Goal: Task Accomplishment & Management: Manage account settings

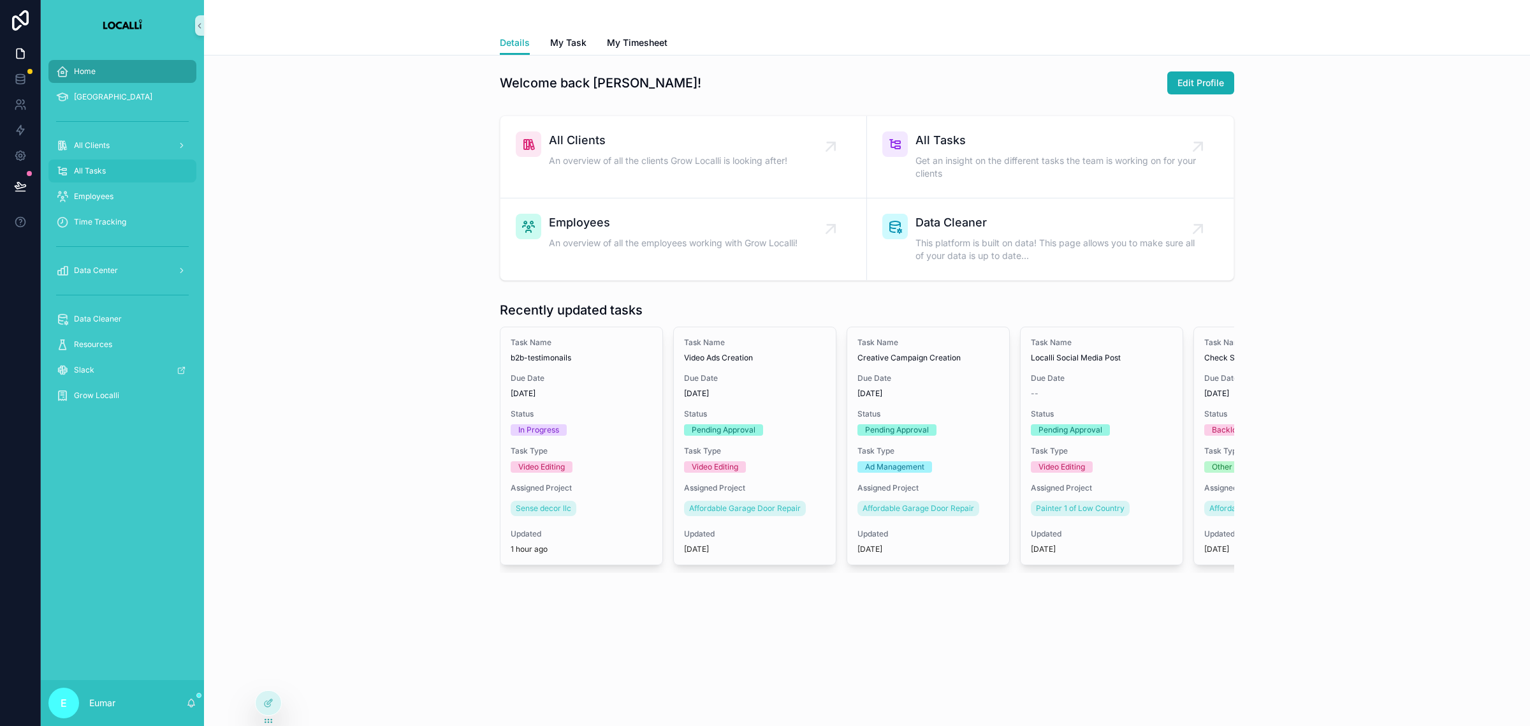
click at [91, 166] on span "All Tasks" at bounding box center [90, 171] width 32 height 10
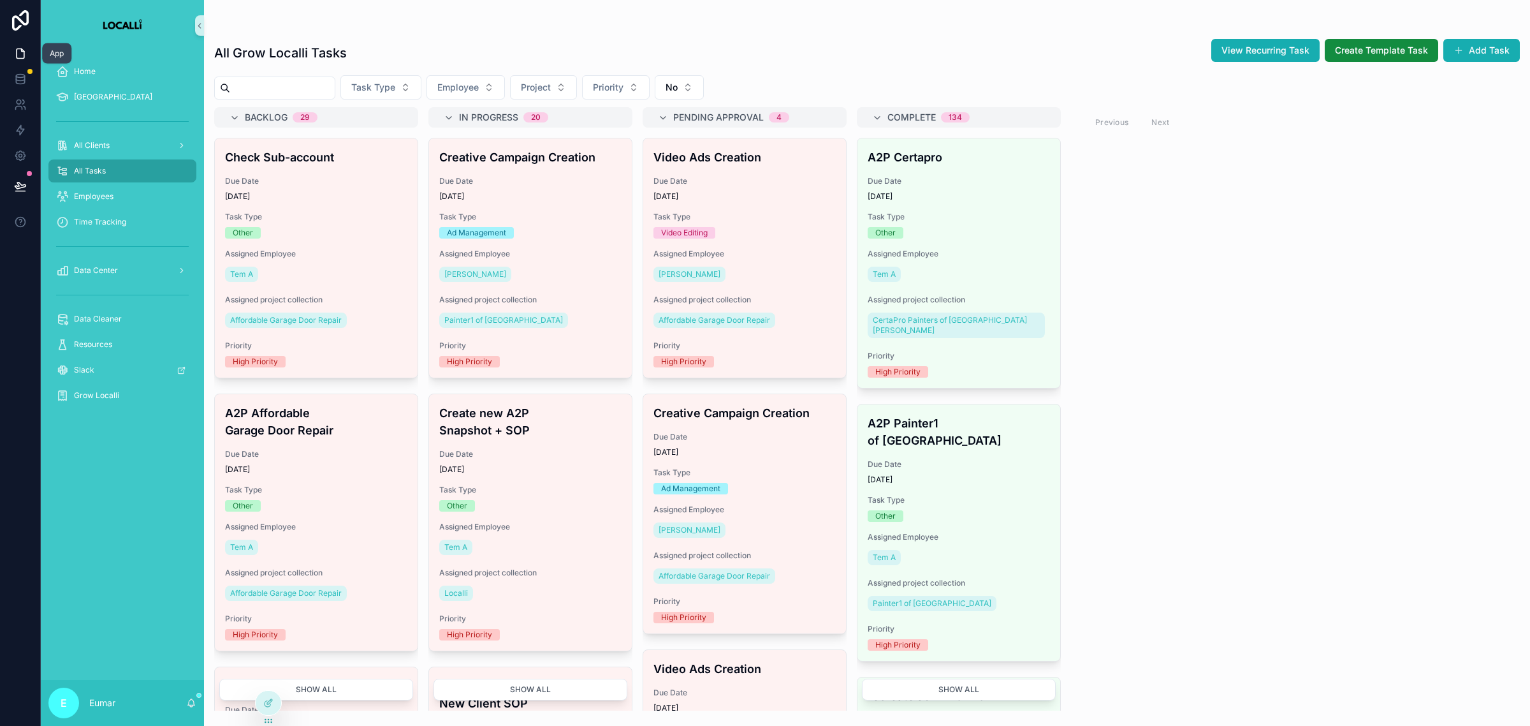
click icon
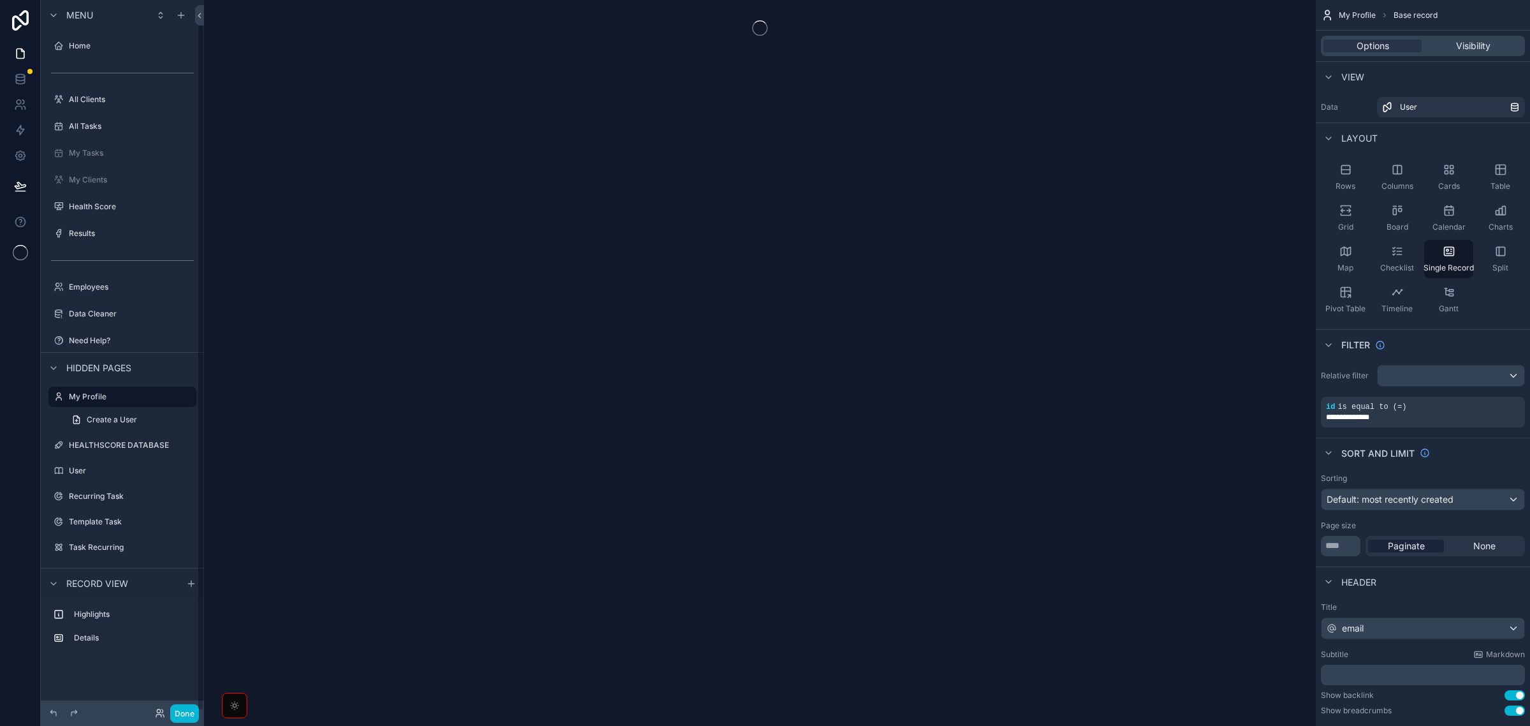
scroll to position [26, 0]
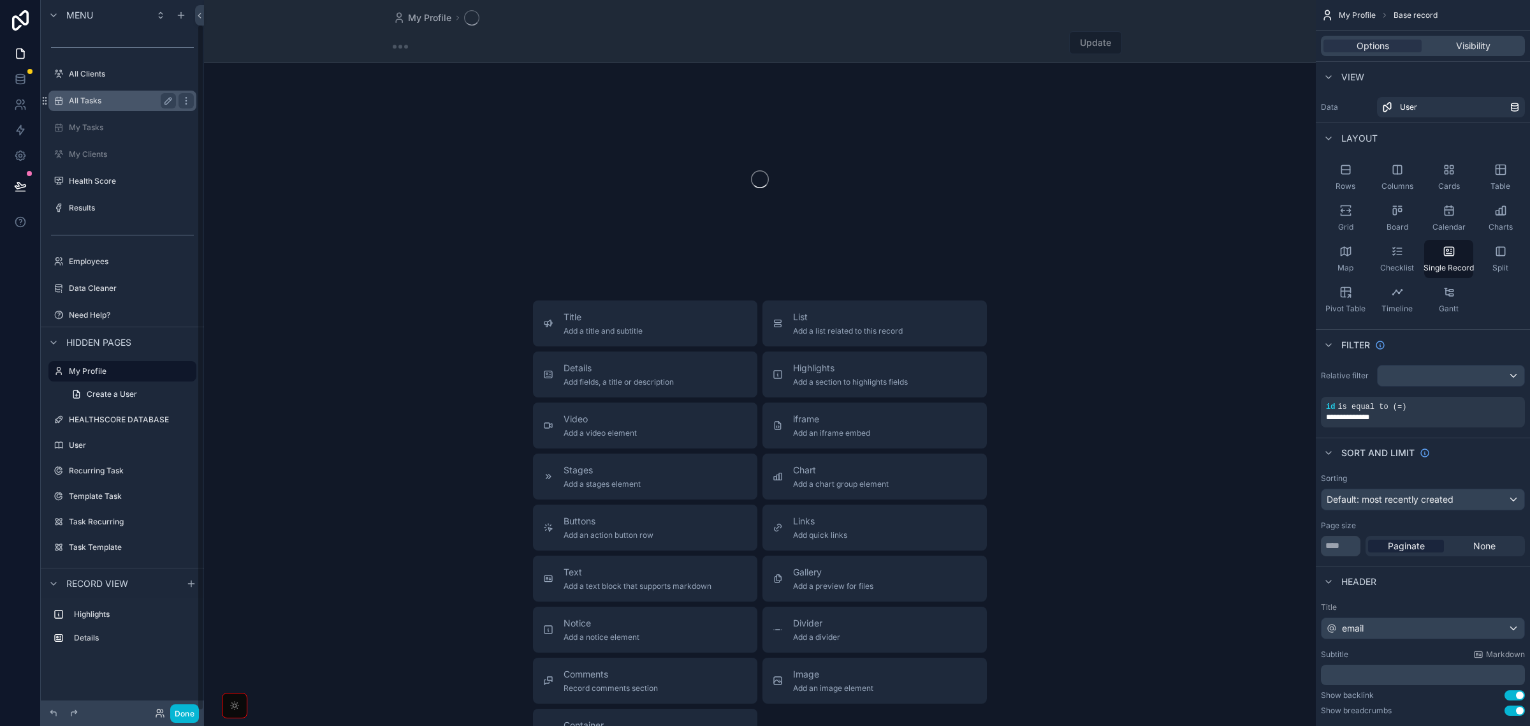
click at [109, 96] on label "All Tasks" at bounding box center [120, 101] width 102 height 10
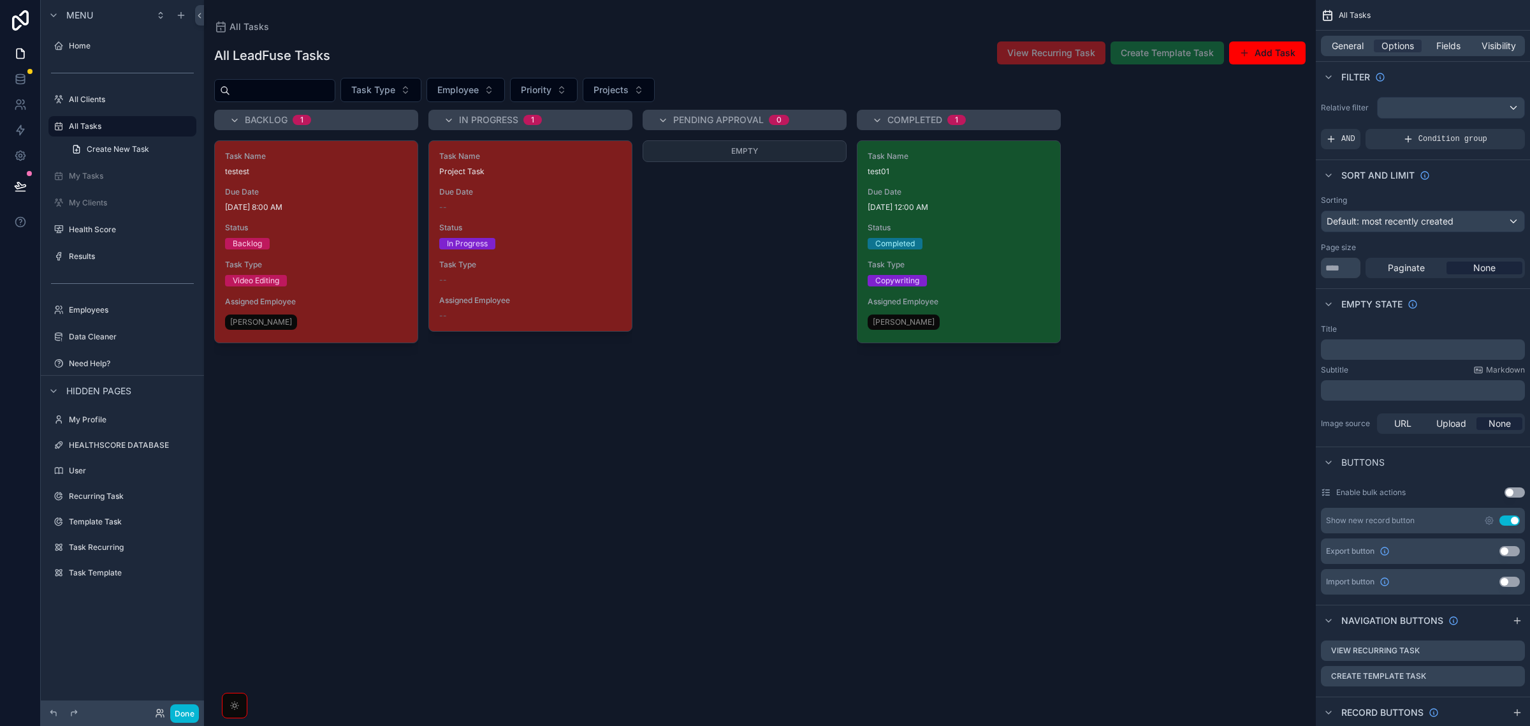
click at [525, 219] on div "scrollable content" at bounding box center [760, 363] width 1112 height 726
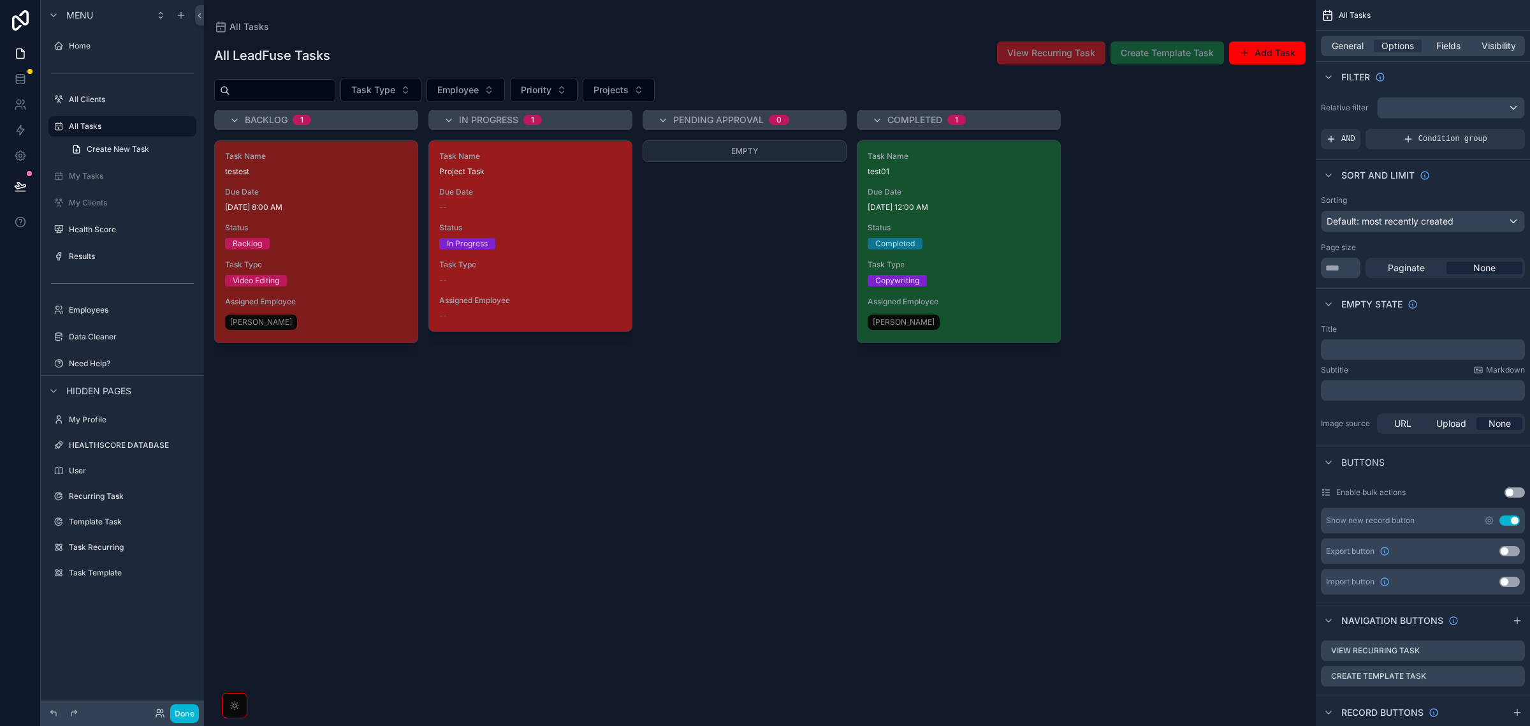
click at [546, 247] on div "In Progress" at bounding box center [530, 243] width 182 height 11
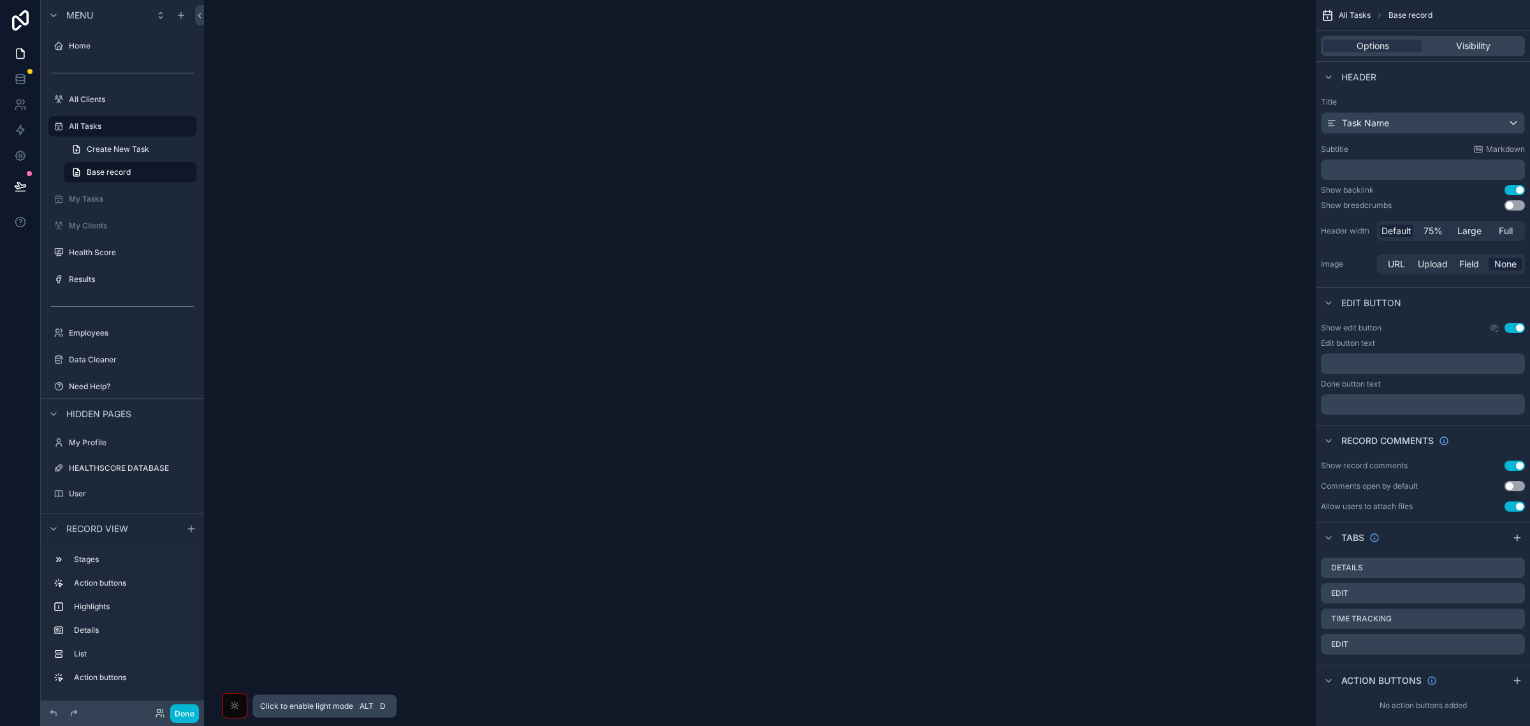
click at [237, 700] on icon "scrollable content" at bounding box center [235, 705] width 10 height 10
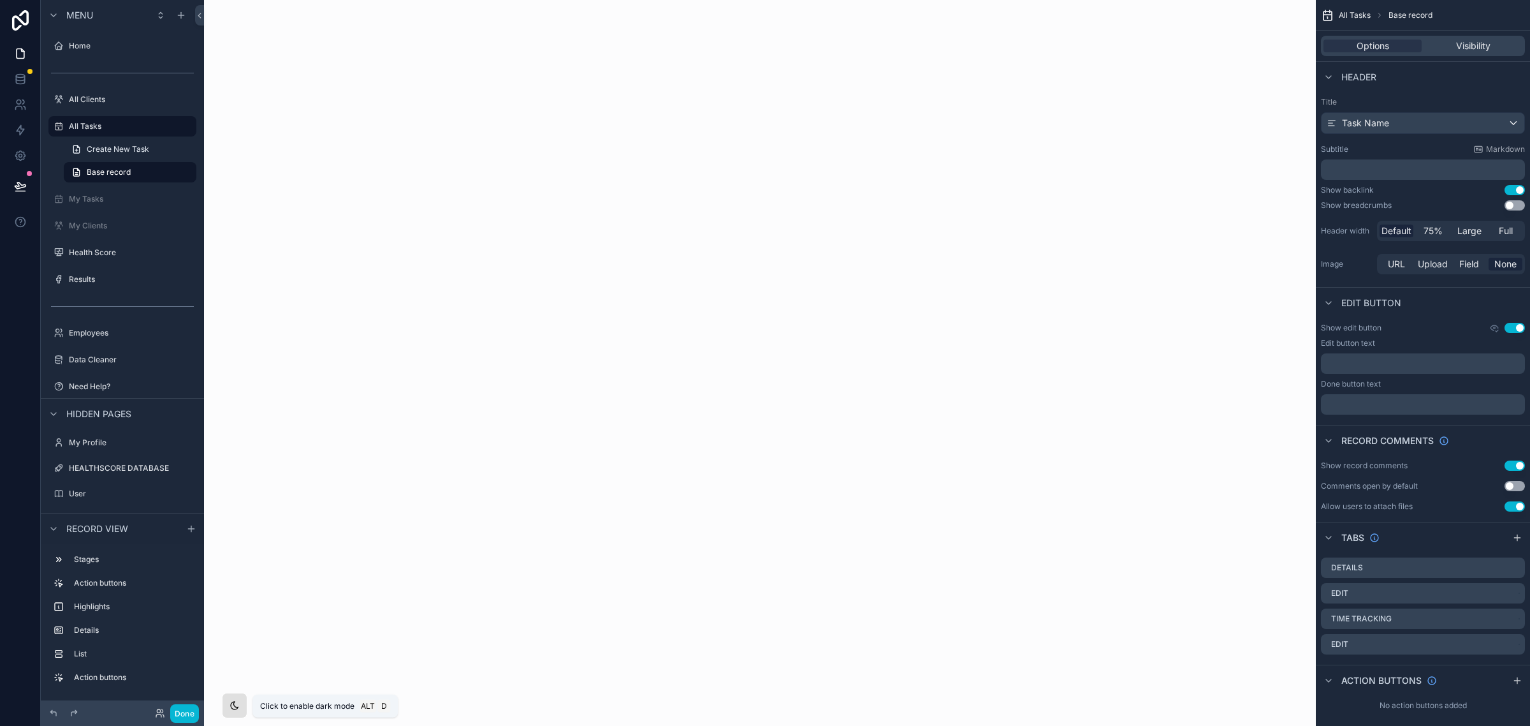
click at [237, 700] on icon "scrollable content" at bounding box center [235, 705] width 10 height 10
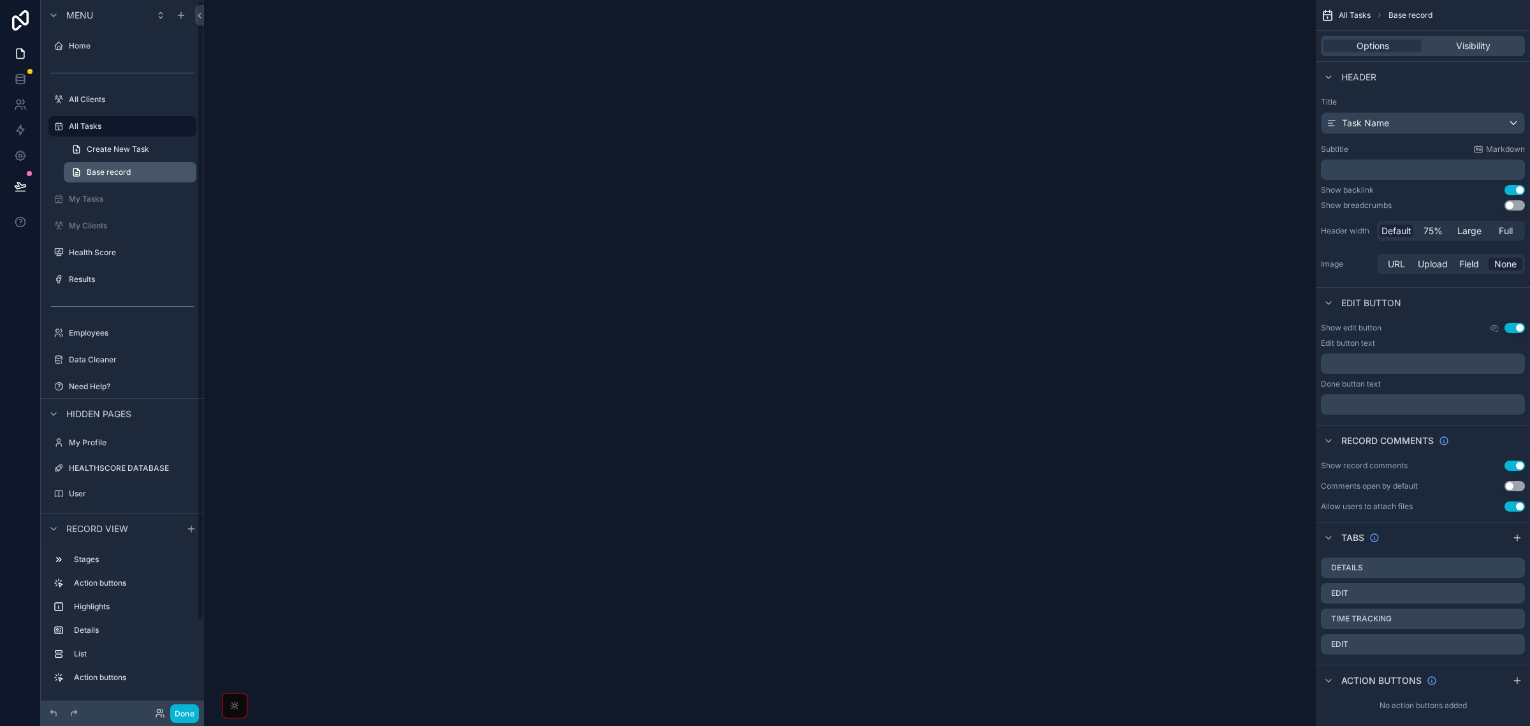
click at [138, 176] on link "Base record" at bounding box center [130, 172] width 133 height 20
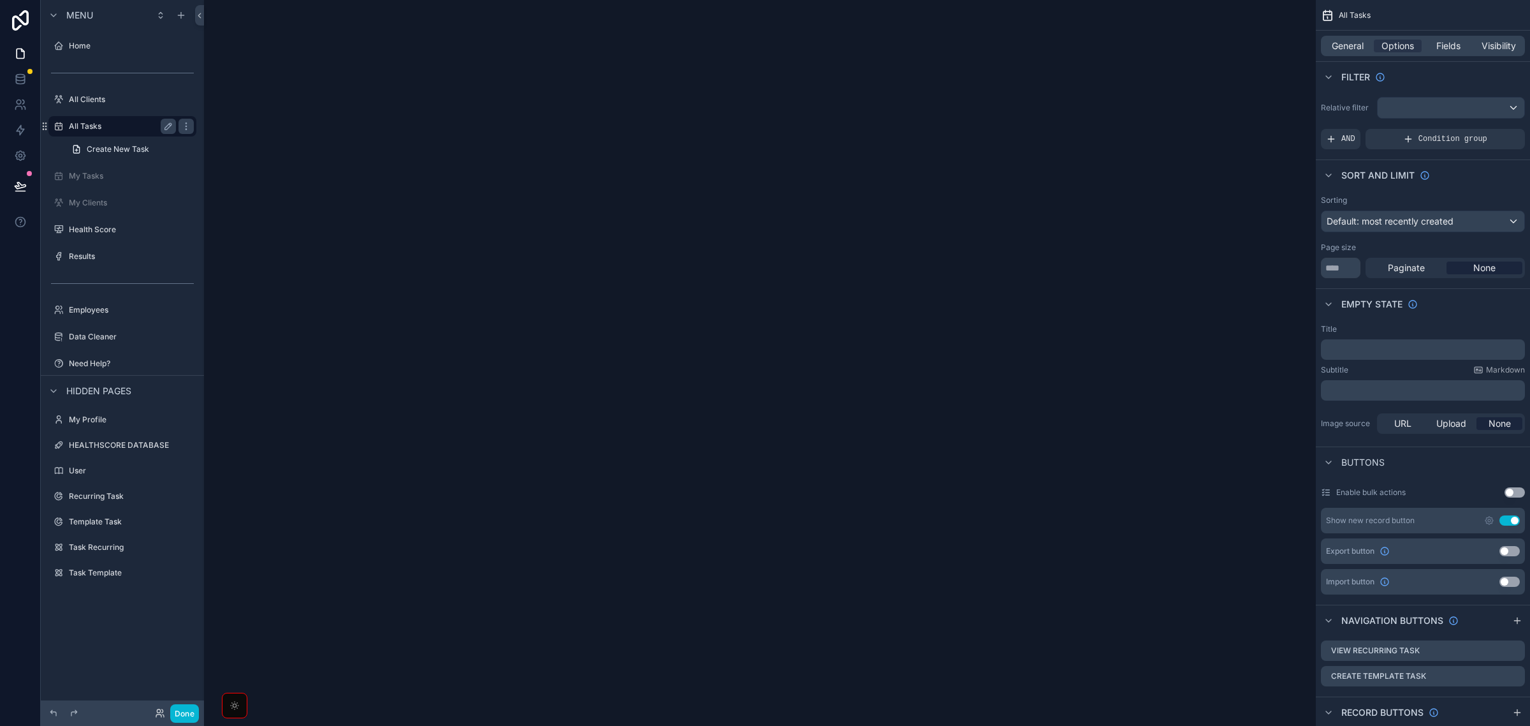
click at [140, 121] on label "All Tasks" at bounding box center [120, 126] width 102 height 10
click at [186, 13] on div "scrollable content" at bounding box center [180, 15] width 15 height 15
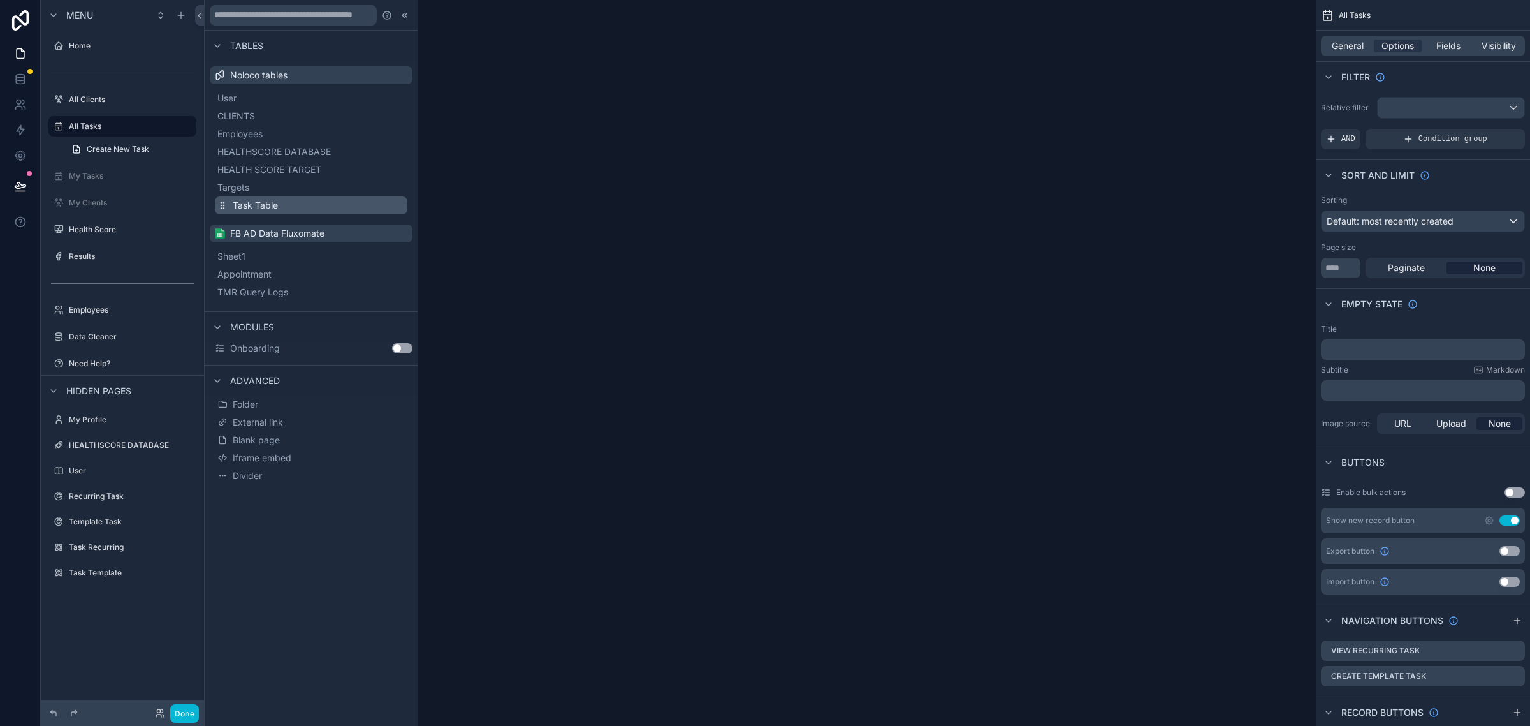
click at [270, 203] on span "Task Table" at bounding box center [255, 205] width 45 height 13
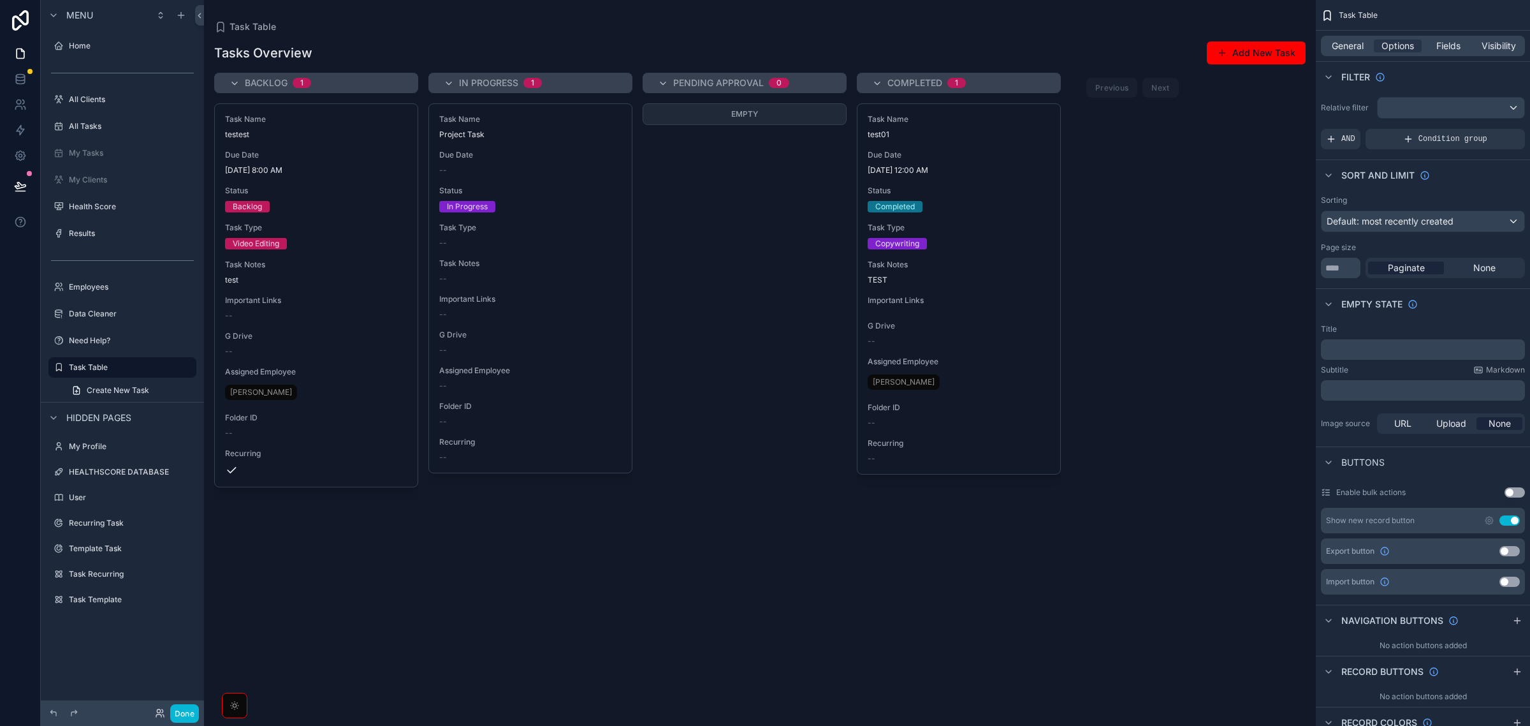
click at [378, 266] on div "scrollable content" at bounding box center [760, 363] width 1112 height 726
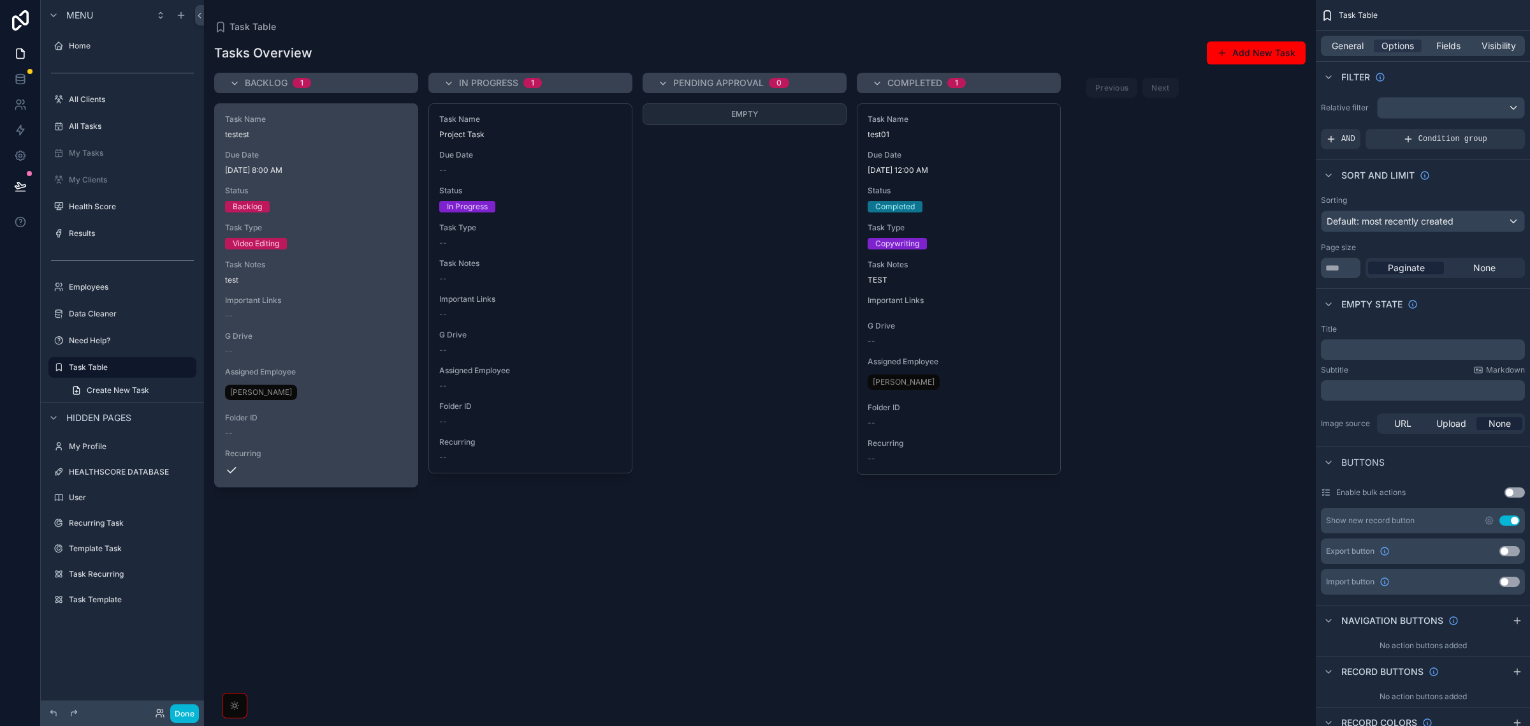
click at [357, 289] on div "Task Name testest Due Date 8/4/2025 8:00 AM Status Backlog Task Type Video Edit…" at bounding box center [316, 295] width 203 height 383
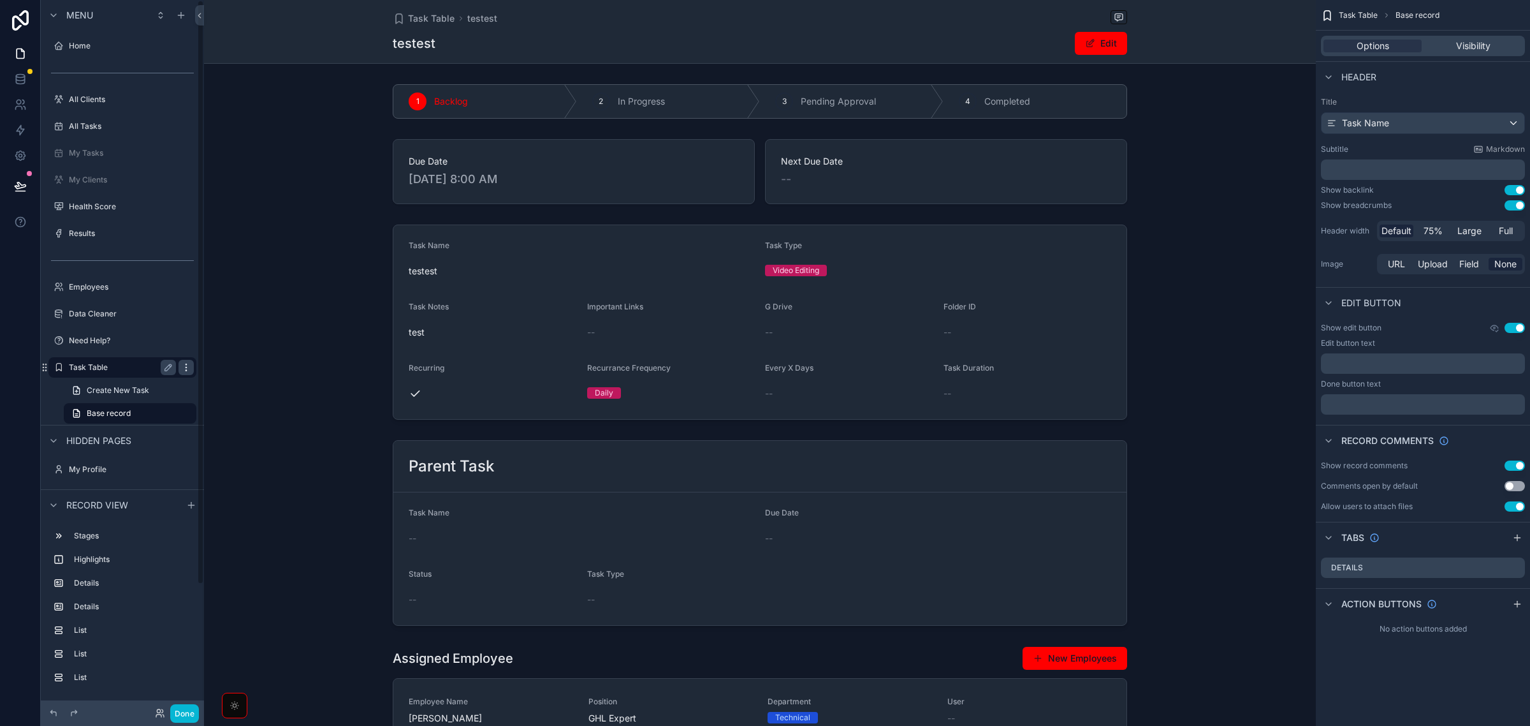
click at [184, 365] on icon "scrollable content" at bounding box center [186, 367] width 10 height 10
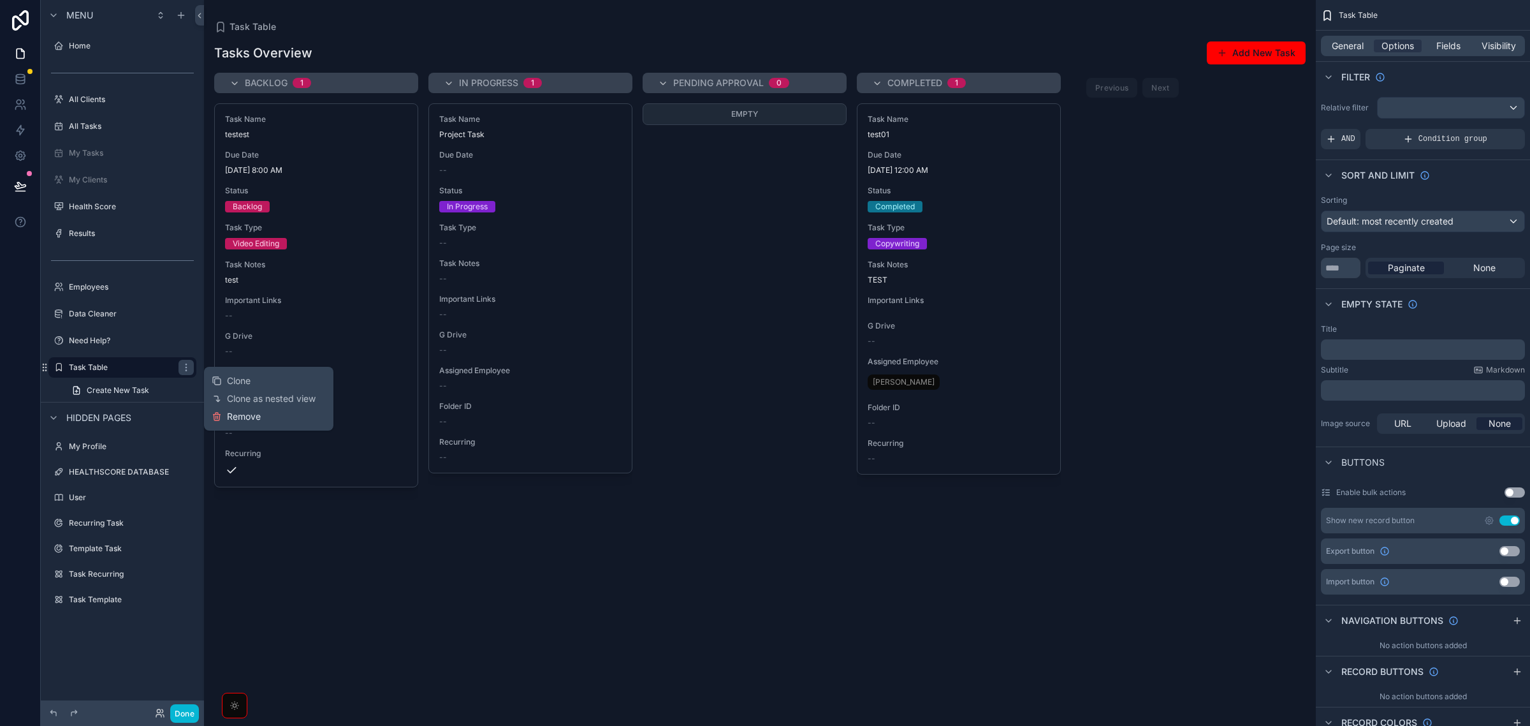
click at [231, 419] on span "Remove" at bounding box center [244, 416] width 34 height 13
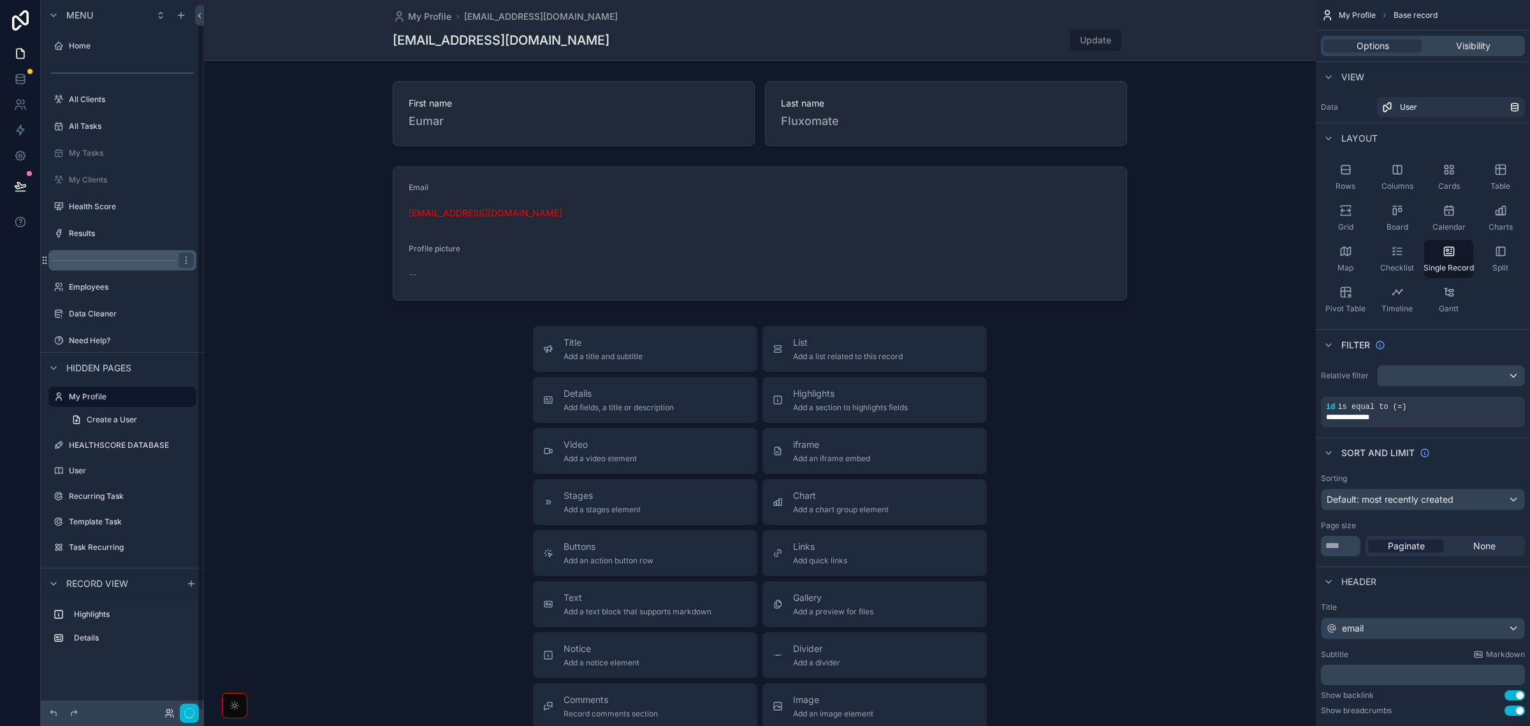
scroll to position [26, 0]
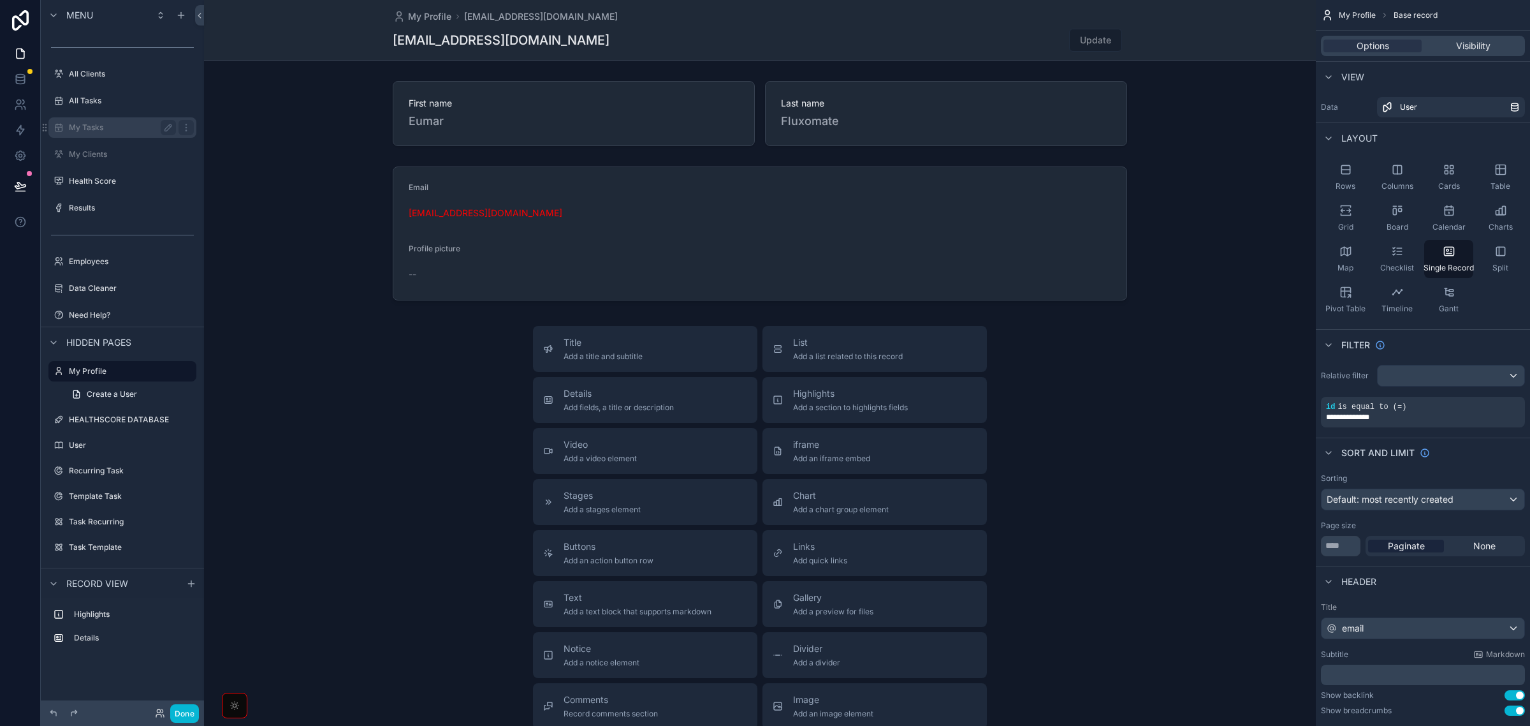
click at [110, 135] on div "My Tasks" at bounding box center [122, 127] width 107 height 15
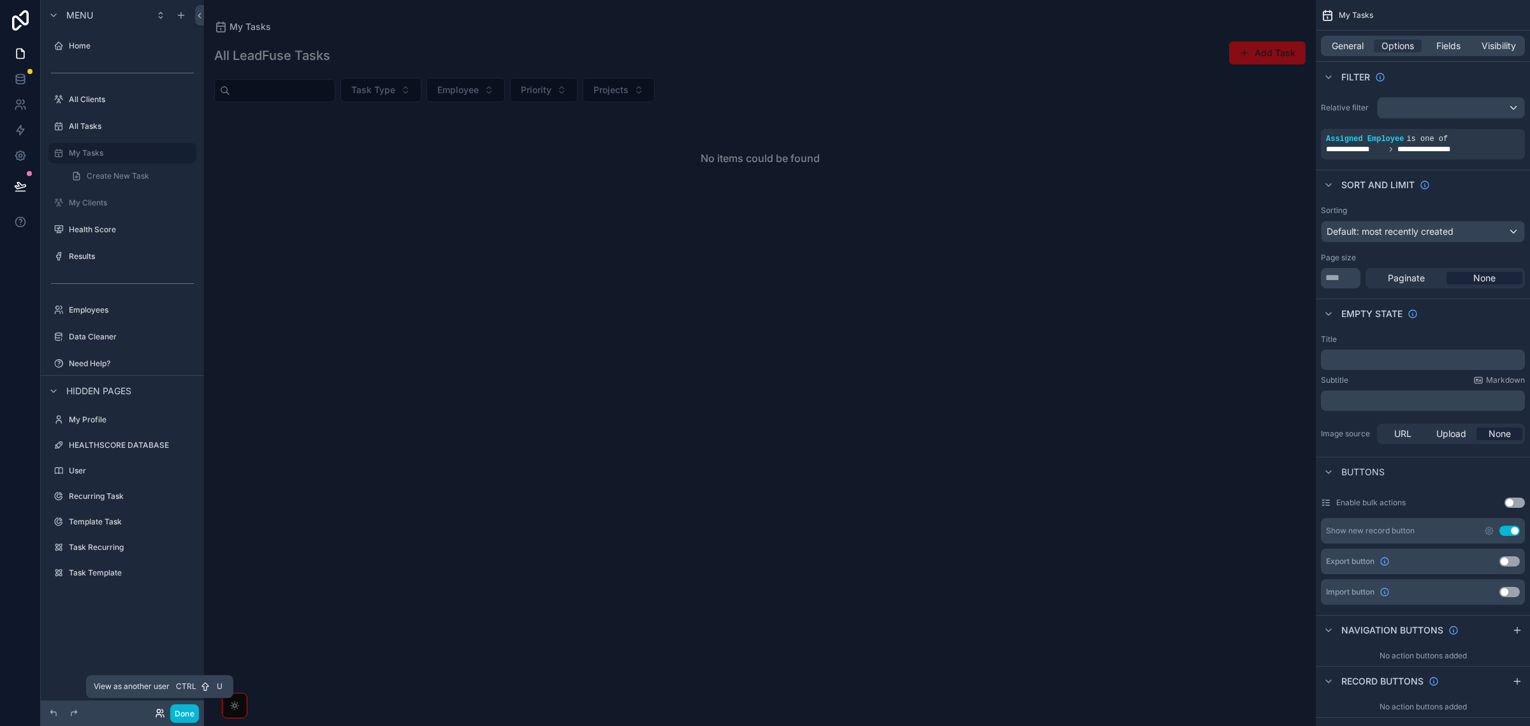
click at [156, 709] on icon at bounding box center [160, 713] width 10 height 10
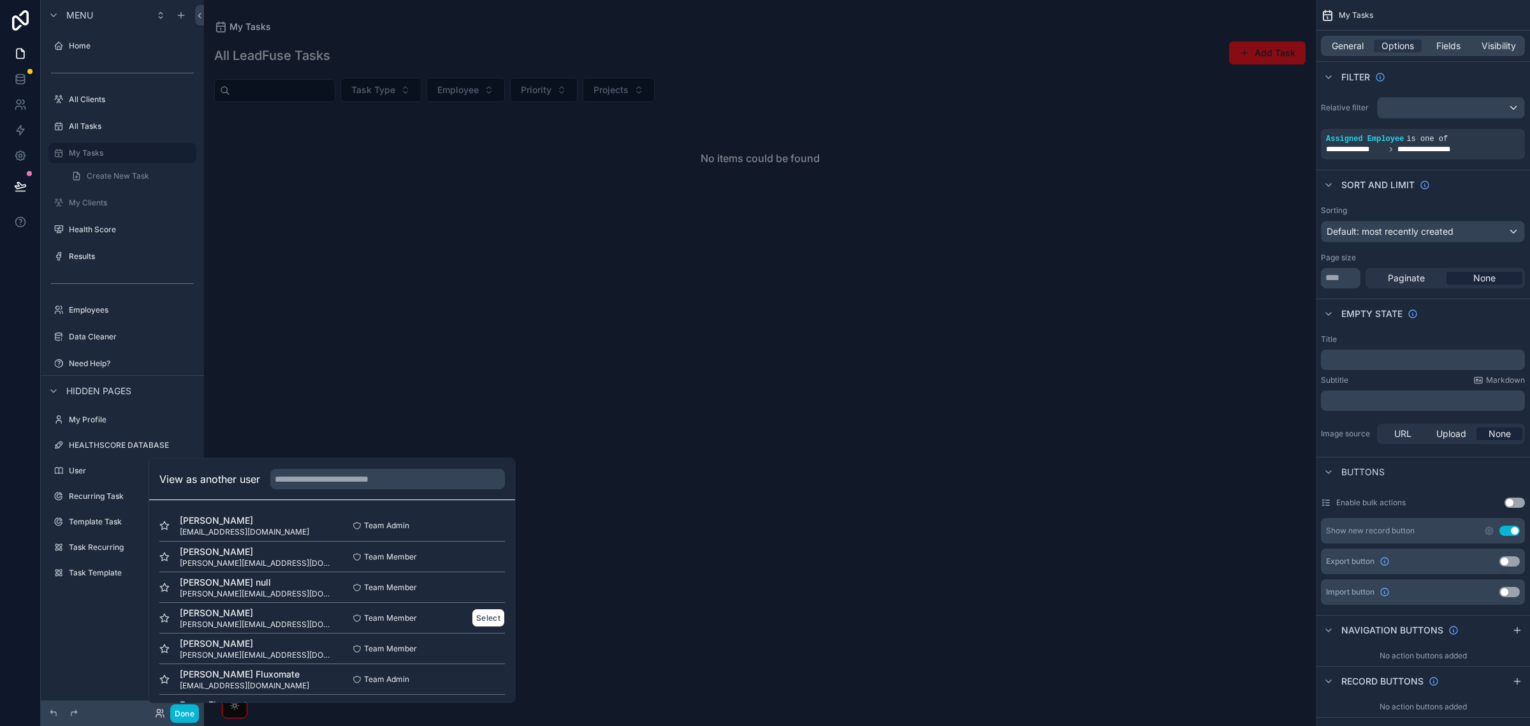
scroll to position [64, 0]
click at [472, 550] on button "Select" at bounding box center [488, 554] width 33 height 18
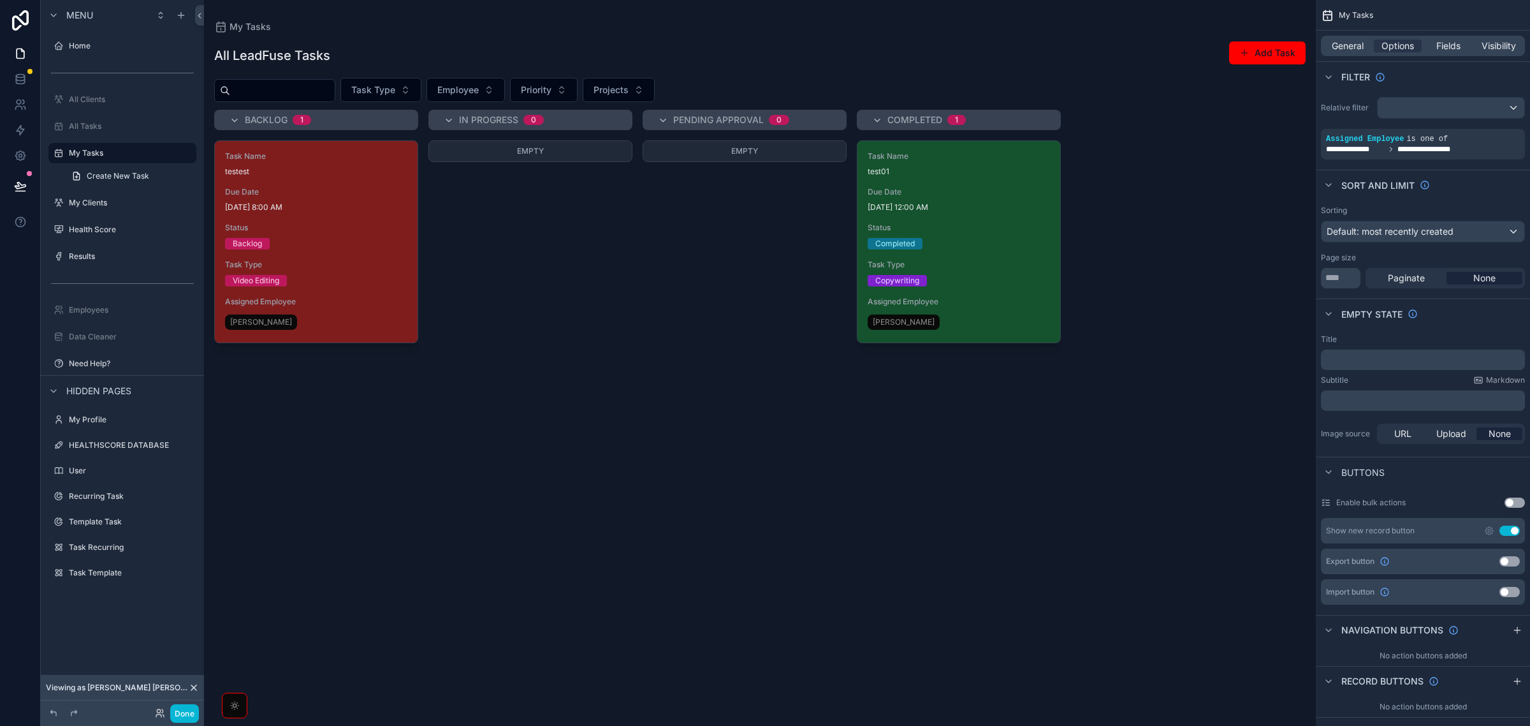
click at [263, 231] on div "scrollable content" at bounding box center [760, 363] width 1112 height 726
click at [328, 221] on div "Task Name testest Due Date [DATE] 8:00 AM Status Backlog Task Type Video Editin…" at bounding box center [316, 242] width 203 height 202
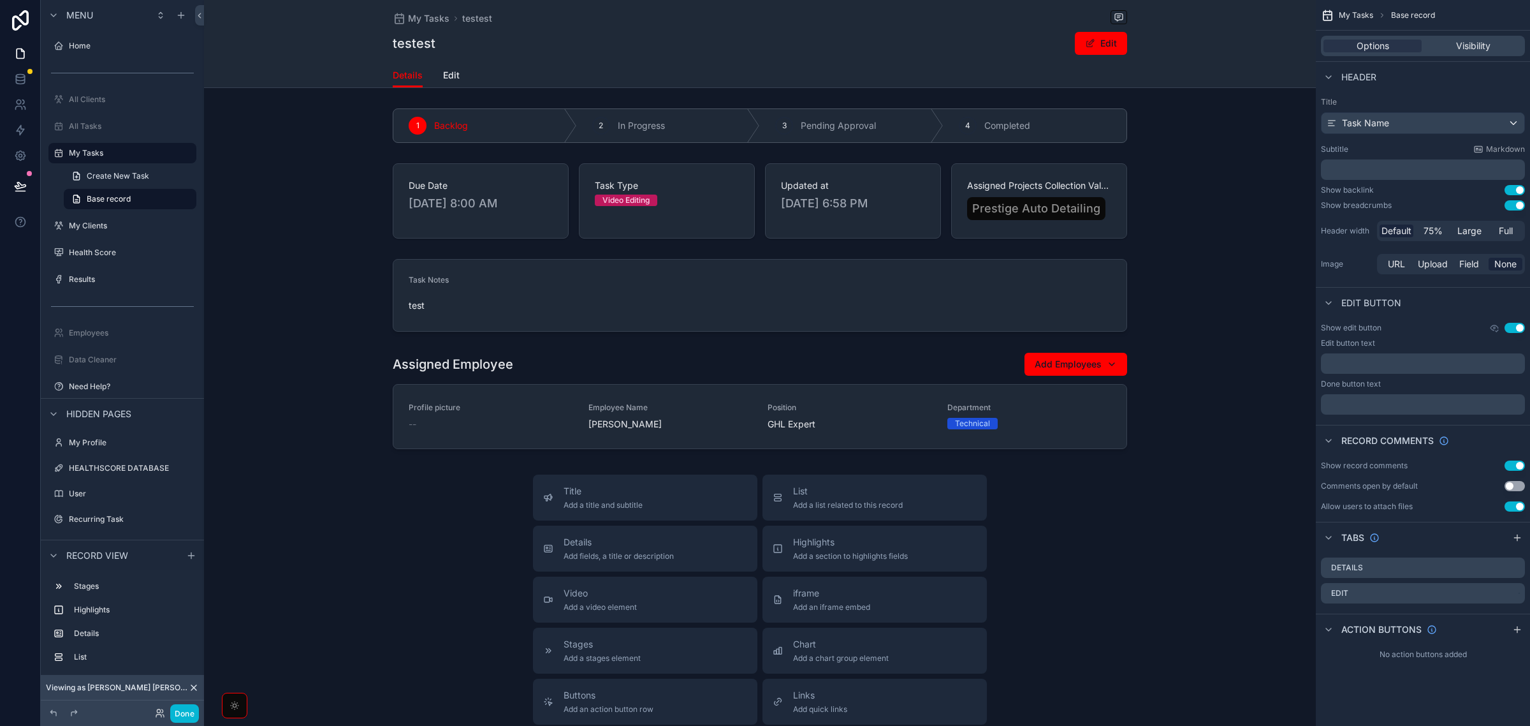
click at [386, 498] on div "Title Add a title and subtitle List Add a list related to this record Details A…" at bounding box center [760, 701] width 1112 height 454
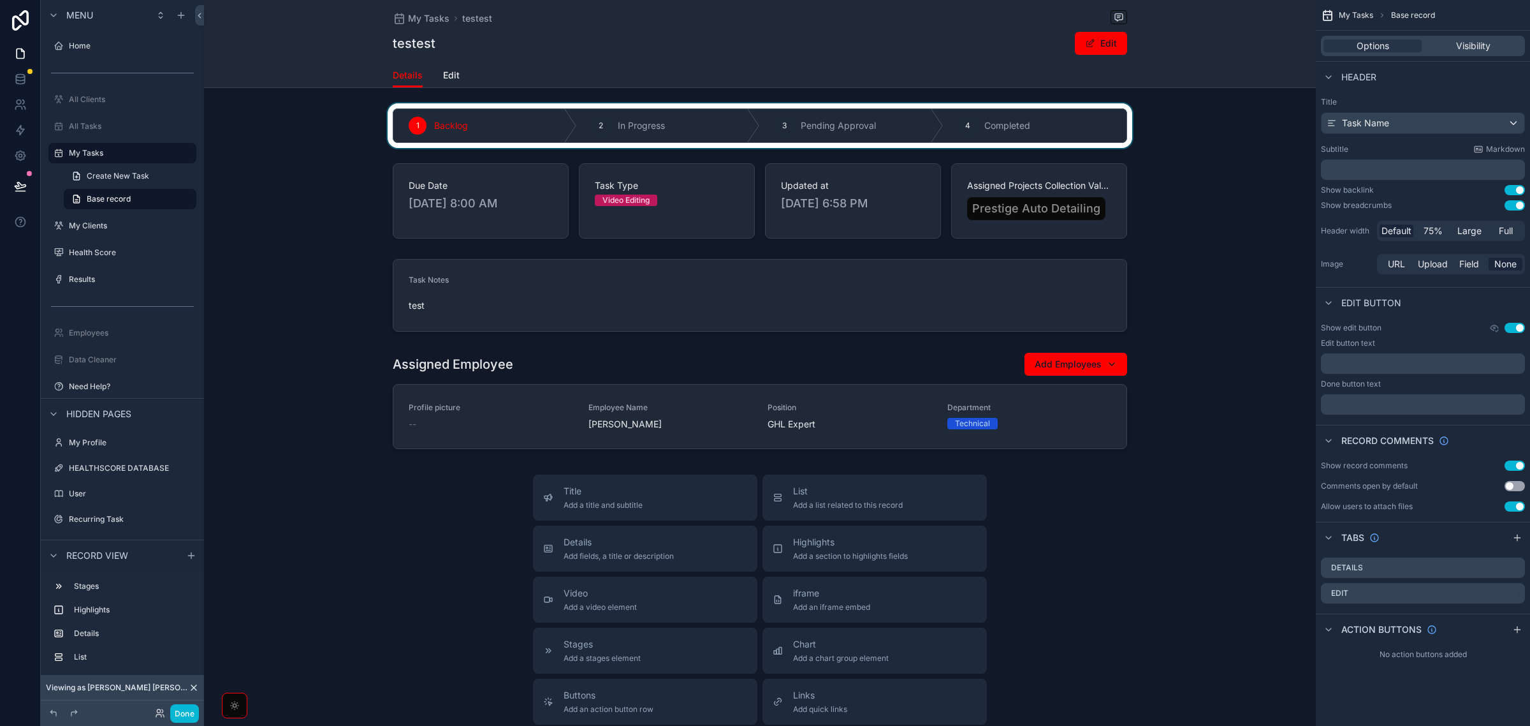
click at [321, 122] on div "scrollable content" at bounding box center [760, 125] width 1112 height 45
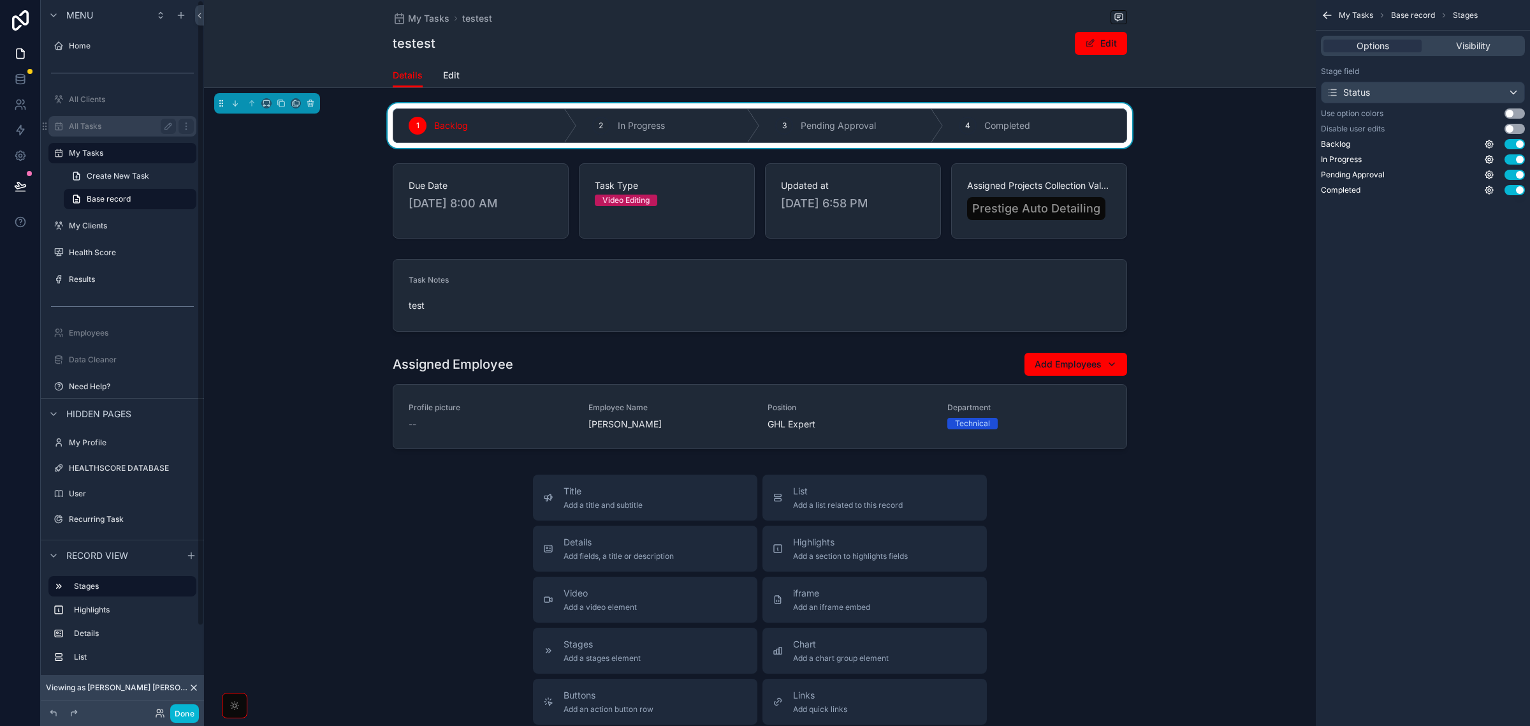
click at [148, 122] on label "All Tasks" at bounding box center [120, 126] width 102 height 10
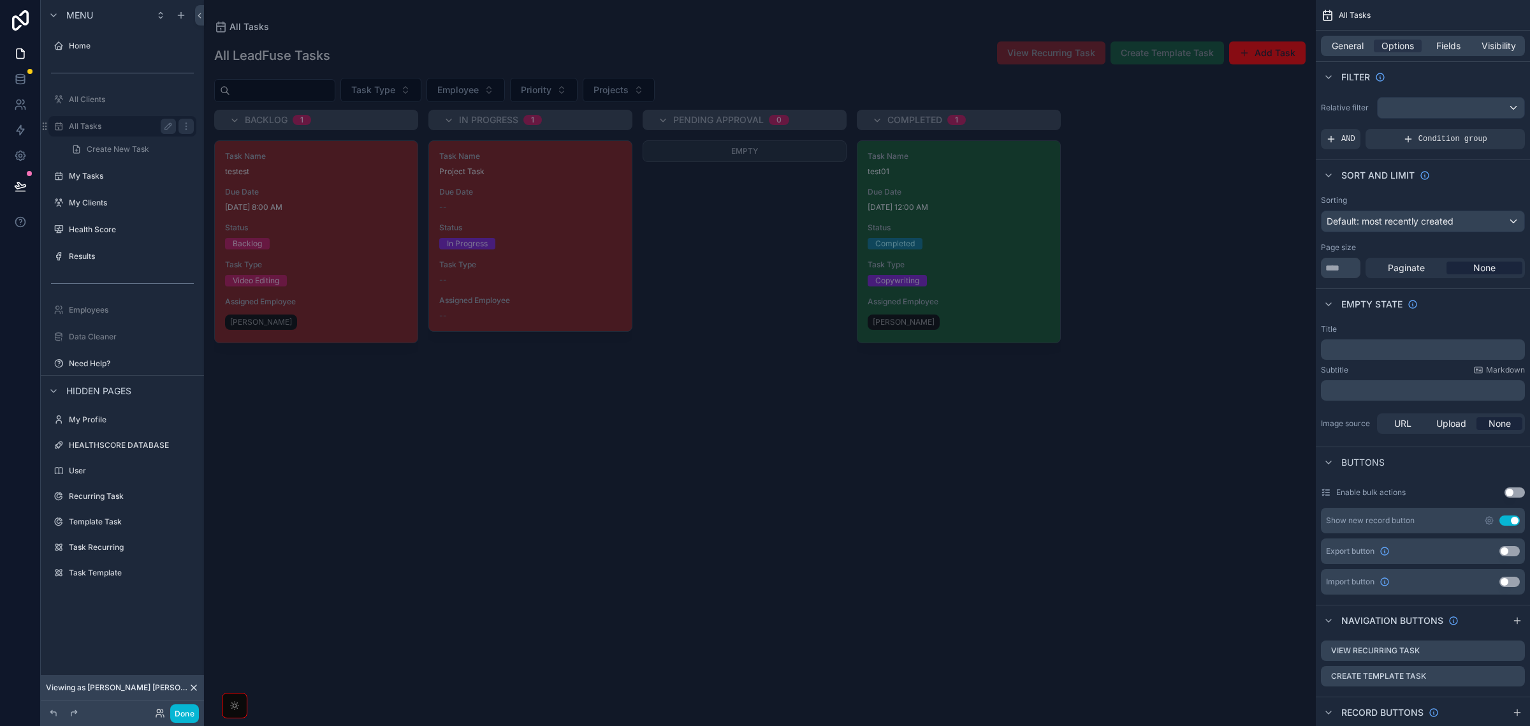
click at [129, 129] on label "All Tasks" at bounding box center [120, 126] width 102 height 10
click at [295, 255] on div "scrollable content" at bounding box center [760, 363] width 1112 height 726
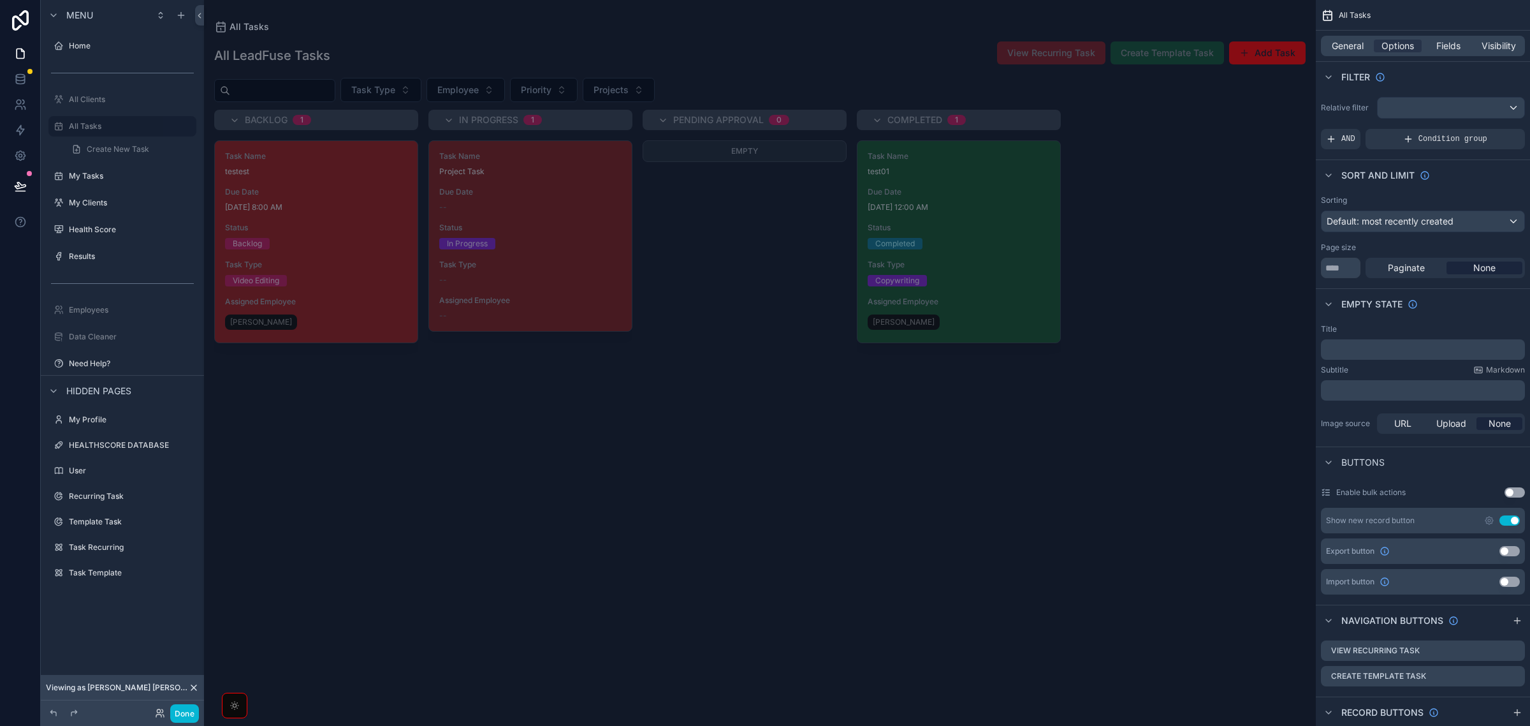
click at [324, 244] on div "Backlog" at bounding box center [316, 243] width 182 height 11
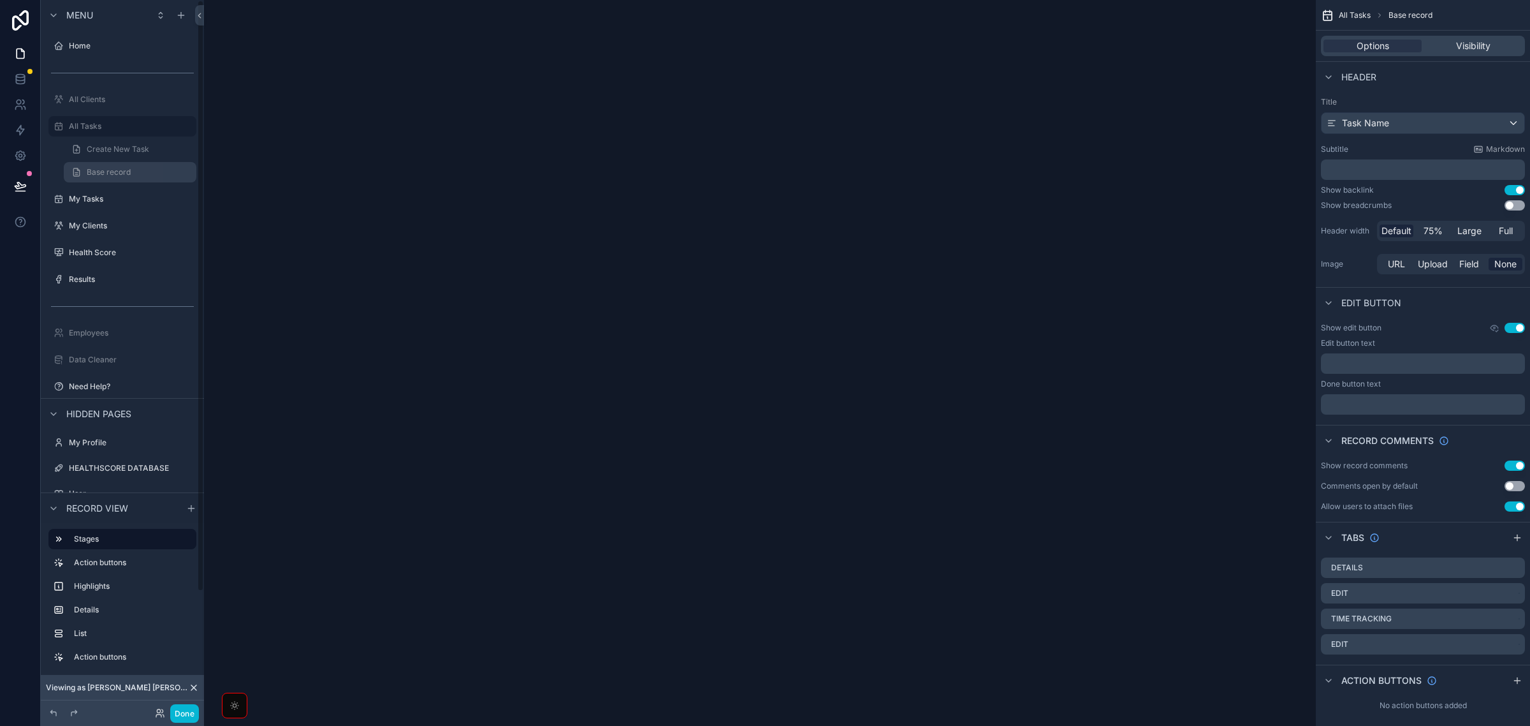
click at [143, 174] on link "Base record" at bounding box center [130, 172] width 133 height 20
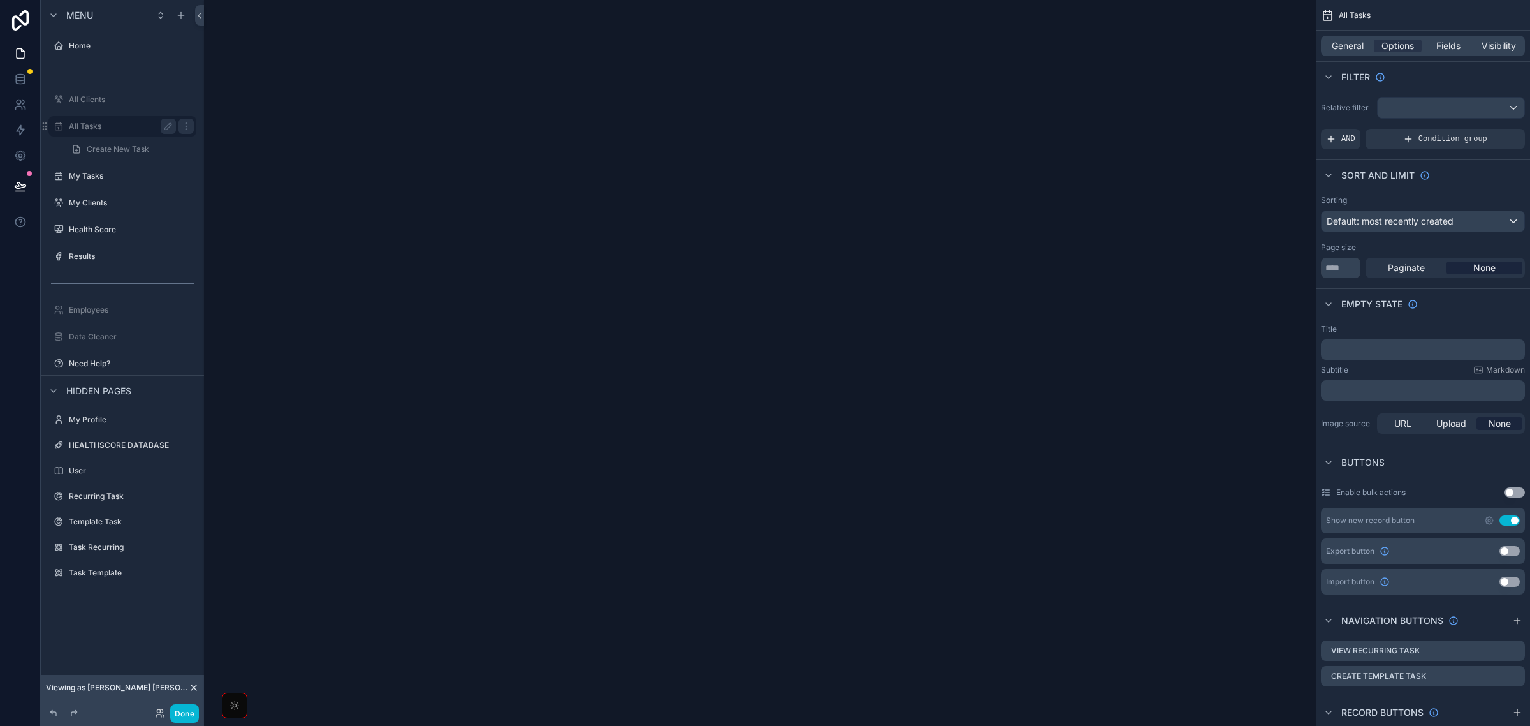
click at [129, 117] on div "All Tasks" at bounding box center [122, 126] width 143 height 20
click at [105, 166] on div "My Tasks" at bounding box center [122, 176] width 143 height 20
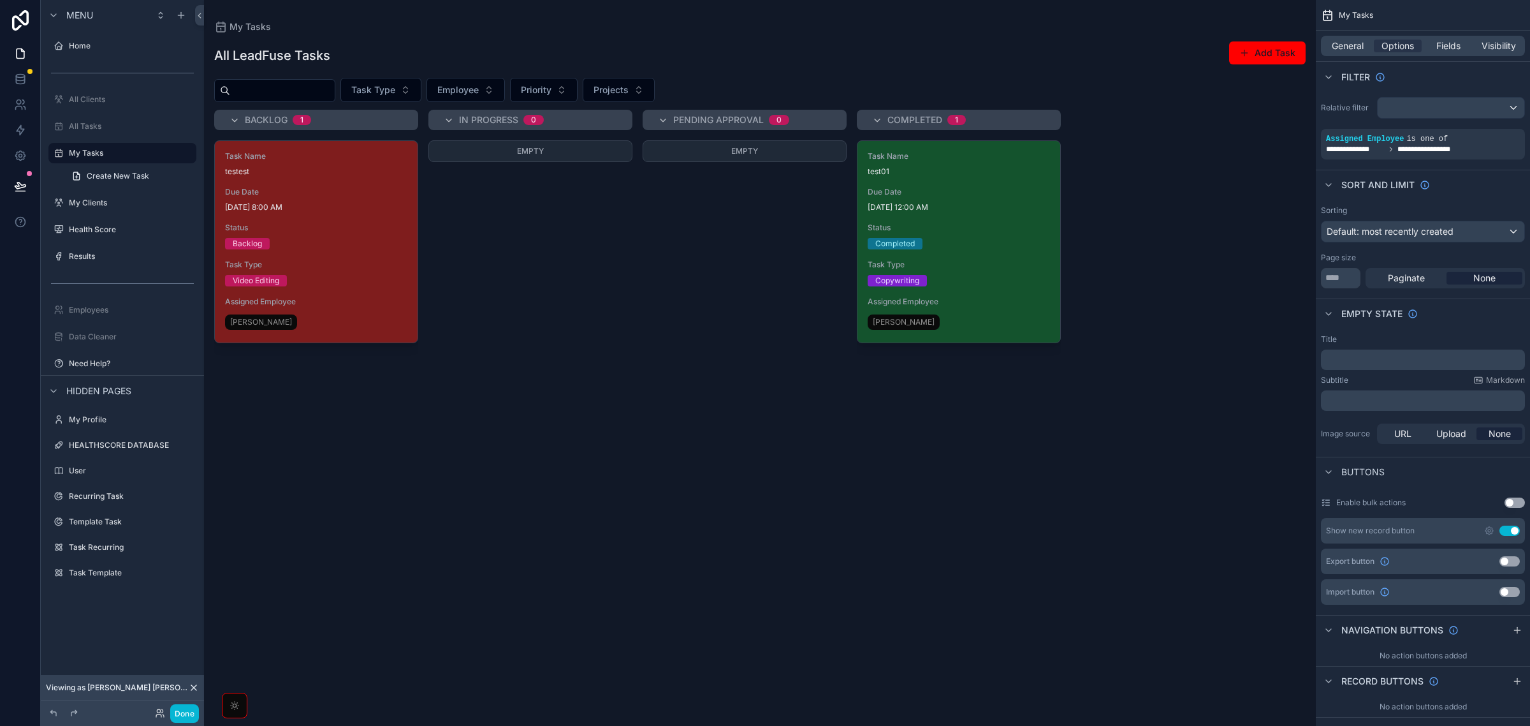
click at [359, 237] on div "scrollable content" at bounding box center [760, 363] width 1112 height 726
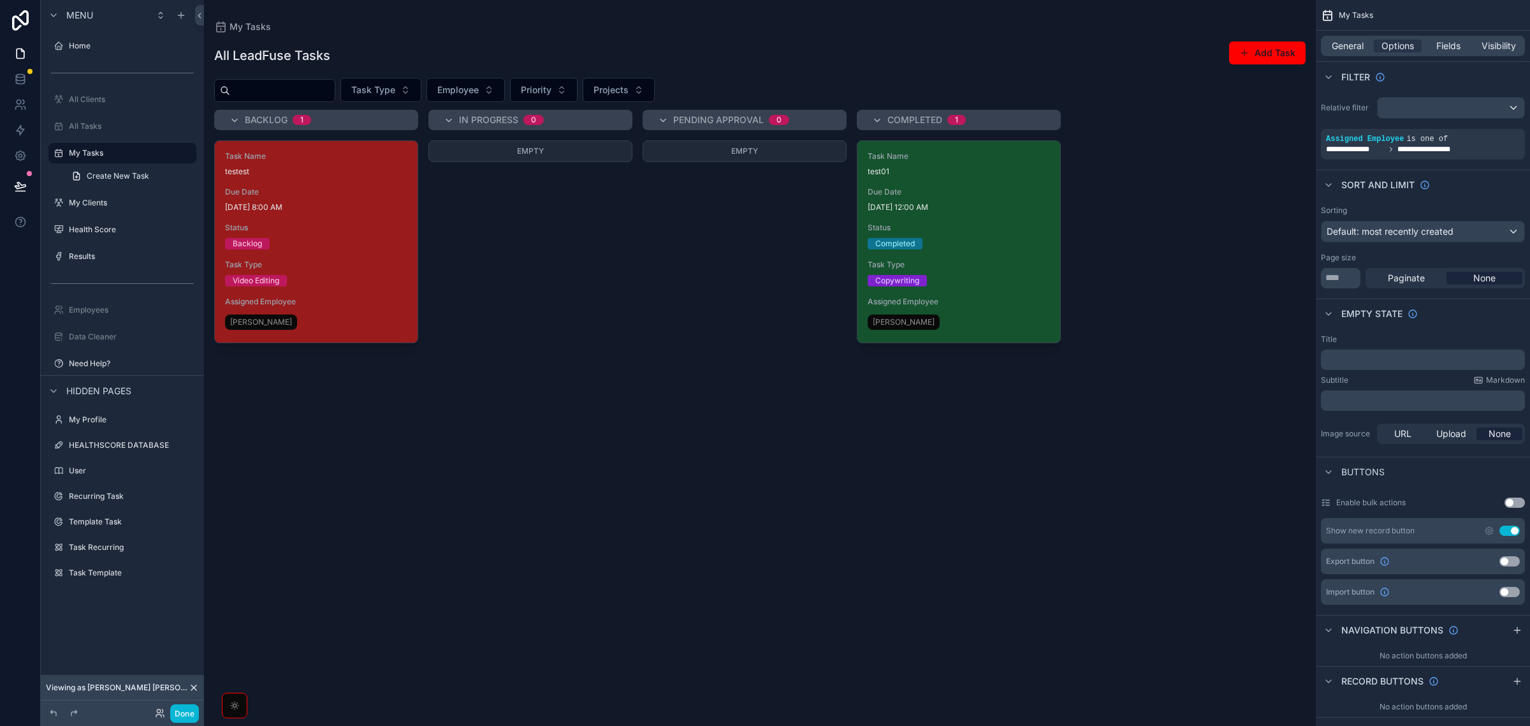
click at [368, 275] on div "Video Editing" at bounding box center [316, 280] width 182 height 11
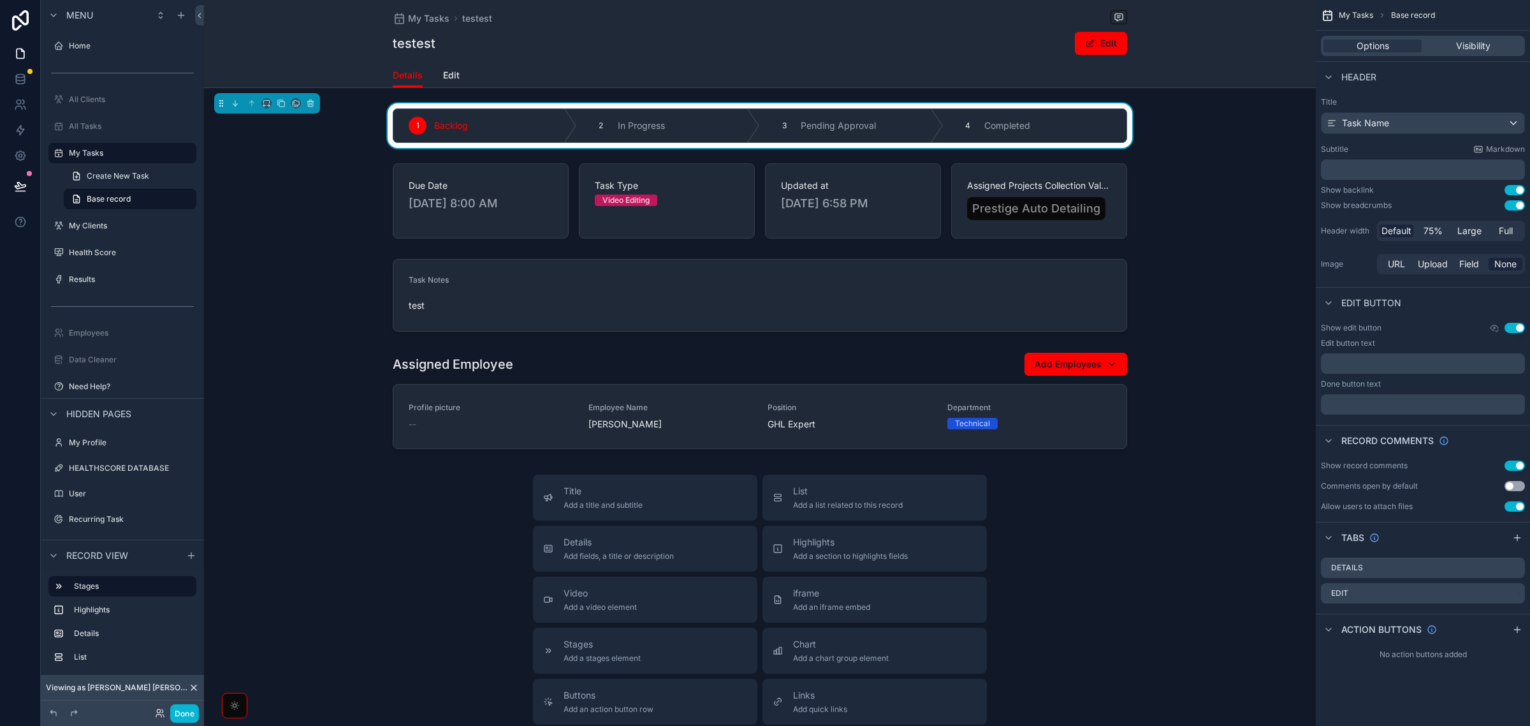
click at [362, 539] on div "Title Add a title and subtitle List Add a list related to this record Details A…" at bounding box center [760, 701] width 1112 height 454
click at [107, 134] on div "All Tasks" at bounding box center [122, 126] width 143 height 20
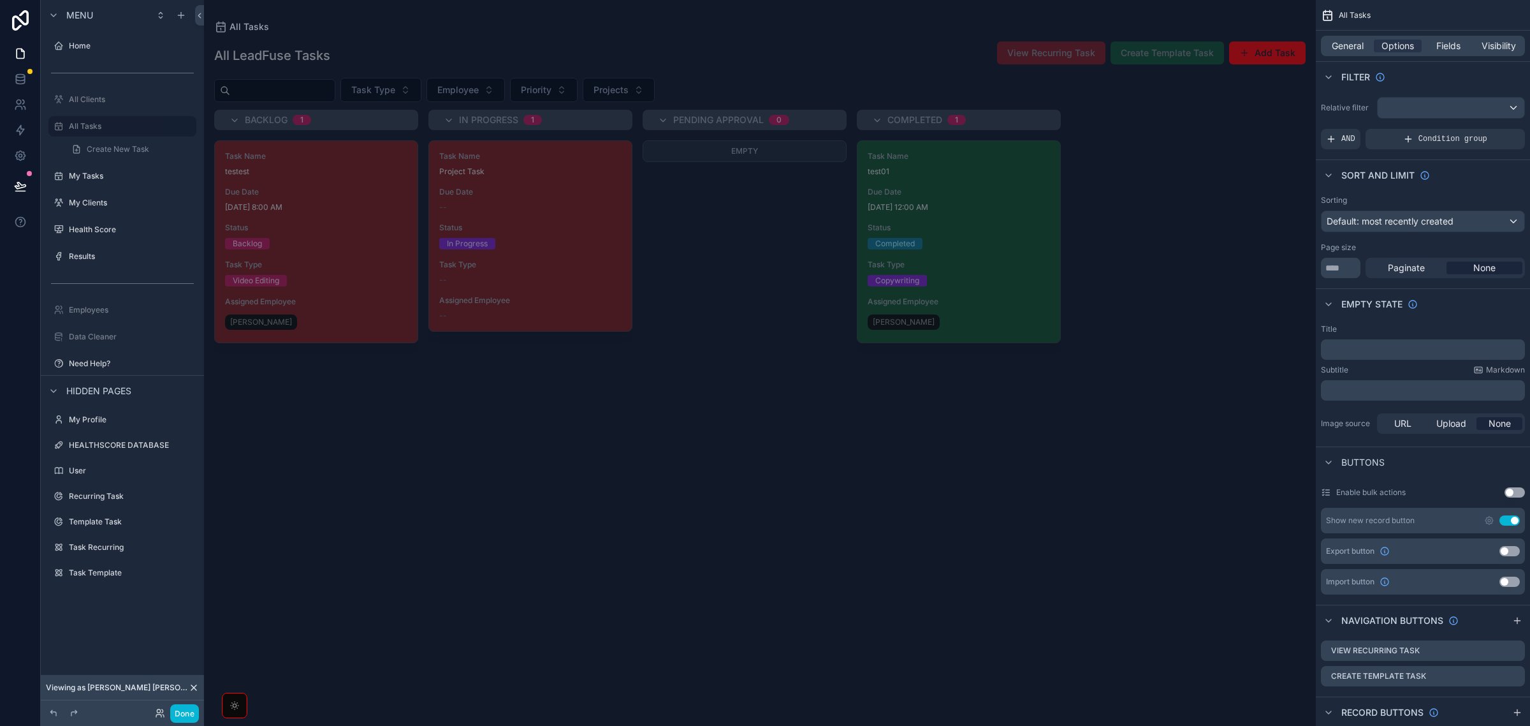
click at [355, 256] on div "scrollable content" at bounding box center [760, 363] width 1112 height 726
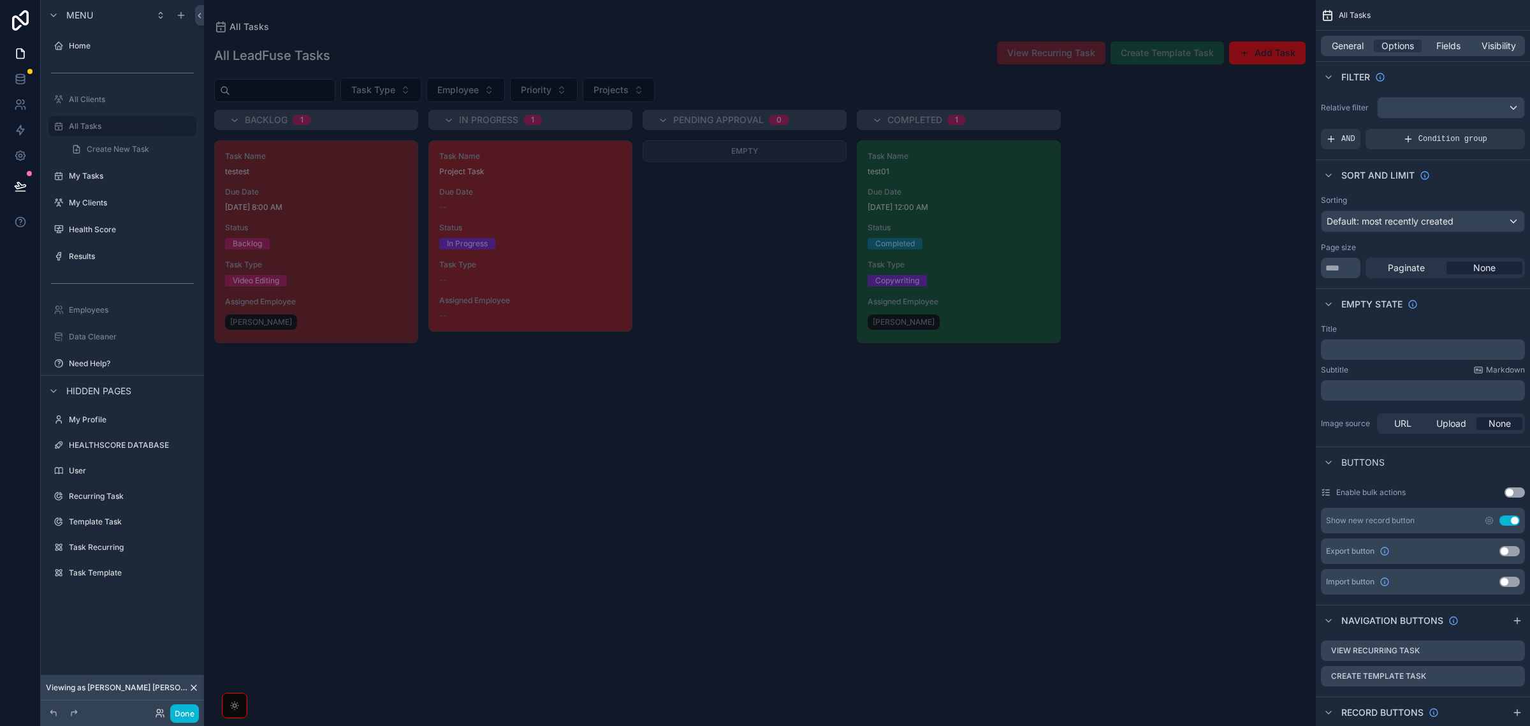
click at [566, 214] on div "Task Name Project Task Due Date -- Status In Progress Task Type -- Assigned Emp…" at bounding box center [530, 236] width 203 height 190
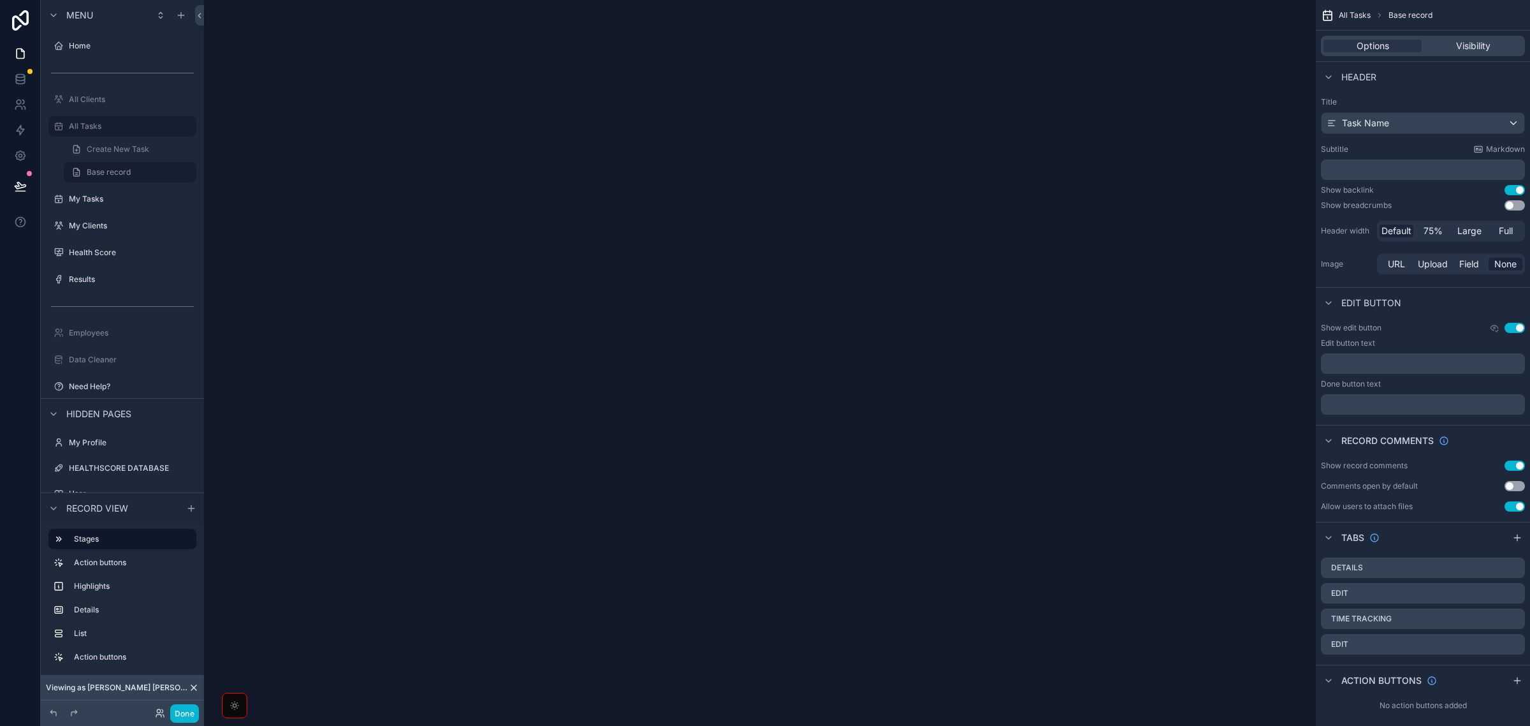
click at [566, 214] on div "scrollable content" at bounding box center [760, 363] width 1112 height 726
click at [565, 214] on div "scrollable content" at bounding box center [760, 363] width 1112 height 726
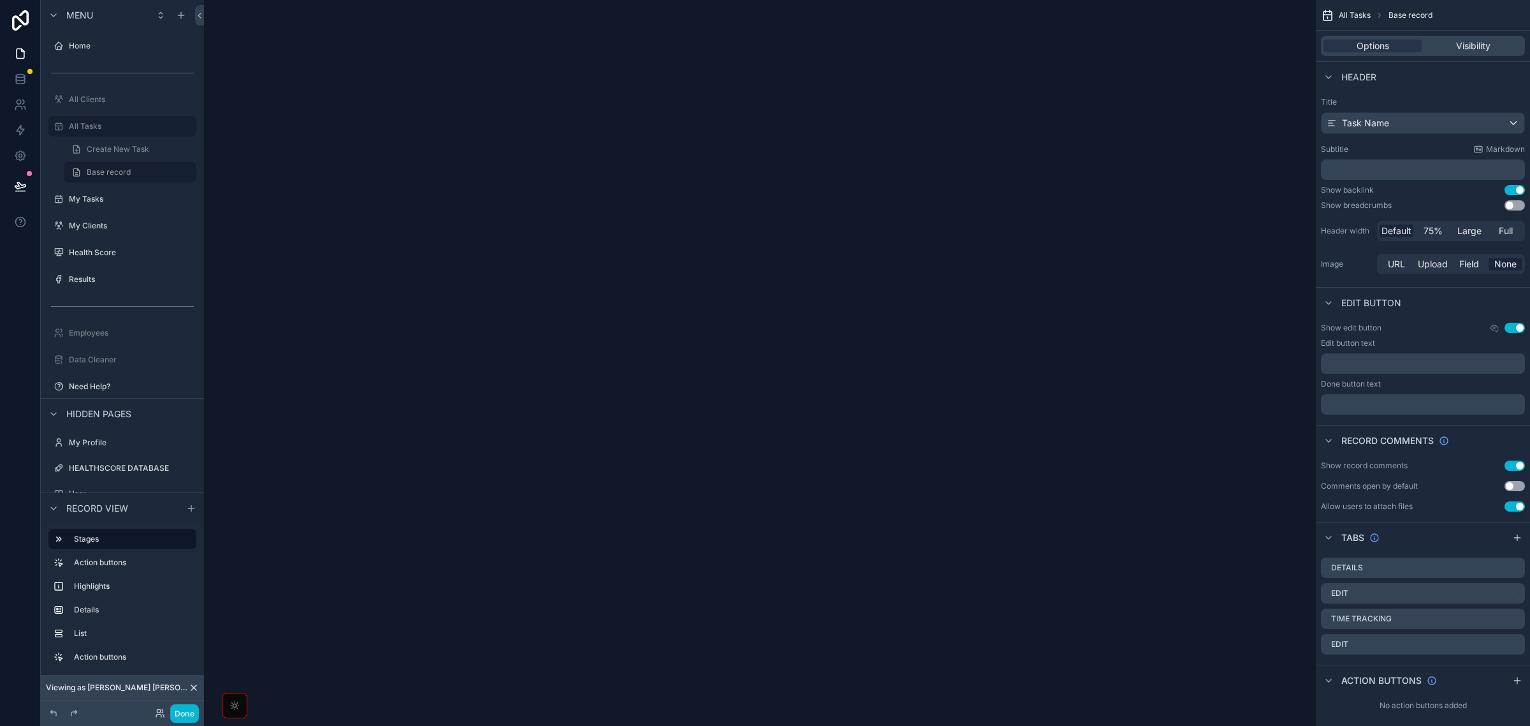
click at [565, 214] on div "scrollable content" at bounding box center [760, 363] width 1112 height 726
click at [1461, 47] on span "Visibility" at bounding box center [1473, 46] width 34 height 13
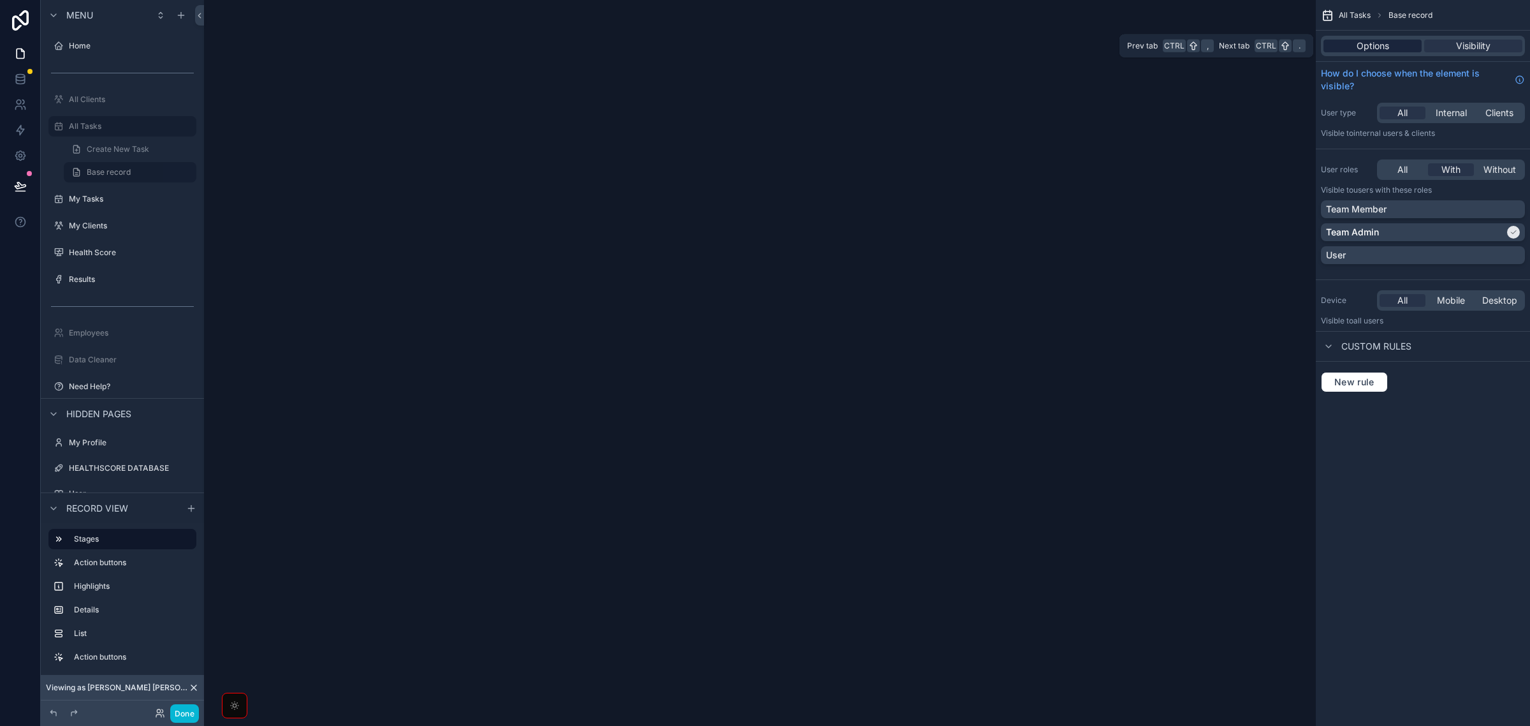
click at [1377, 43] on span "Options" at bounding box center [1373, 46] width 33 height 13
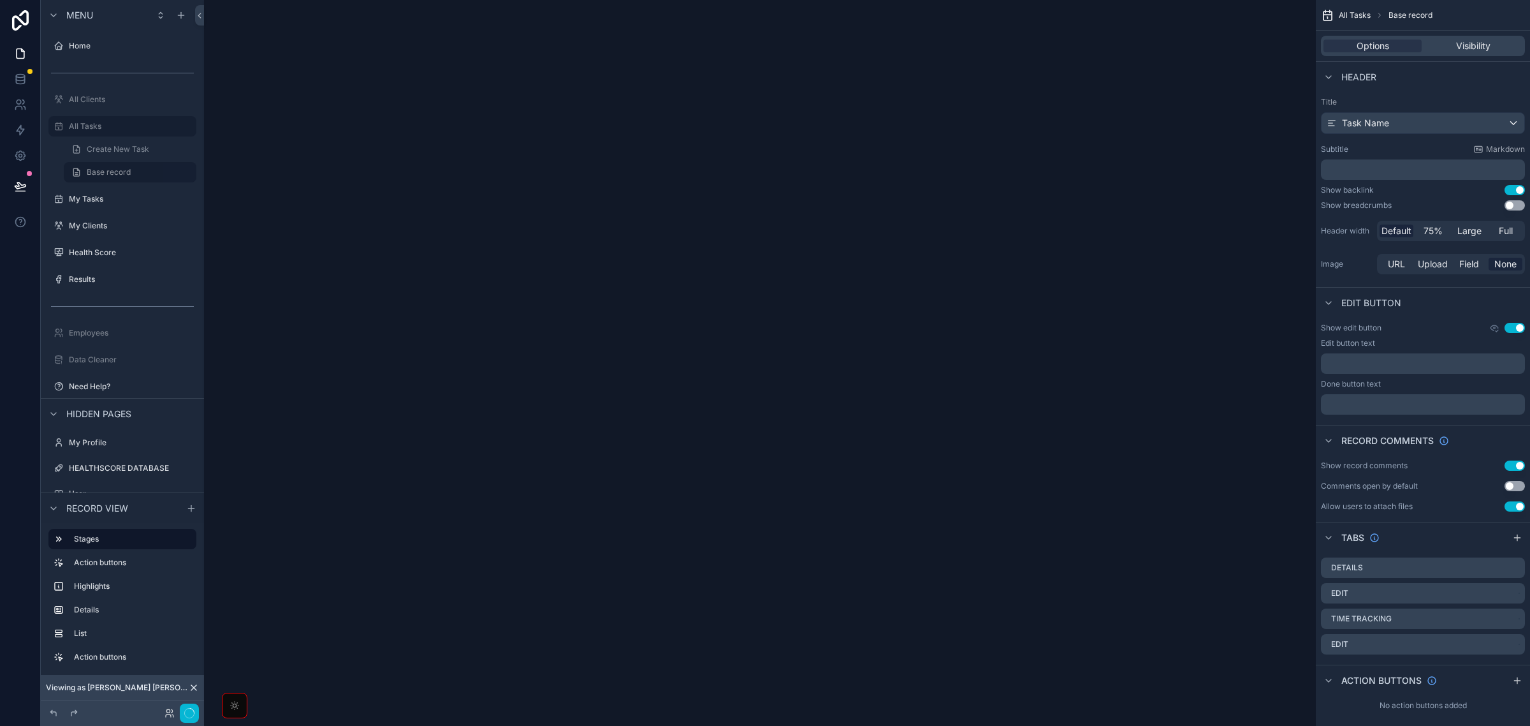
click at [967, 230] on div "scrollable content" at bounding box center [760, 363] width 1112 height 726
click at [1515, 595] on icon "scrollable content" at bounding box center [1516, 592] width 5 height 5
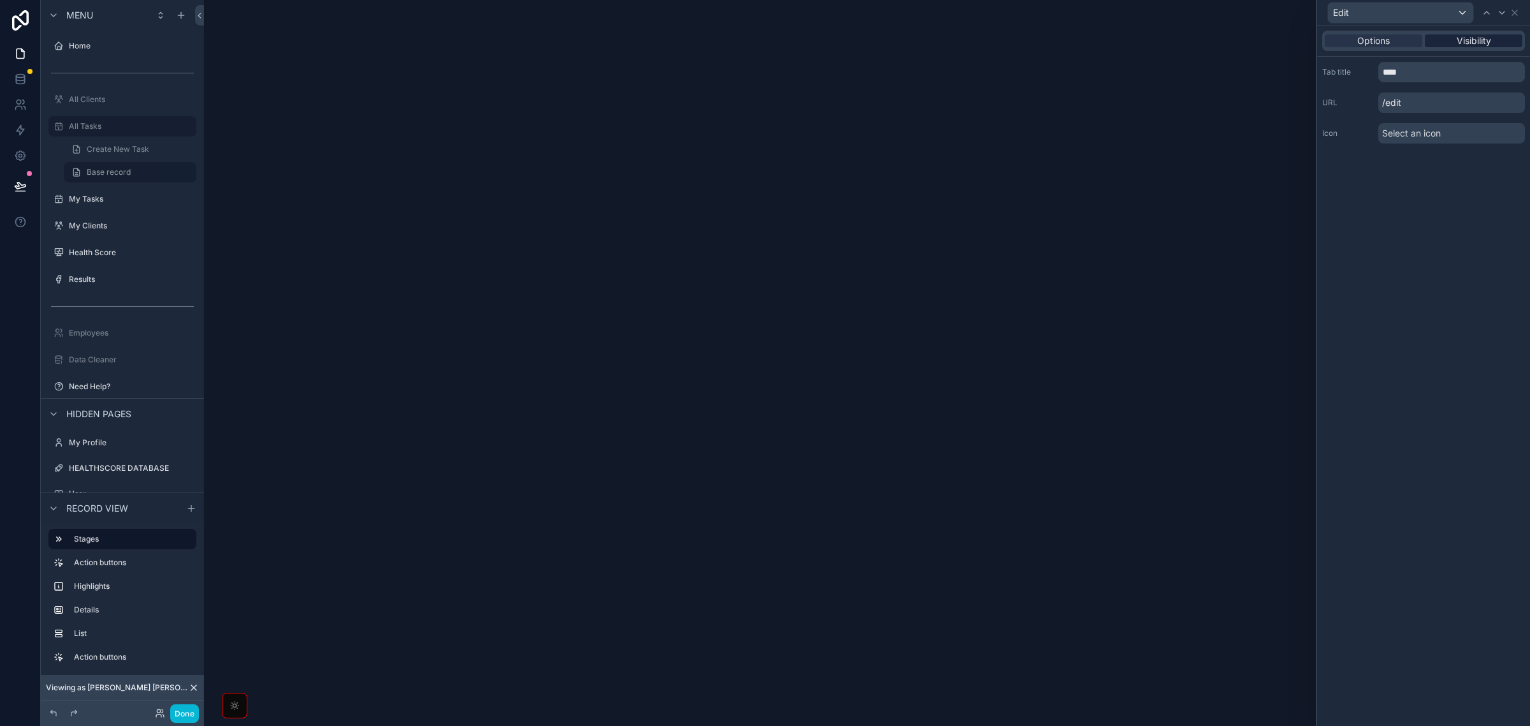
click at [1487, 34] on span "Visibility" at bounding box center [1474, 40] width 34 height 13
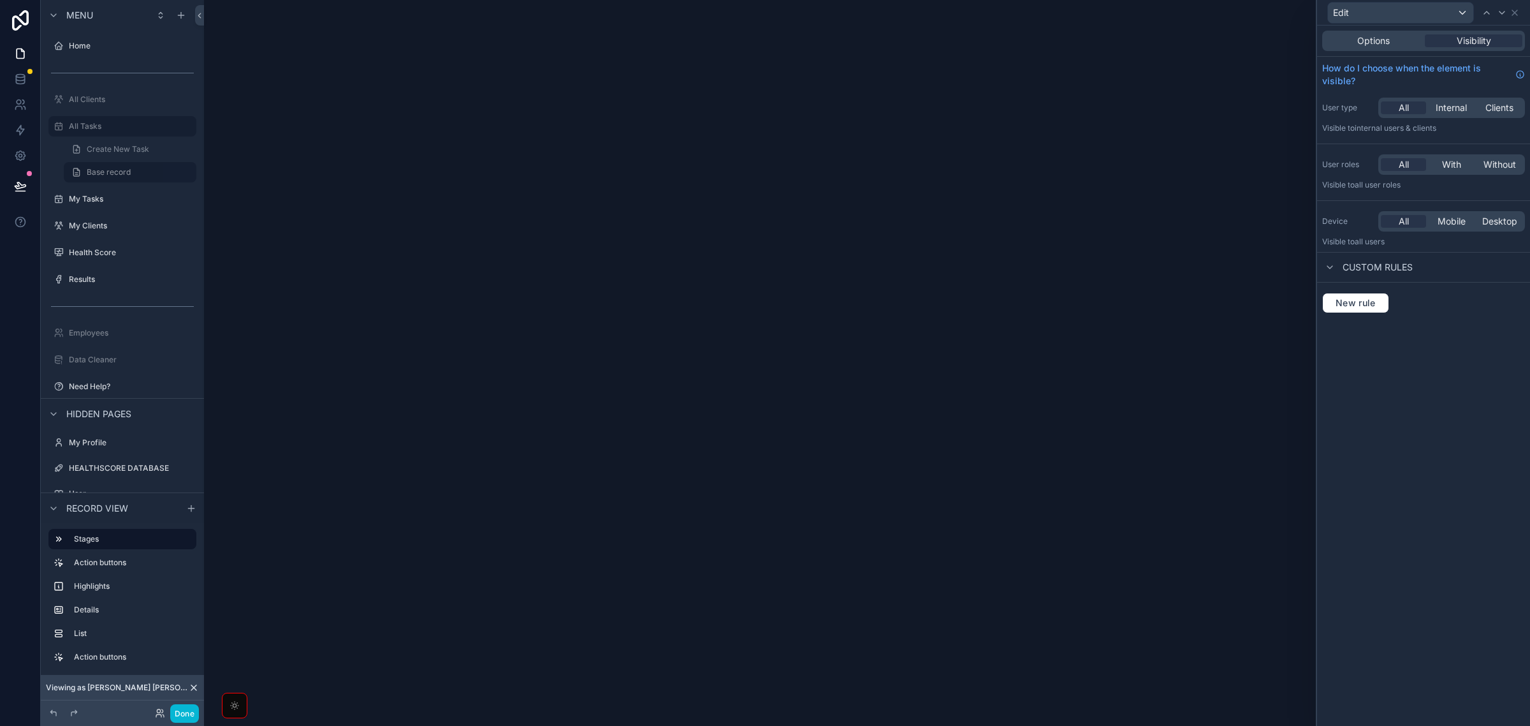
click at [1366, 33] on div "Options Visibility" at bounding box center [1424, 41] width 203 height 20
click at [1404, 43] on div "Options" at bounding box center [1374, 40] width 98 height 13
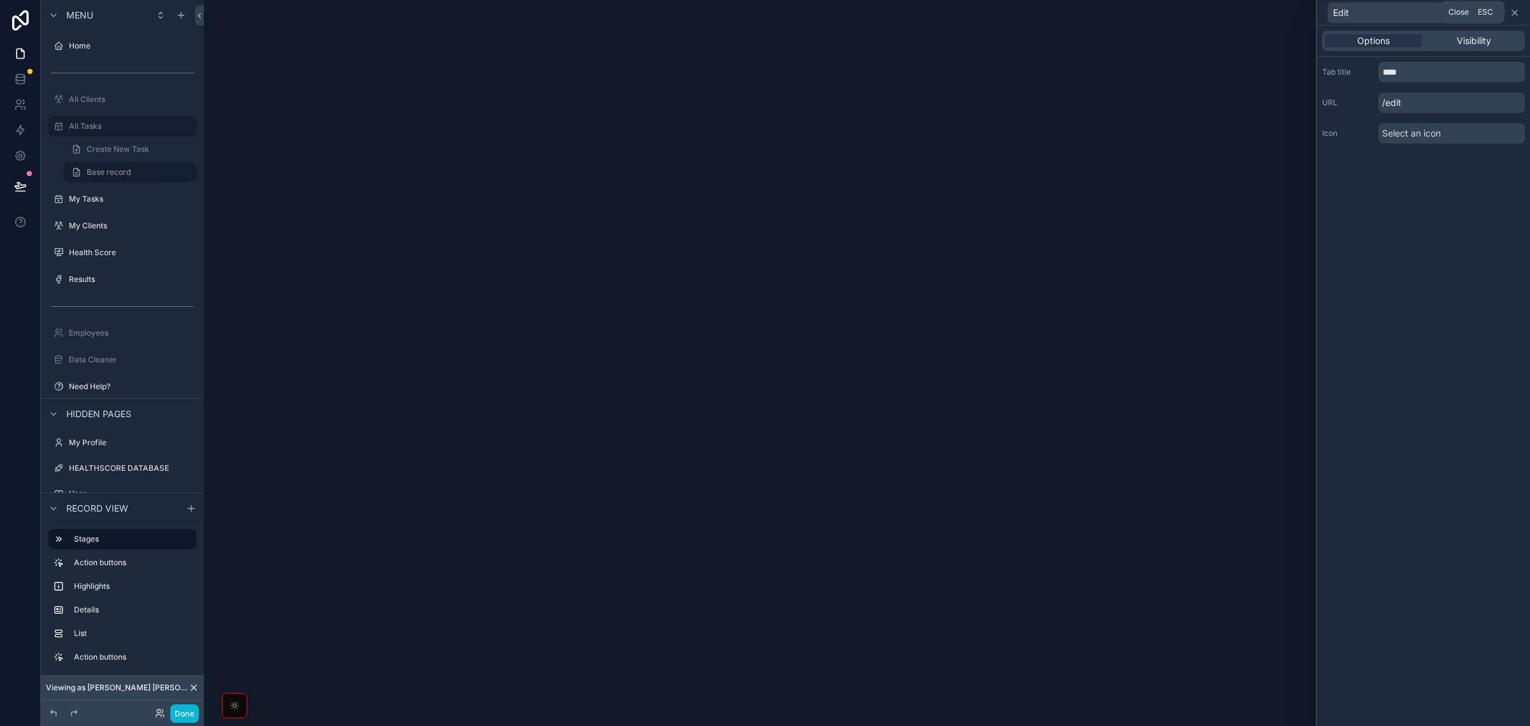
click at [1516, 10] on icon at bounding box center [1515, 13] width 10 height 10
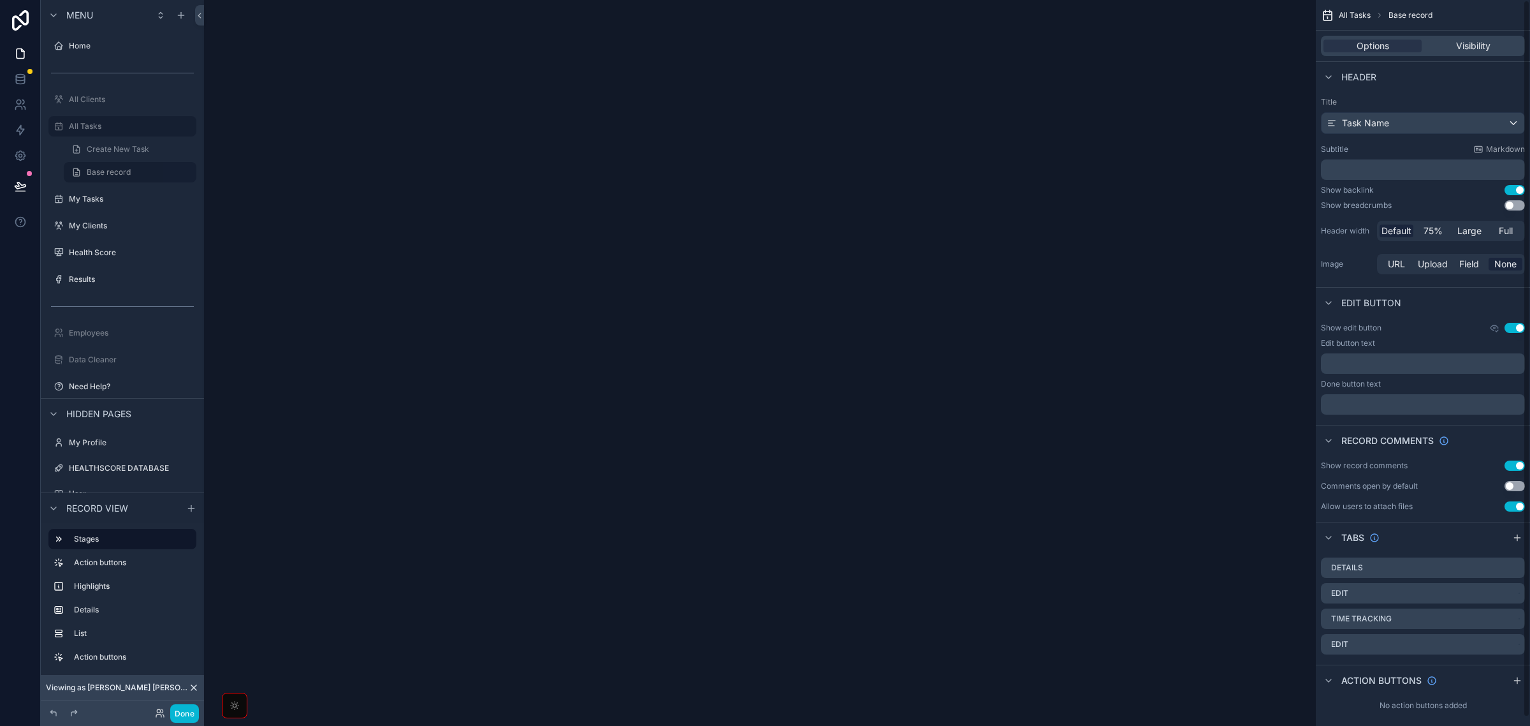
click at [902, 291] on div "scrollable content" at bounding box center [760, 363] width 1112 height 726
click at [126, 164] on link "Base record" at bounding box center [130, 172] width 133 height 20
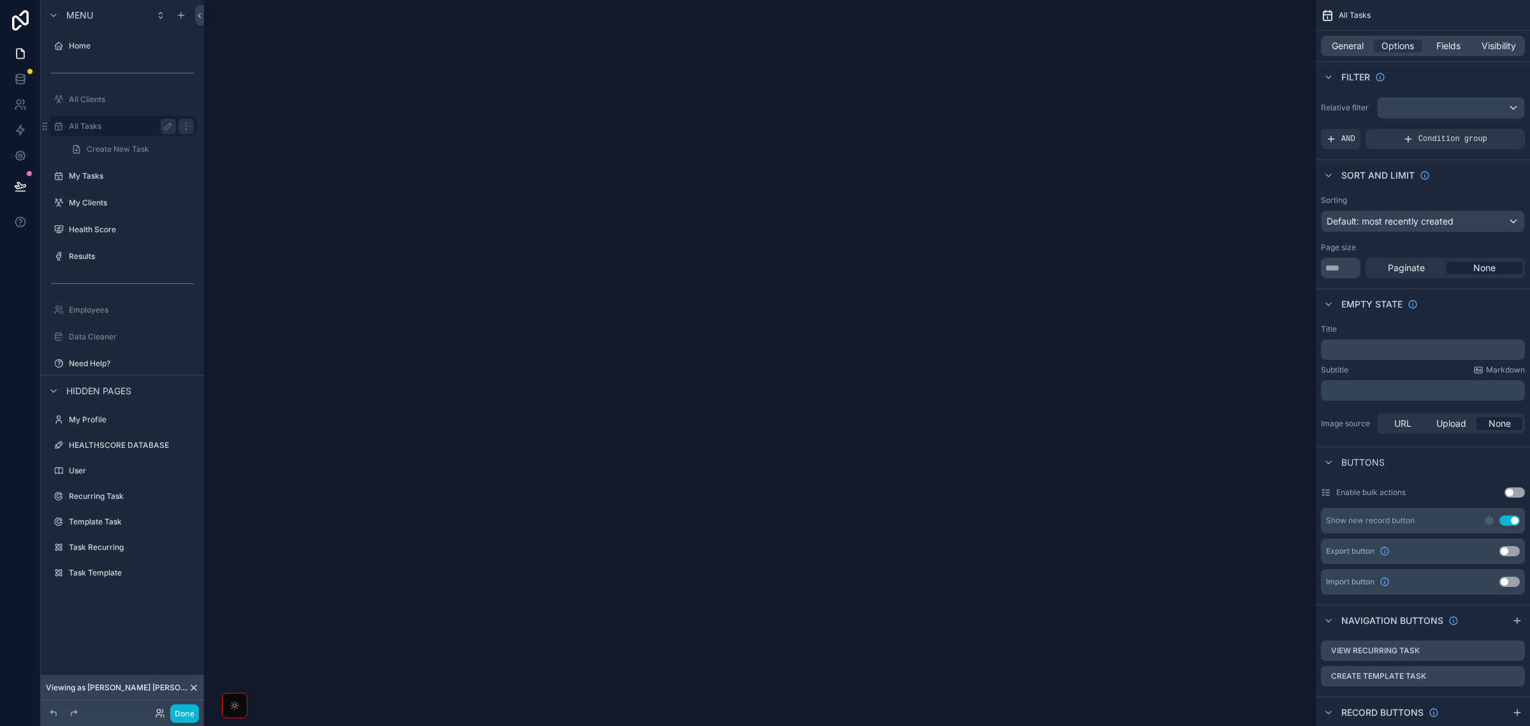
click at [149, 132] on div "All Tasks" at bounding box center [122, 126] width 107 height 15
click at [185, 125] on icon "scrollable content" at bounding box center [186, 126] width 10 height 10
click at [235, 104] on span "Clone" at bounding box center [239, 108] width 24 height 13
click at [218, 106] on icon at bounding box center [218, 109] width 6 height 6
click at [123, 10] on div "Menu" at bounding box center [122, 15] width 163 height 31
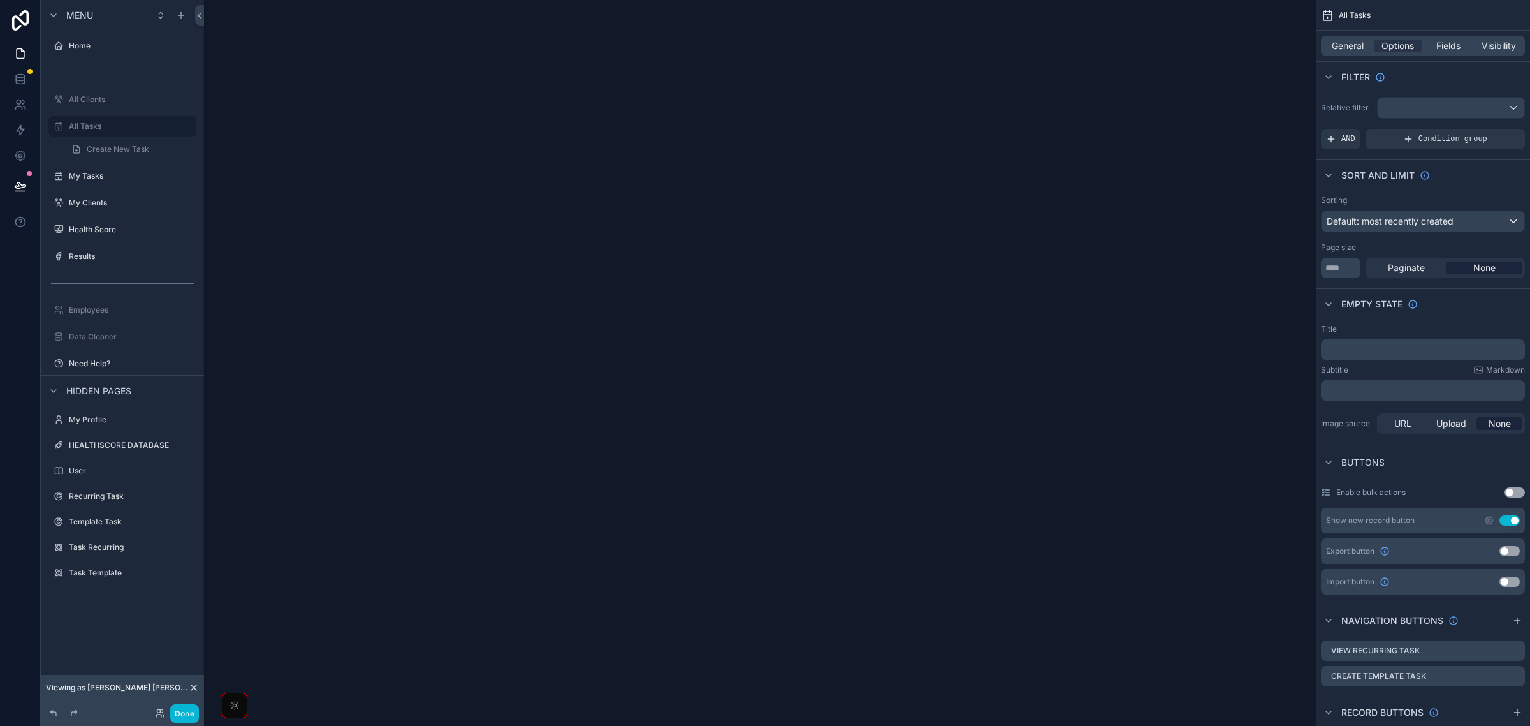
click at [194, 684] on icon at bounding box center [194, 687] width 10 height 10
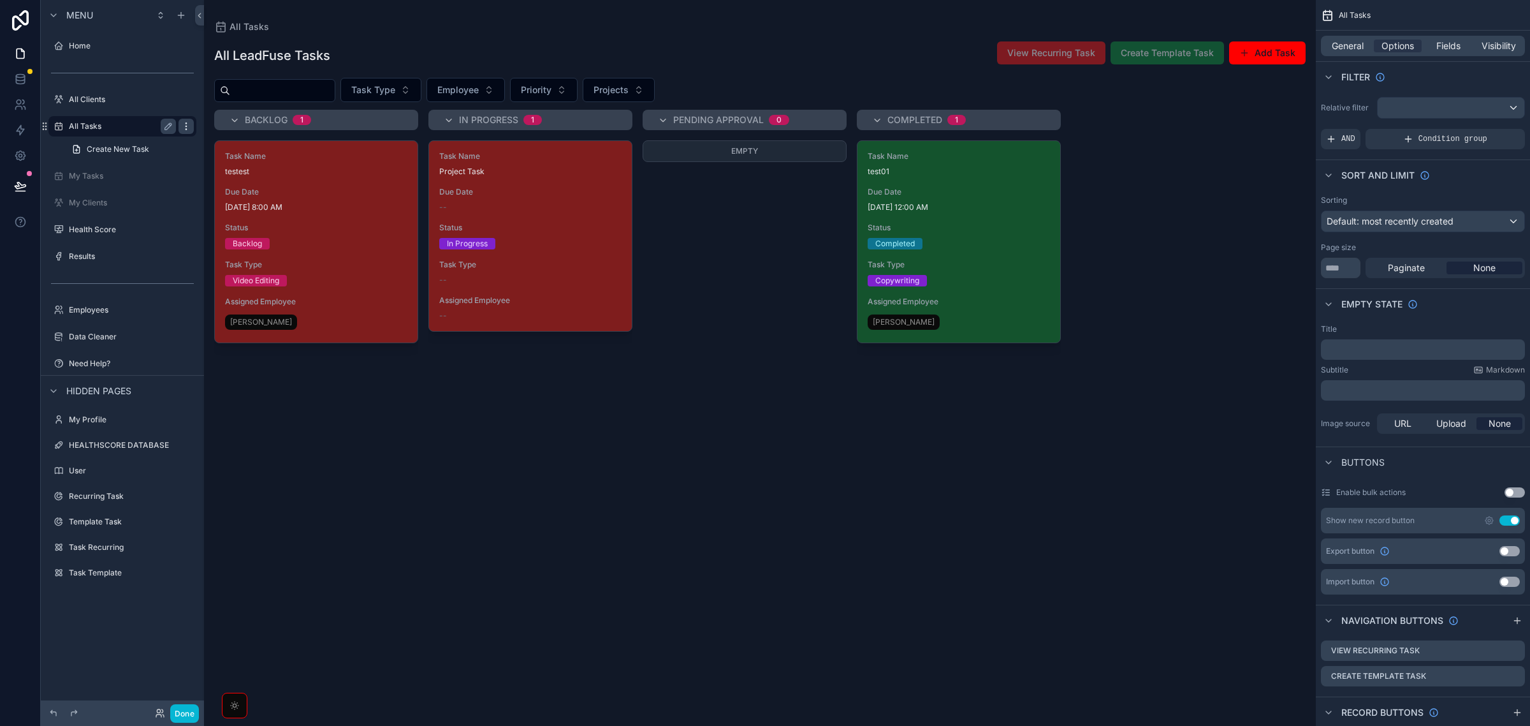
click at [185, 126] on icon "scrollable content" at bounding box center [186, 126] width 10 height 10
click at [246, 106] on span "Clone" at bounding box center [239, 108] width 24 height 13
click at [330, 504] on div "Task Name testest Due Date 8/4/2025 8:00 AM Status Backlog Task Type Video Edit…" at bounding box center [316, 425] width 204 height 570
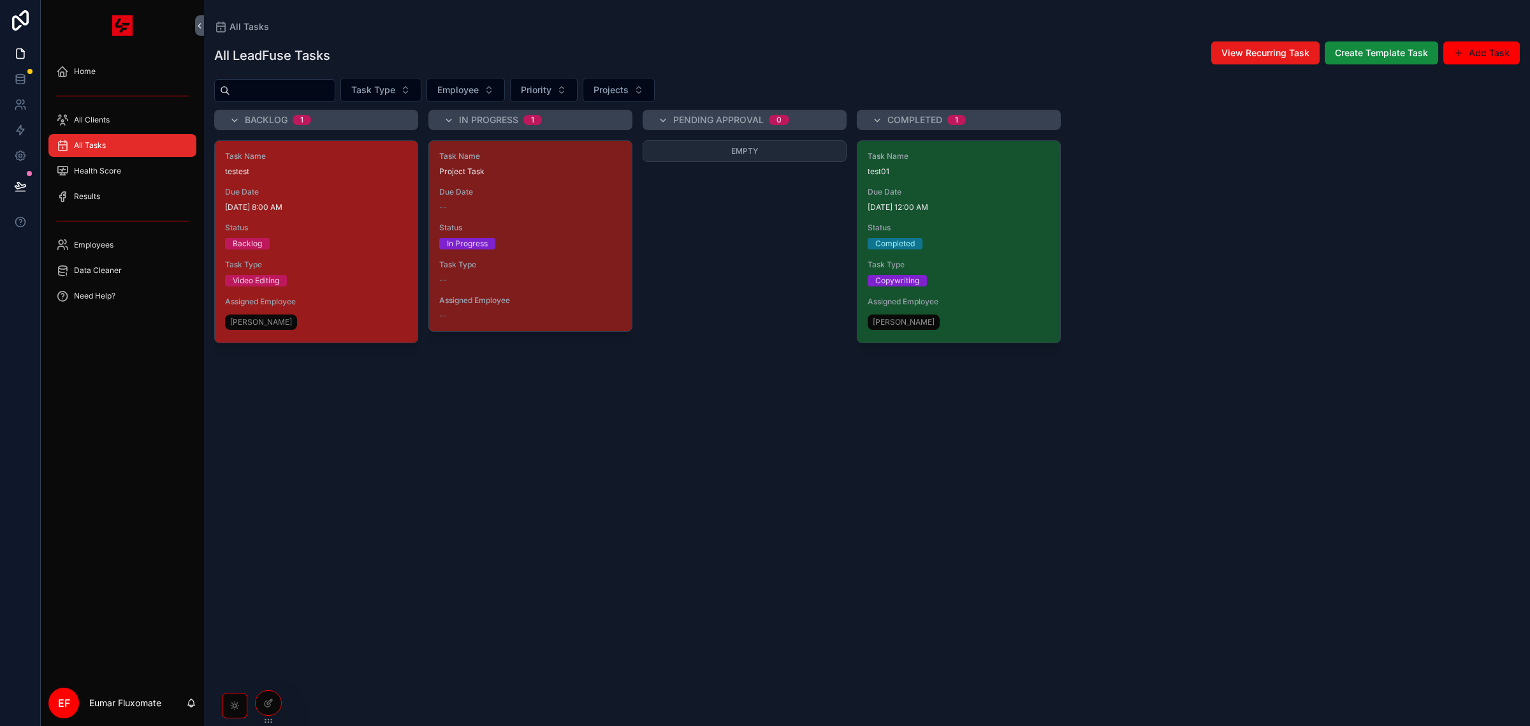
click at [374, 218] on div "Task Name testest Due Date [DATE] 8:00 AM Status Backlog Task Type Video Editin…" at bounding box center [316, 242] width 203 height 202
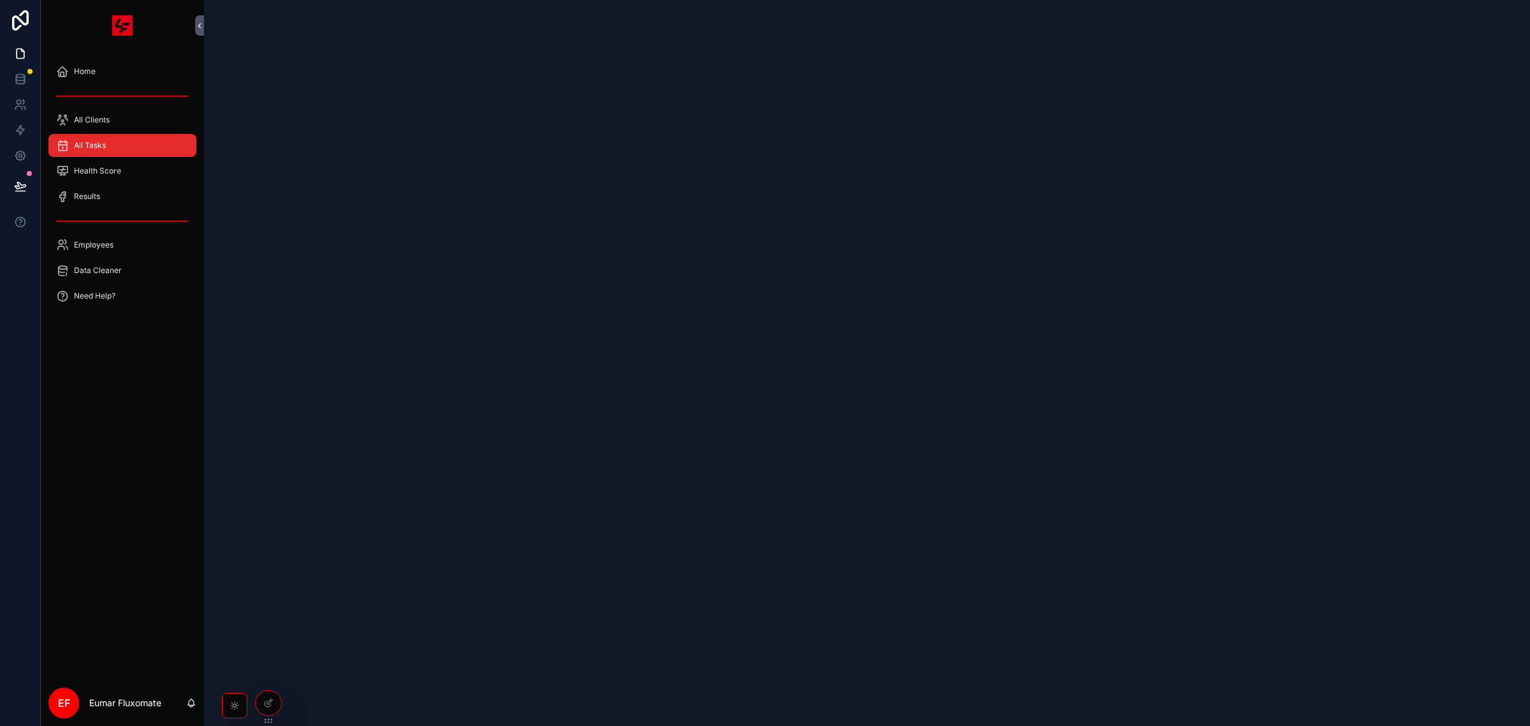
click at [140, 152] on div "All Tasks" at bounding box center [122, 145] width 133 height 20
click at [259, 697] on div at bounding box center [269, 703] width 26 height 24
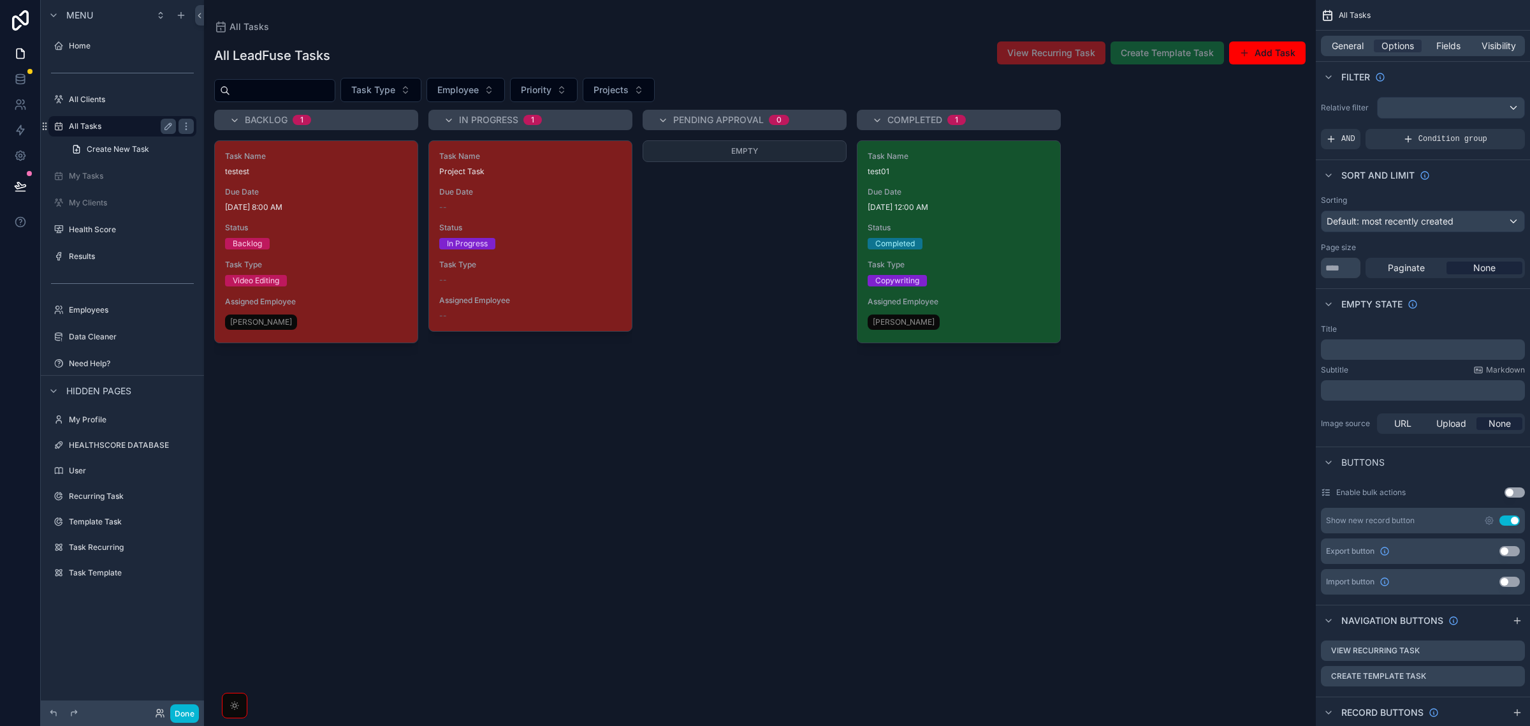
click at [128, 126] on label "All Tasks" at bounding box center [120, 126] width 102 height 10
click at [188, 128] on icon "scrollable content" at bounding box center [186, 126] width 10 height 10
click at [252, 113] on button "Clone" at bounding box center [236, 108] width 49 height 13
click at [237, 103] on span "Clone" at bounding box center [239, 108] width 24 height 13
click at [224, 103] on div "Clone" at bounding box center [231, 108] width 39 height 13
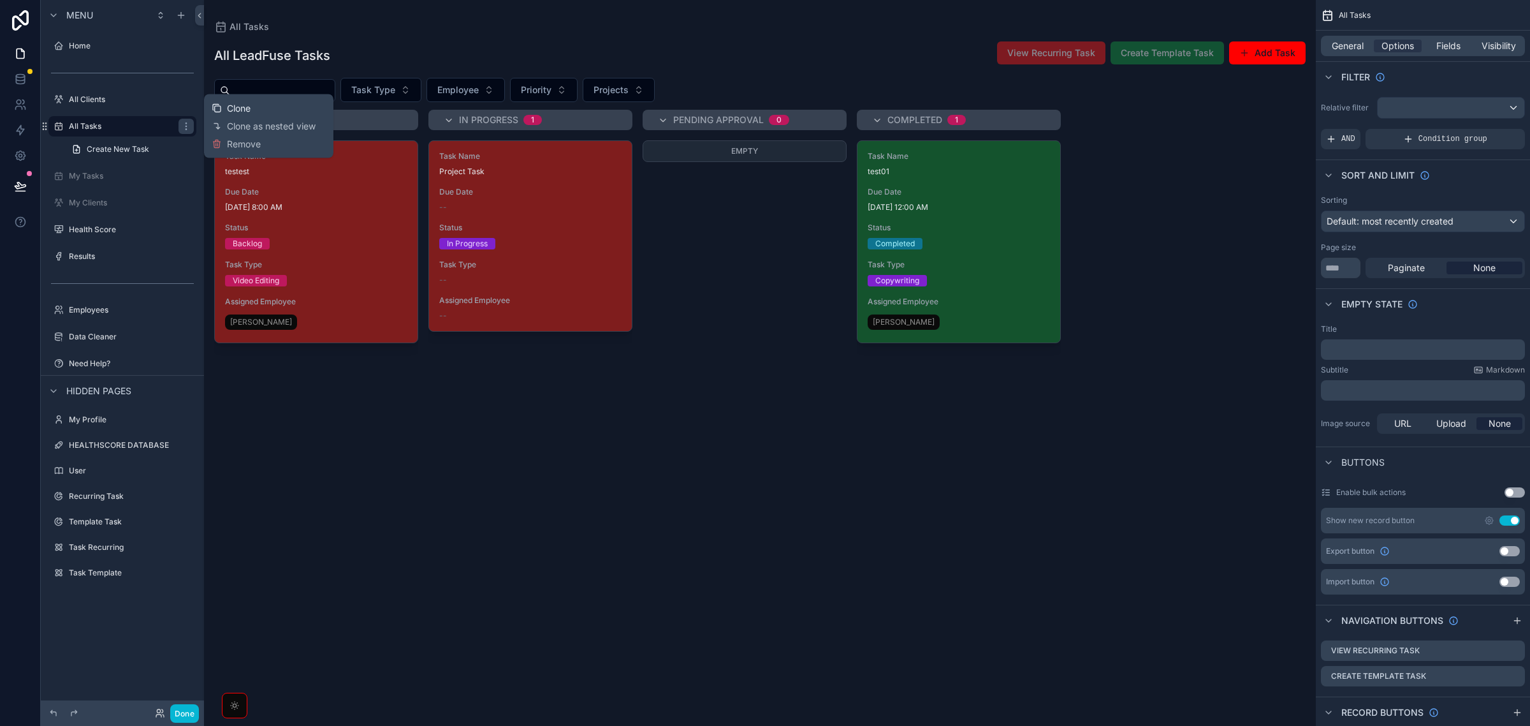
click at [221, 104] on icon at bounding box center [217, 108] width 10 height 10
click at [59, 121] on icon "scrollable content" at bounding box center [59, 126] width 10 height 10
click at [237, 393] on div "scrollable content" at bounding box center [760, 363] width 1112 height 726
click at [128, 124] on label "All Tasks" at bounding box center [120, 126] width 102 height 10
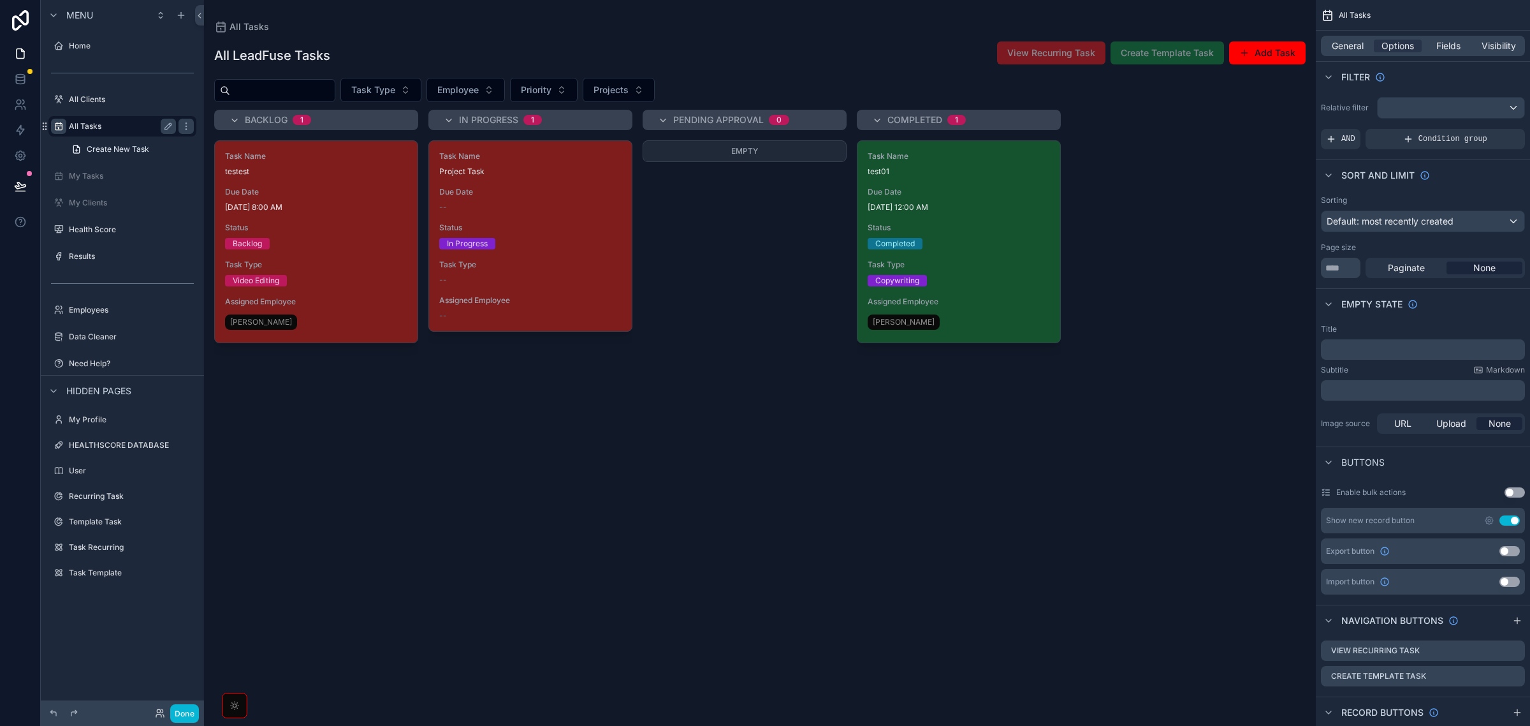
click at [128, 124] on label "All Tasks" at bounding box center [120, 126] width 102 height 10
click at [165, 126] on icon "scrollable content" at bounding box center [168, 126] width 10 height 10
click at [166, 129] on icon "scrollable content" at bounding box center [168, 126] width 10 height 10
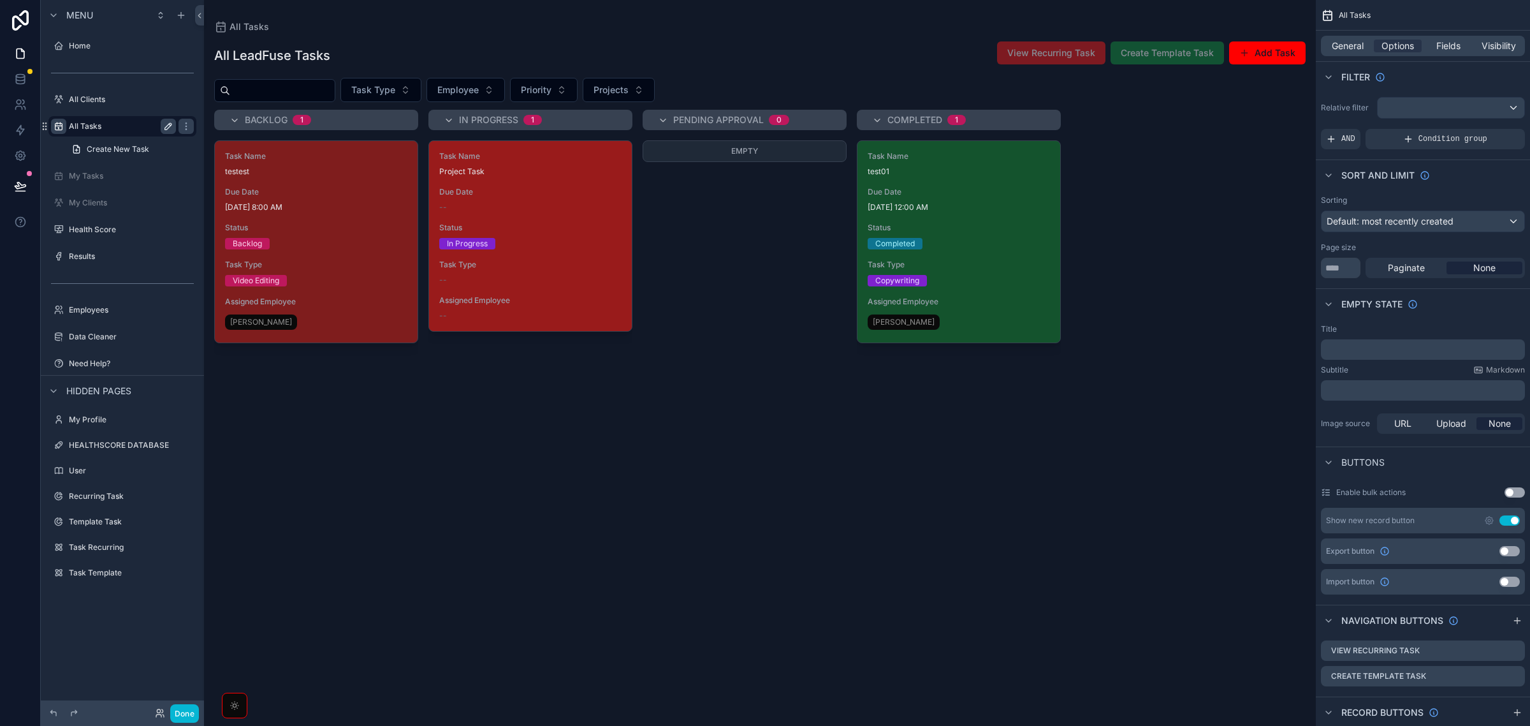
click at [527, 230] on span "Status" at bounding box center [530, 228] width 182 height 10
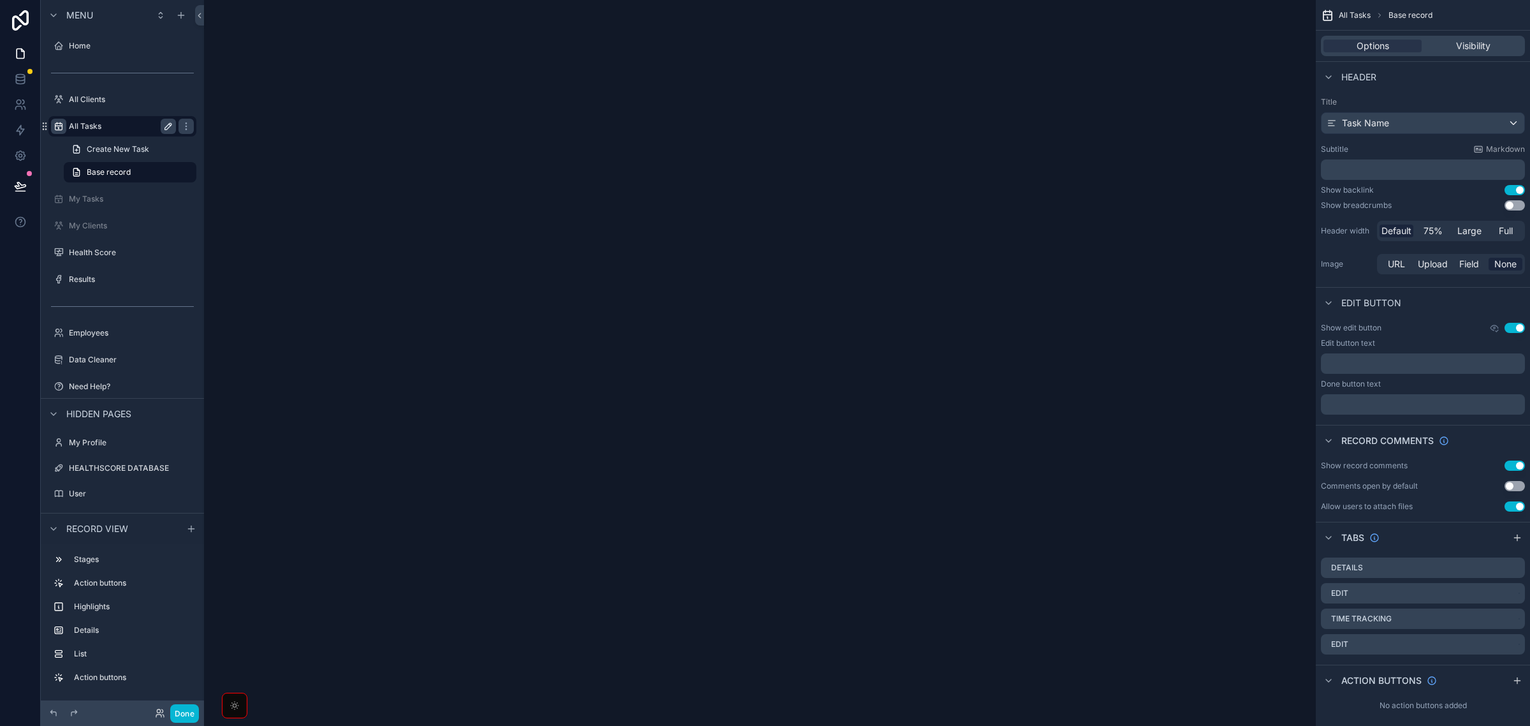
click at [527, 230] on div "scrollable content" at bounding box center [760, 363] width 1112 height 726
click at [526, 230] on div "scrollable content" at bounding box center [760, 363] width 1112 height 726
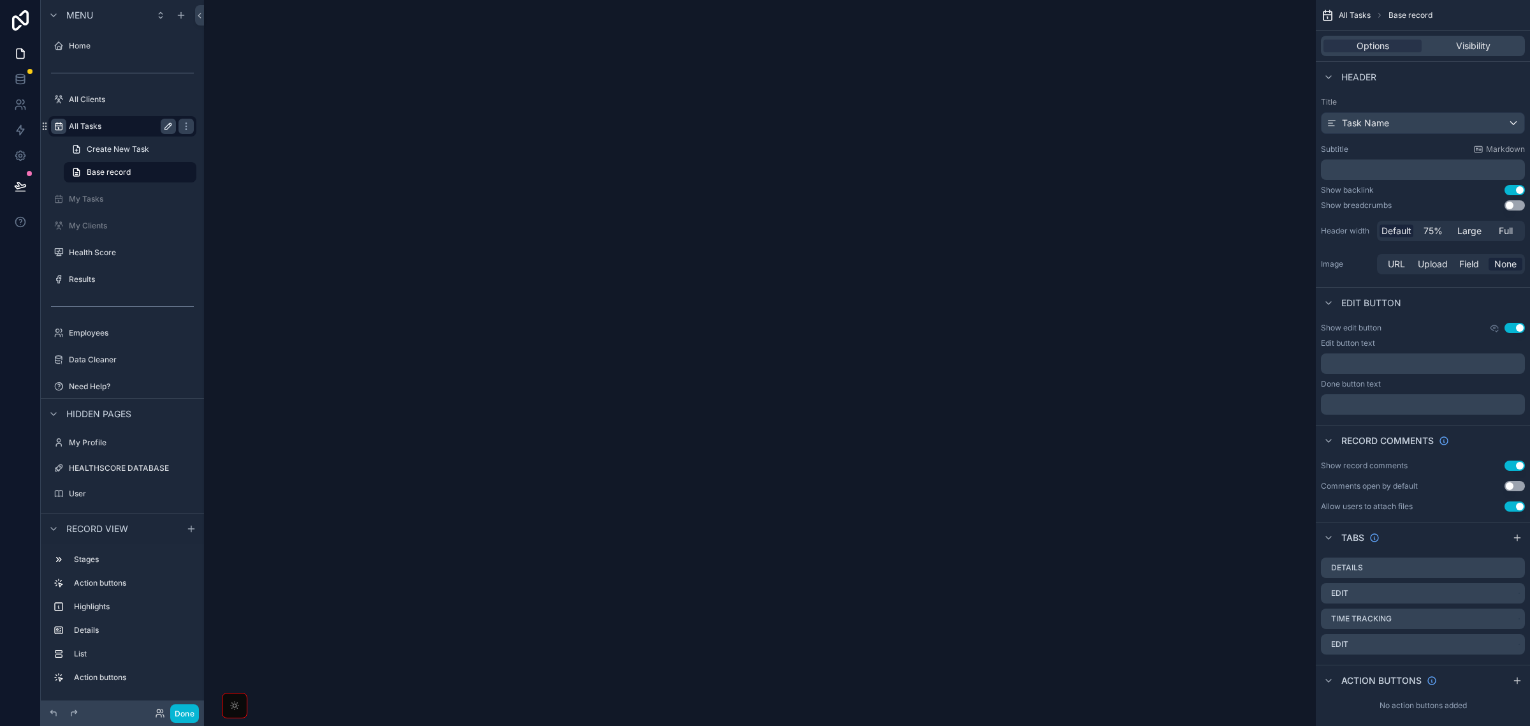
click at [524, 230] on div "scrollable content" at bounding box center [760, 363] width 1112 height 726
drag, startPoint x: 524, startPoint y: 230, endPoint x: 524, endPoint y: 238, distance: 7.7
click at [524, 238] on div "scrollable content" at bounding box center [760, 363] width 1112 height 726
click at [524, 239] on div "scrollable content" at bounding box center [760, 363] width 1112 height 726
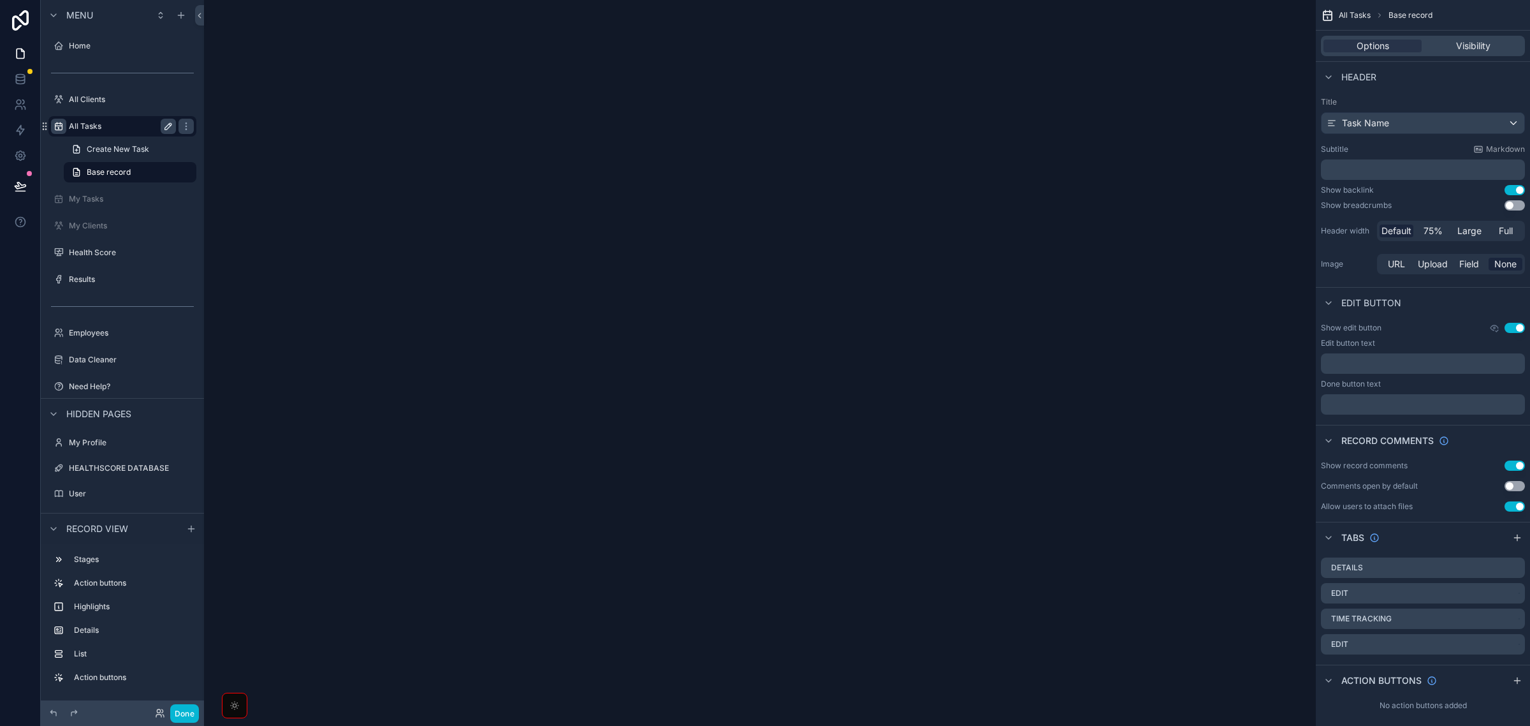
click at [525, 239] on div "scrollable content" at bounding box center [760, 363] width 1112 height 726
click at [1512, 200] on div "Show breadcrumbs Use setting" at bounding box center [1423, 205] width 204 height 10
drag, startPoint x: 1512, startPoint y: 200, endPoint x: 1513, endPoint y: 206, distance: 6.5
click at [1512, 202] on div "Show breadcrumbs Use setting" at bounding box center [1423, 205] width 204 height 10
click at [1513, 207] on button "Use setting" at bounding box center [1515, 205] width 20 height 10
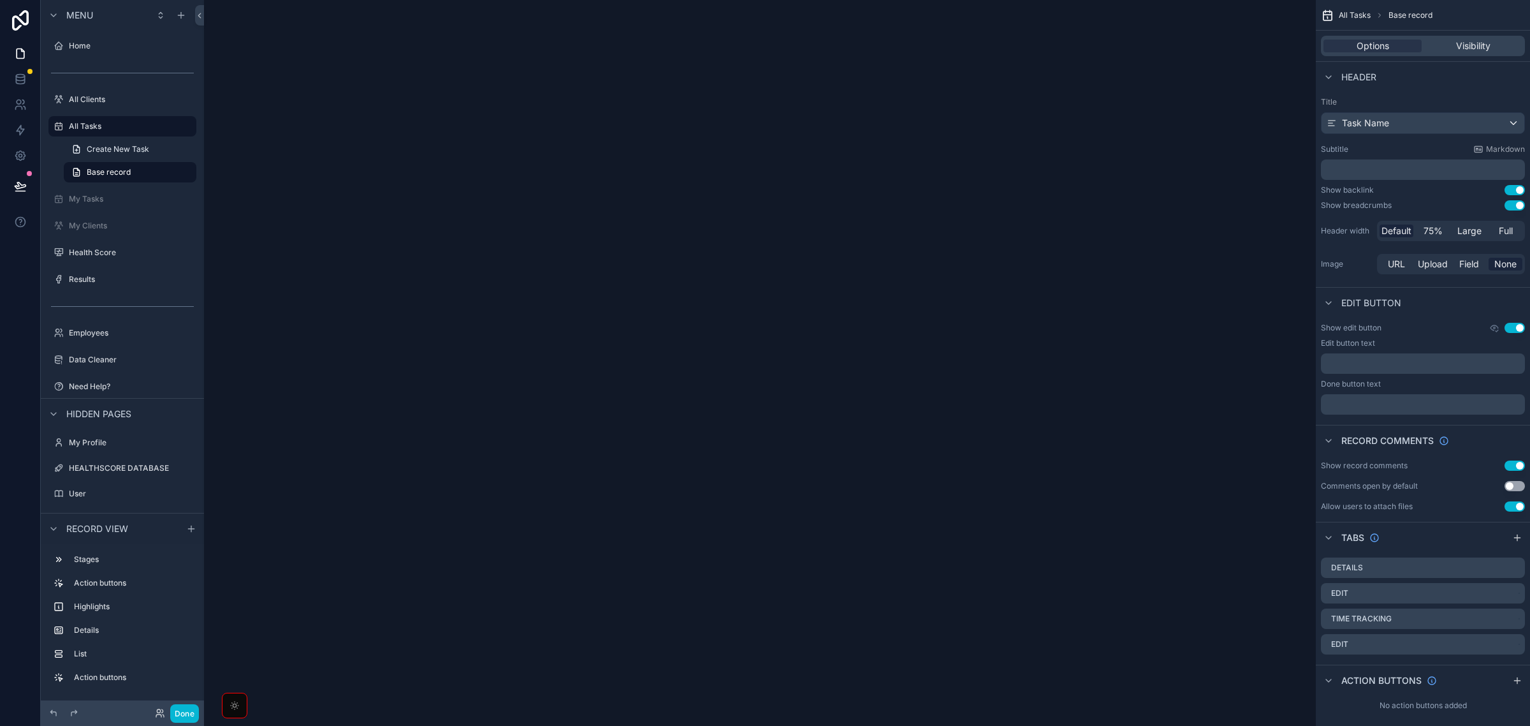
click at [1515, 207] on button "Use setting" at bounding box center [1515, 205] width 20 height 10
click at [1500, 231] on span "Full" at bounding box center [1506, 230] width 14 height 13
click at [1392, 233] on span "Default" at bounding box center [1397, 230] width 30 height 13
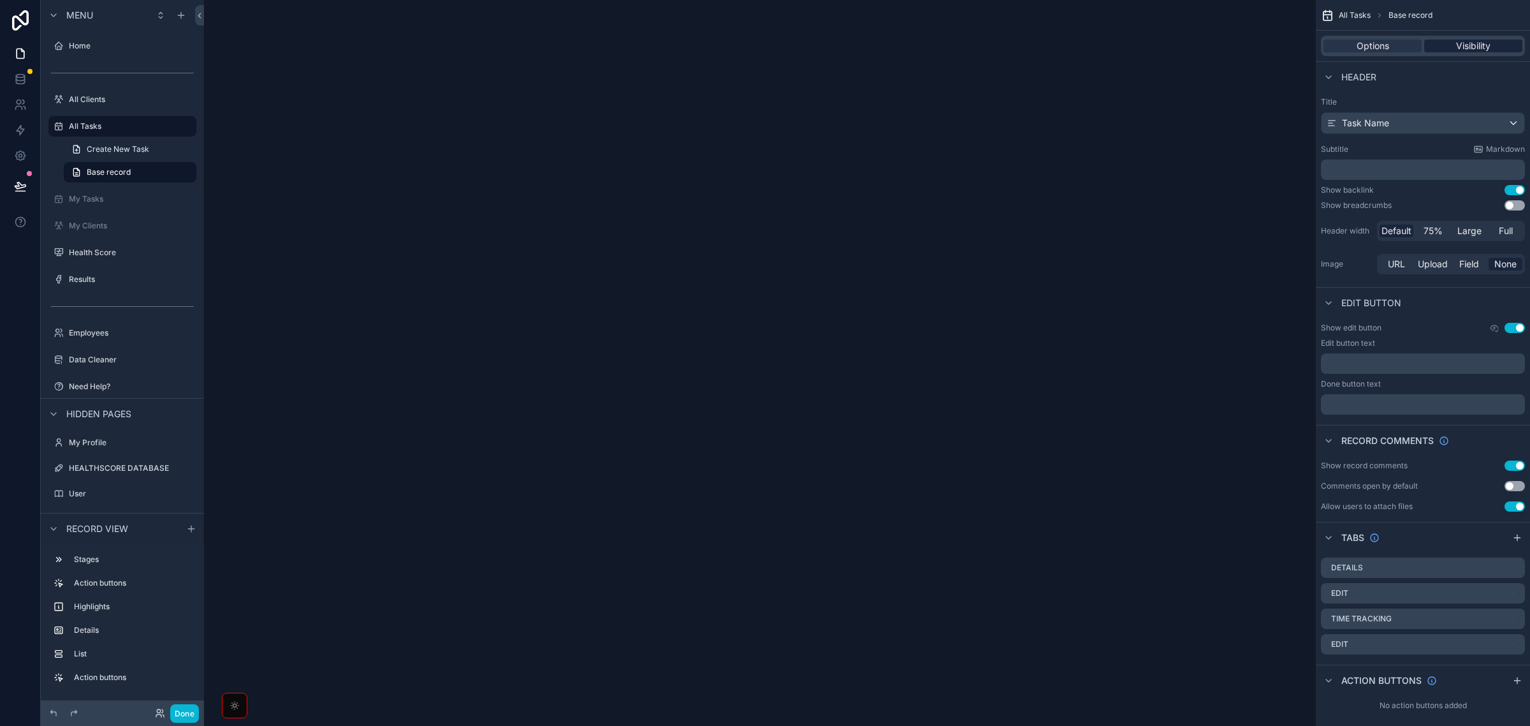
click at [1467, 46] on span "Visibility" at bounding box center [1473, 46] width 34 height 13
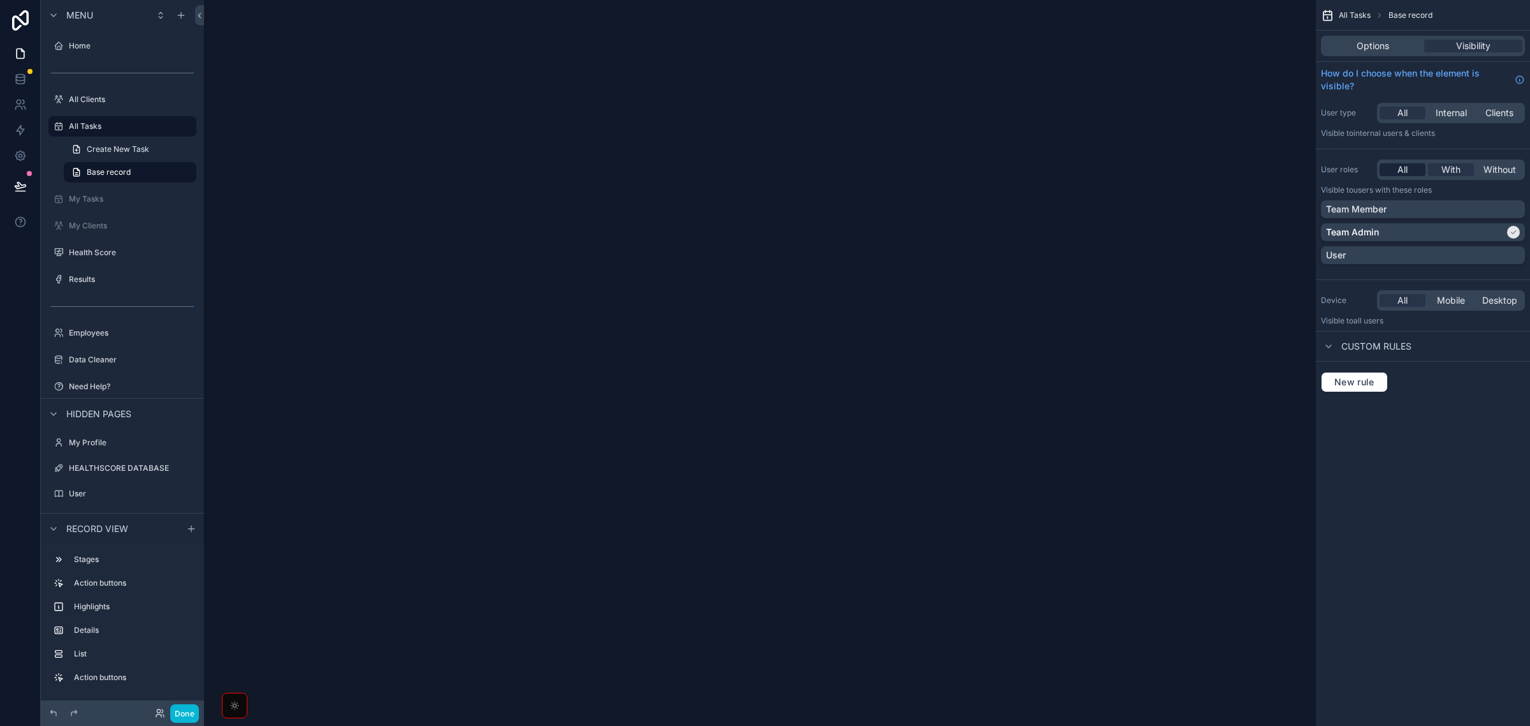
click at [1406, 171] on span "All" at bounding box center [1403, 169] width 10 height 13
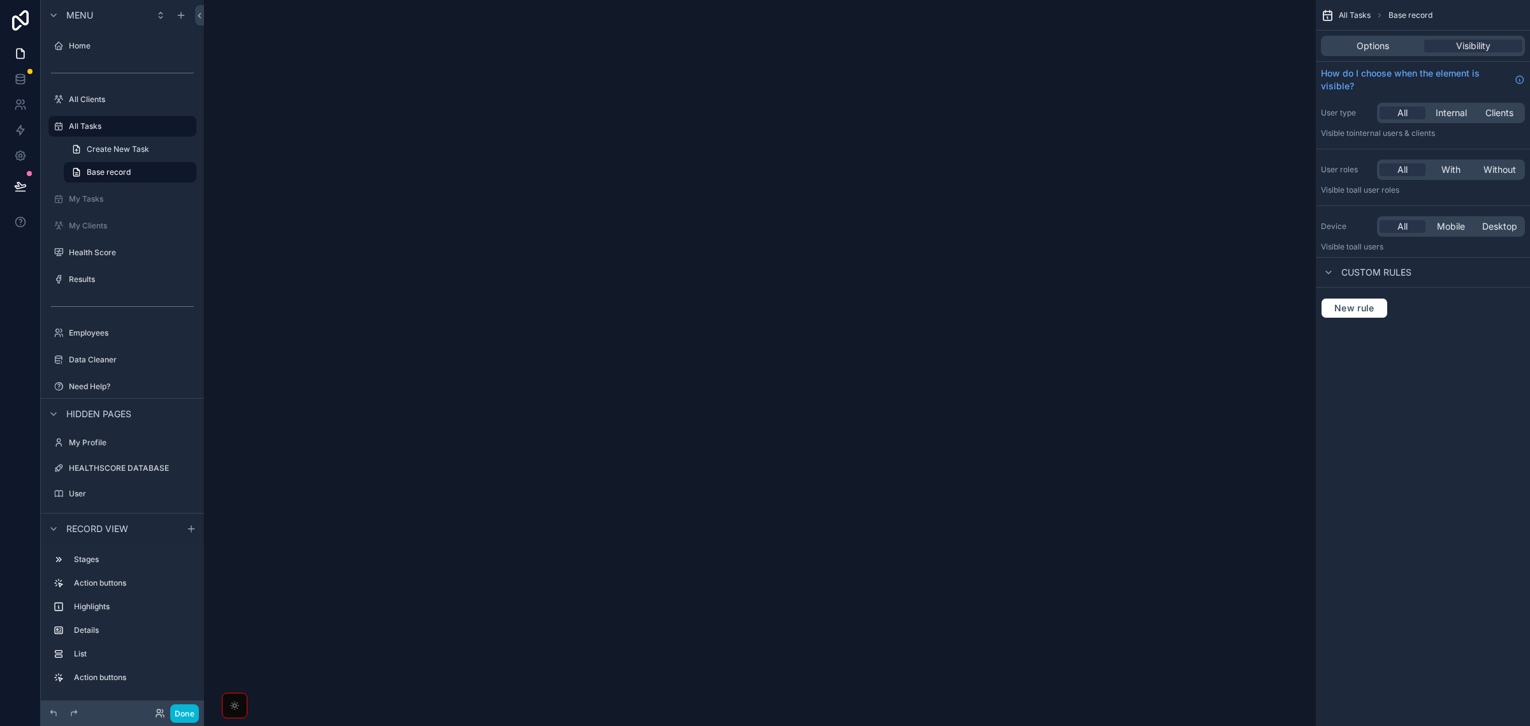
click at [1442, 179] on div "All With Without" at bounding box center [1451, 169] width 148 height 20
click at [1445, 170] on span "With" at bounding box center [1451, 169] width 19 height 13
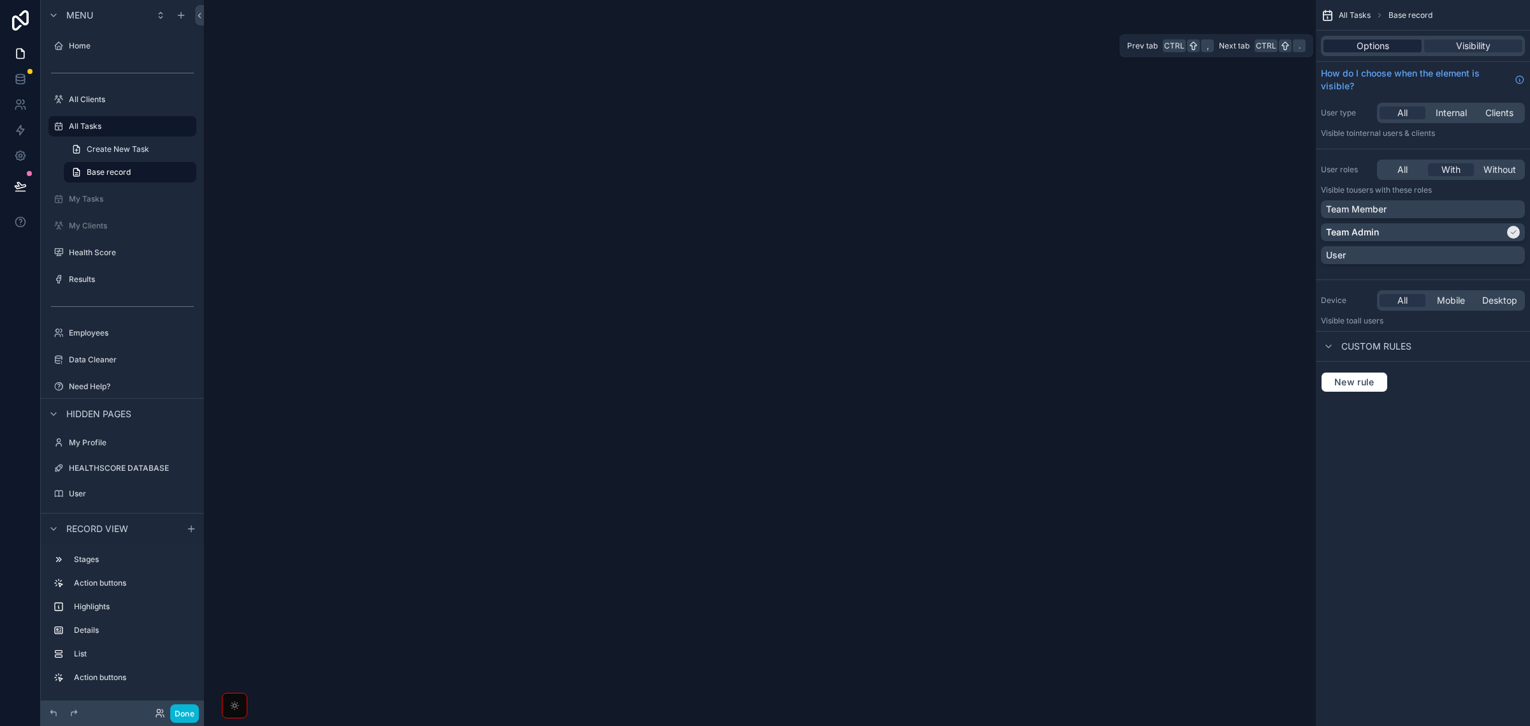
click at [1384, 43] on span "Options" at bounding box center [1373, 46] width 33 height 13
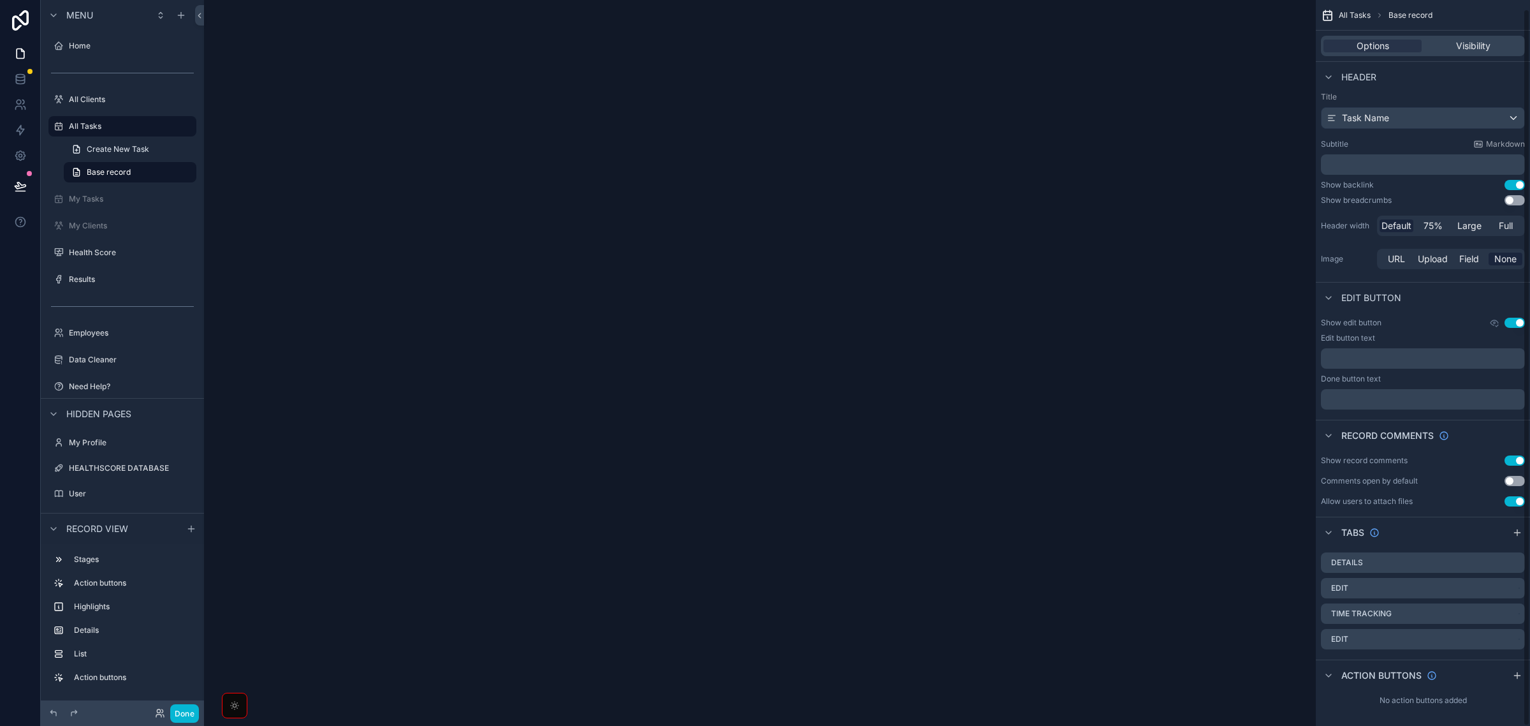
scroll to position [10, 0]
click at [1513, 670] on icon "scrollable content" at bounding box center [1518, 671] width 10 height 10
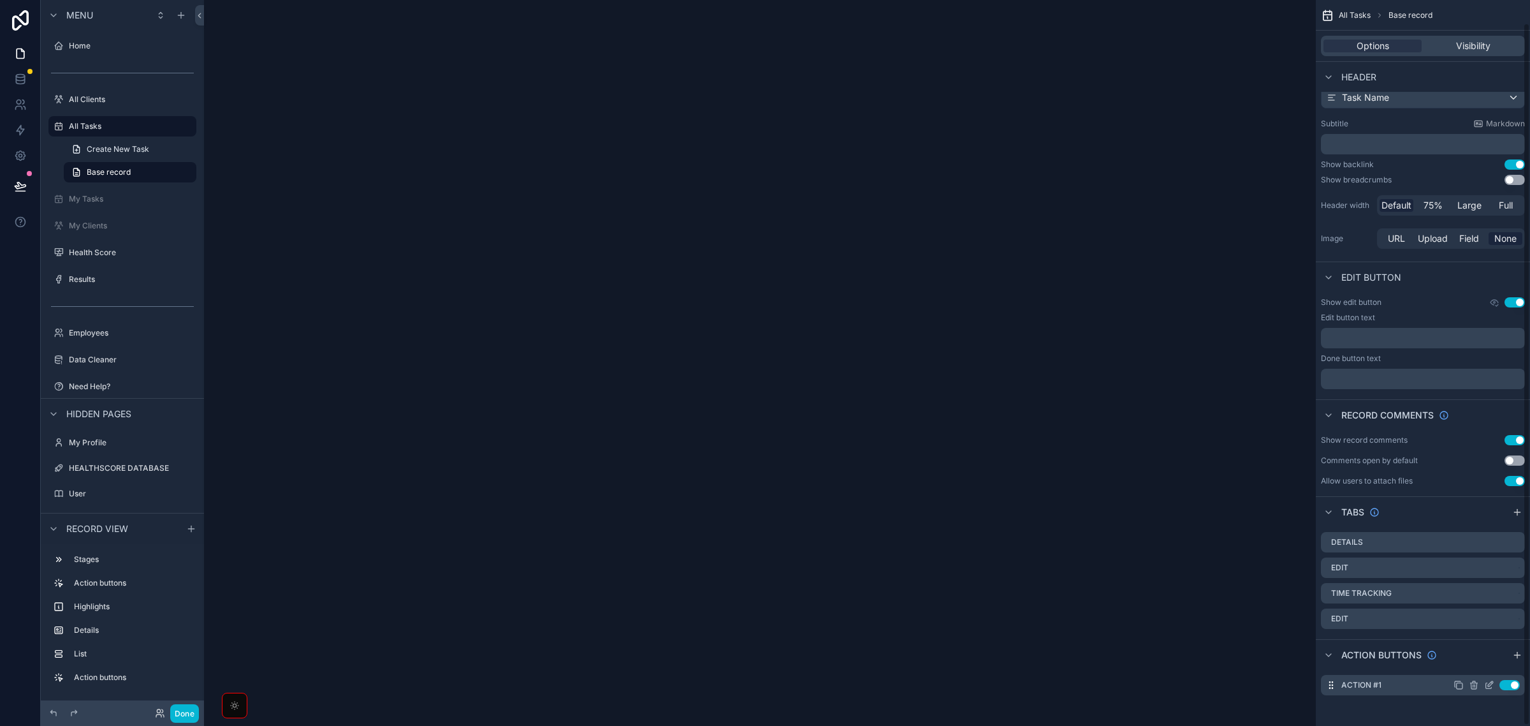
scroll to position [24, 0]
click at [1473, 686] on icon "scrollable content" at bounding box center [1474, 686] width 10 height 10
click at [1491, 661] on icon at bounding box center [1495, 664] width 10 height 10
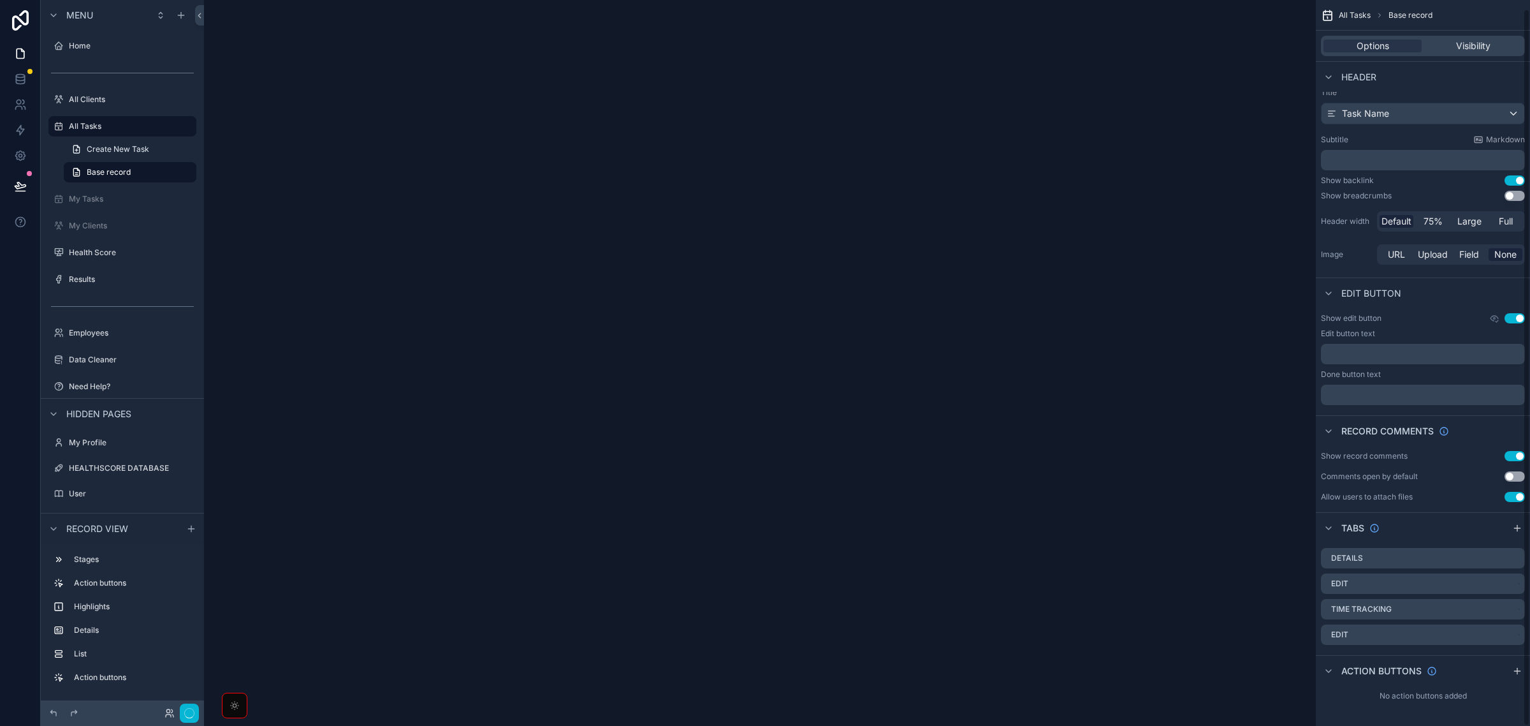
scroll to position [10, 0]
click at [829, 461] on div "scrollable content" at bounding box center [760, 363] width 1112 height 726
click at [110, 96] on label "All Clients" at bounding box center [120, 99] width 102 height 10
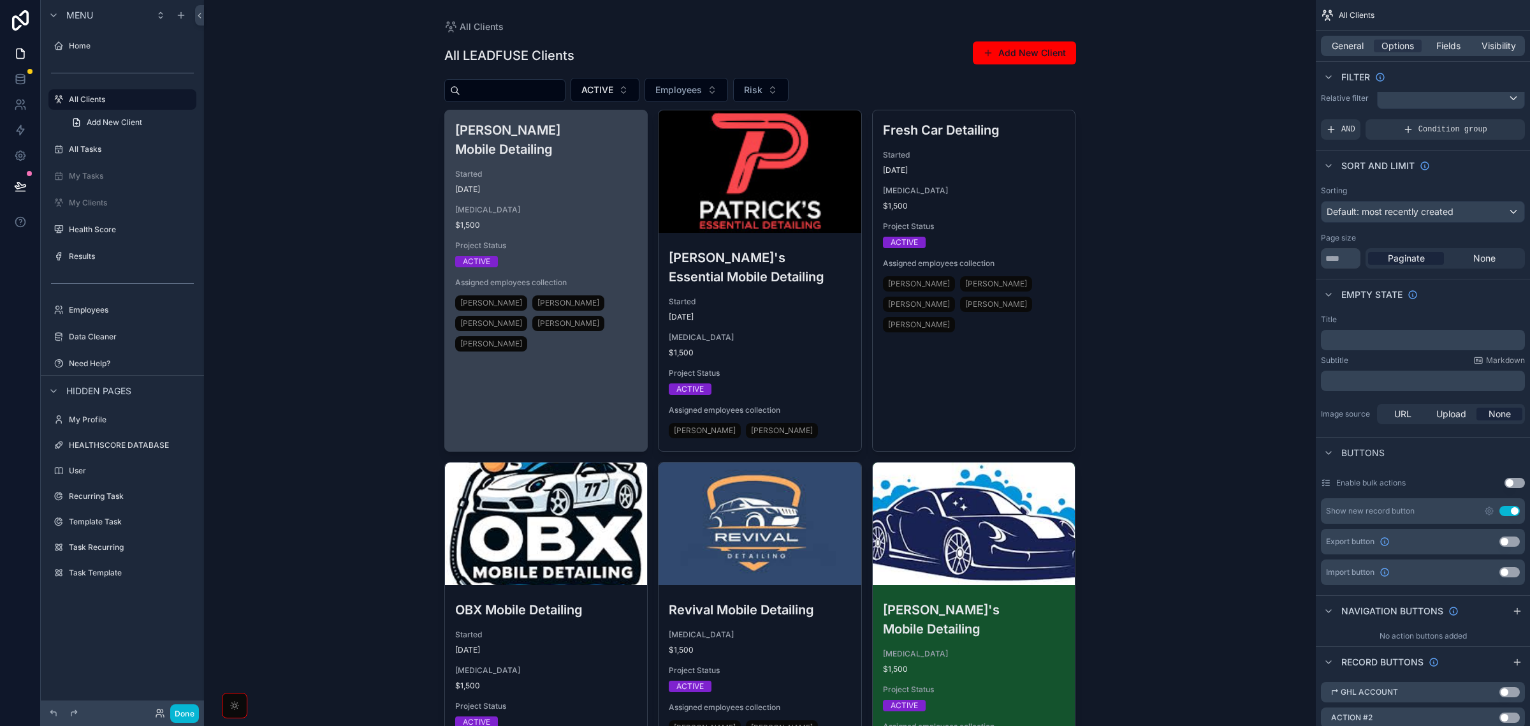
click at [577, 329] on link "Jett's Mobile Detailing Started 4 months ago Retainer $1,500 Project Status ACT…" at bounding box center [546, 281] width 204 height 342
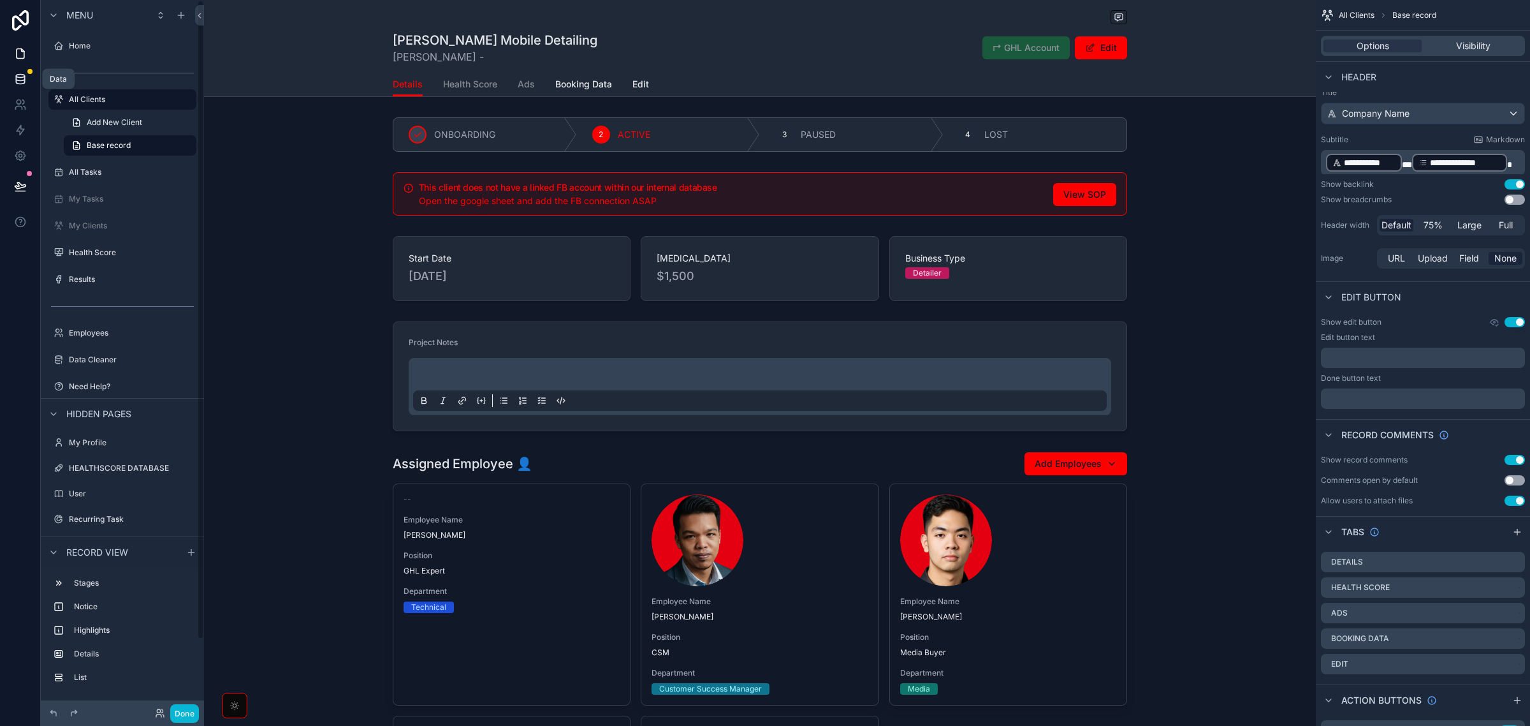
click at [26, 80] on icon at bounding box center [20, 79] width 13 height 13
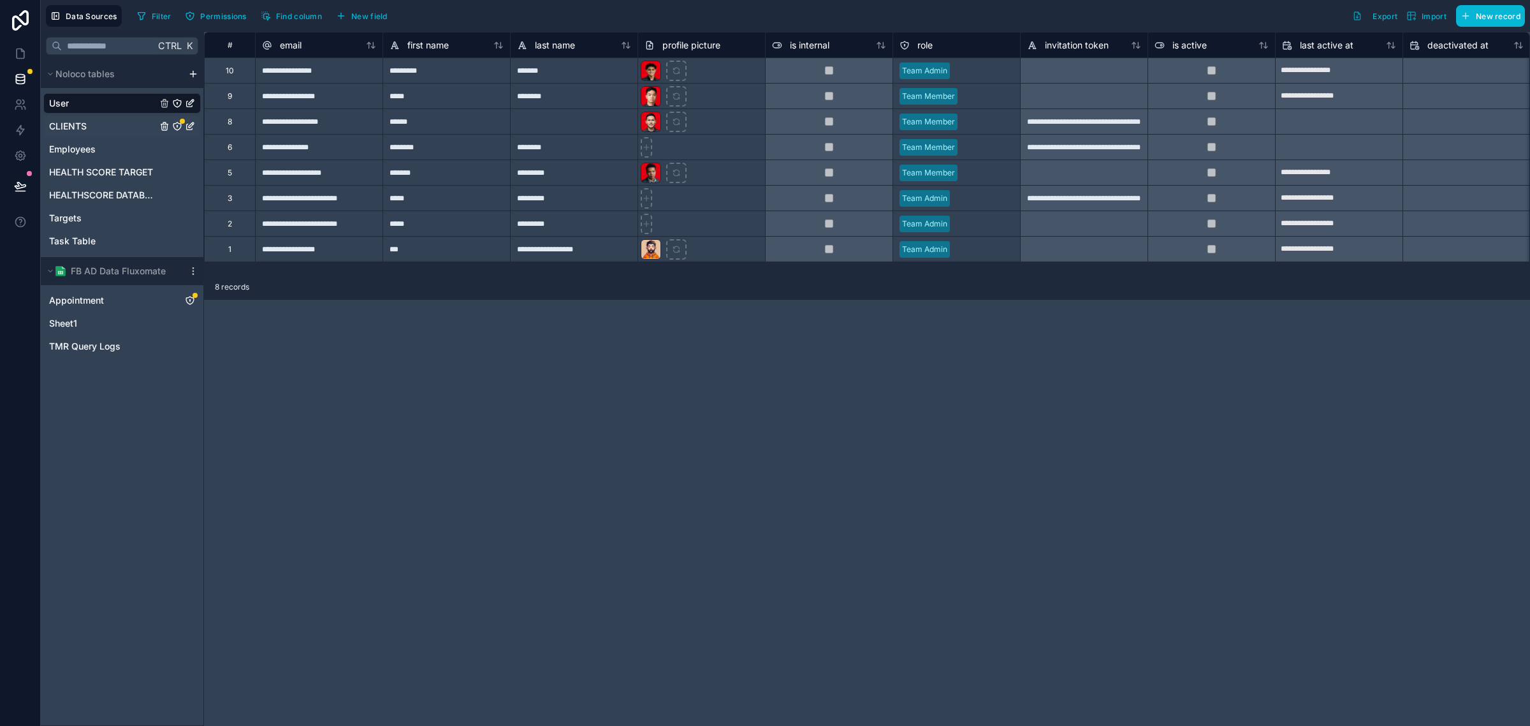
click at [96, 125] on div "CLIENTS" at bounding box center [122, 126] width 158 height 20
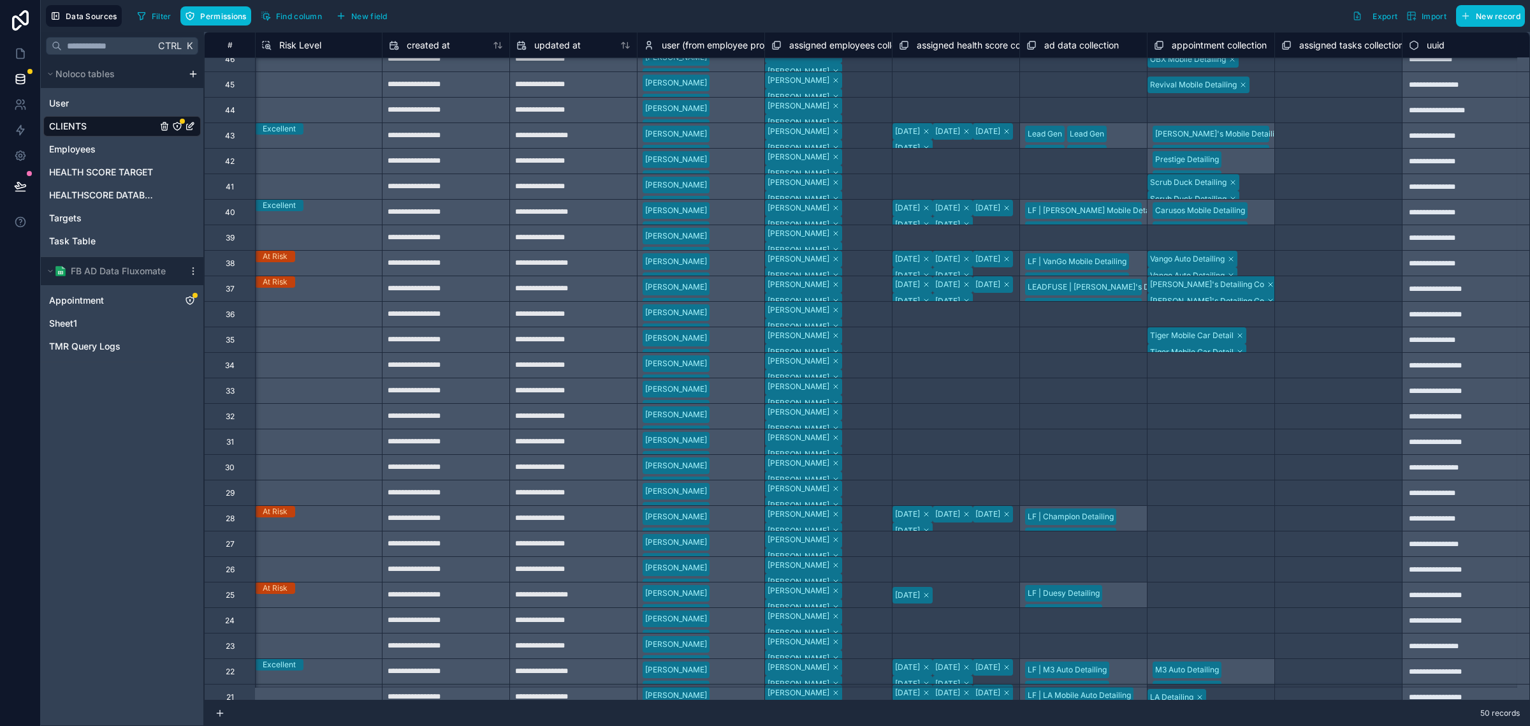
scroll to position [0, 3966]
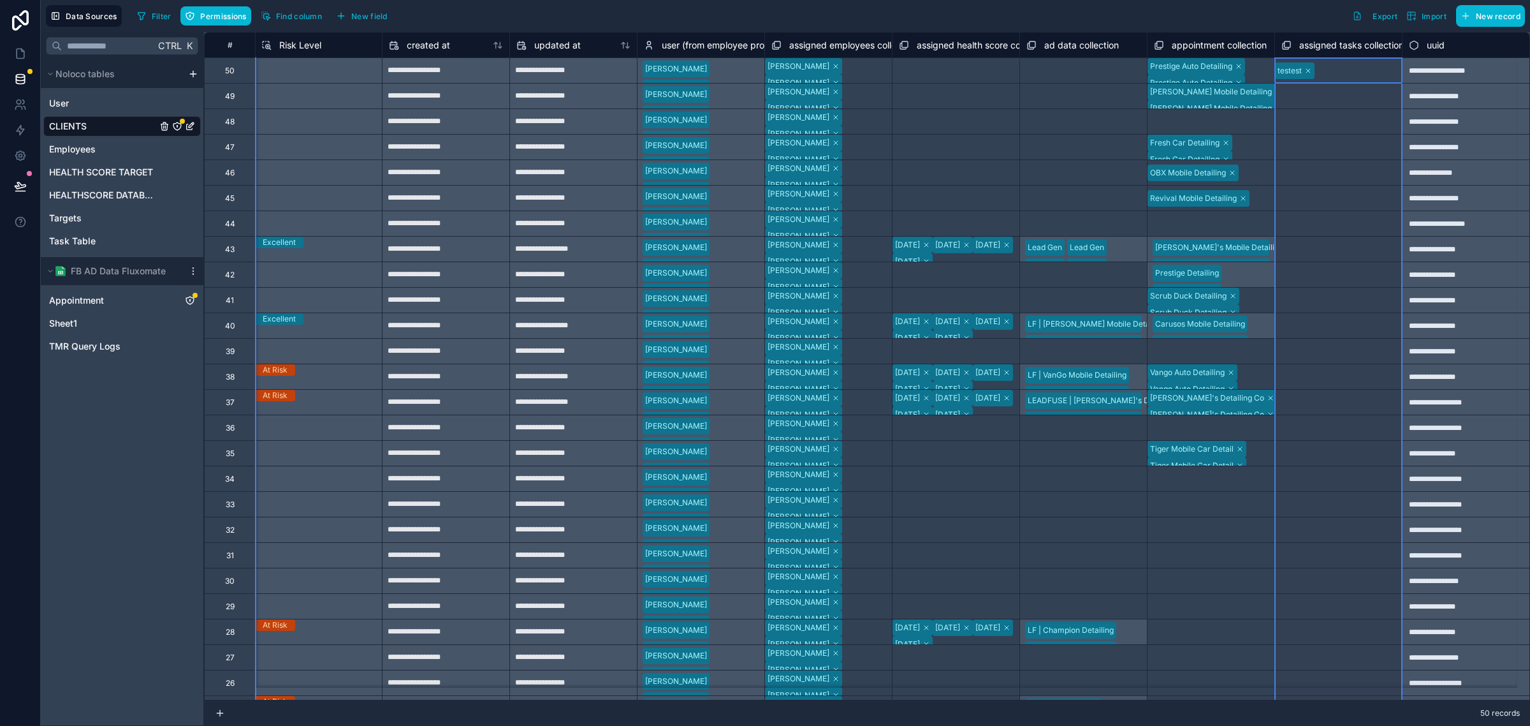
click at [1340, 51] on span "assigned tasks collection" at bounding box center [1352, 45] width 105 height 13
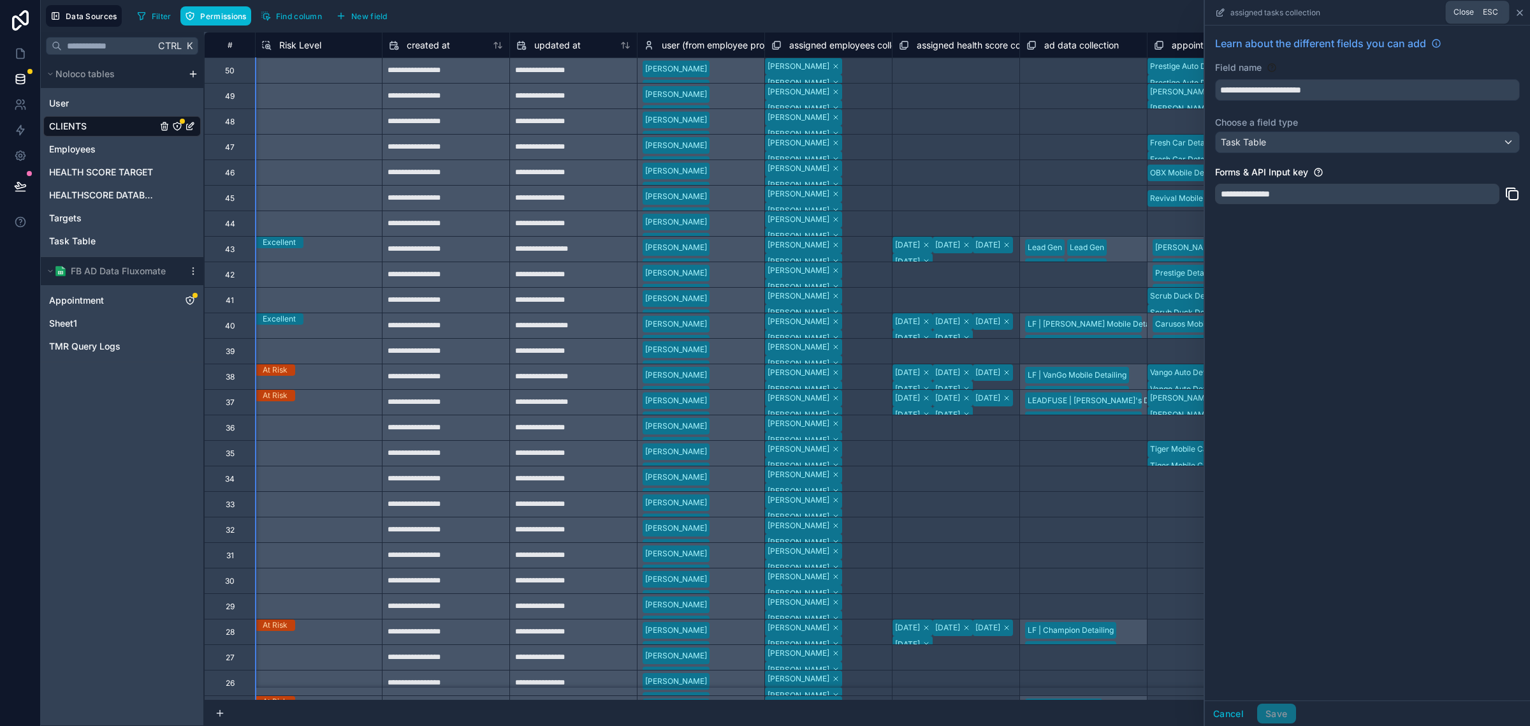
click at [1521, 8] on icon at bounding box center [1520, 13] width 10 height 10
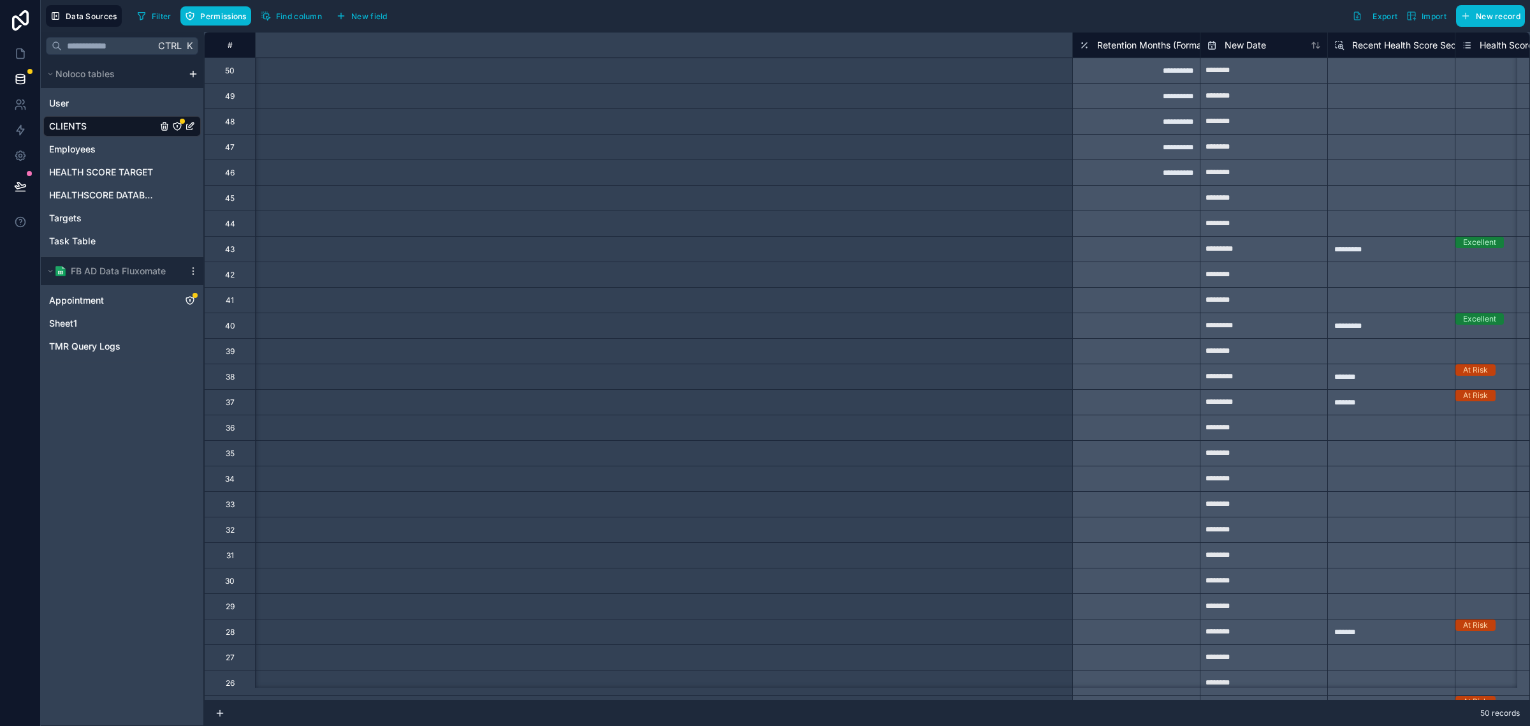
scroll to position [0, 3966]
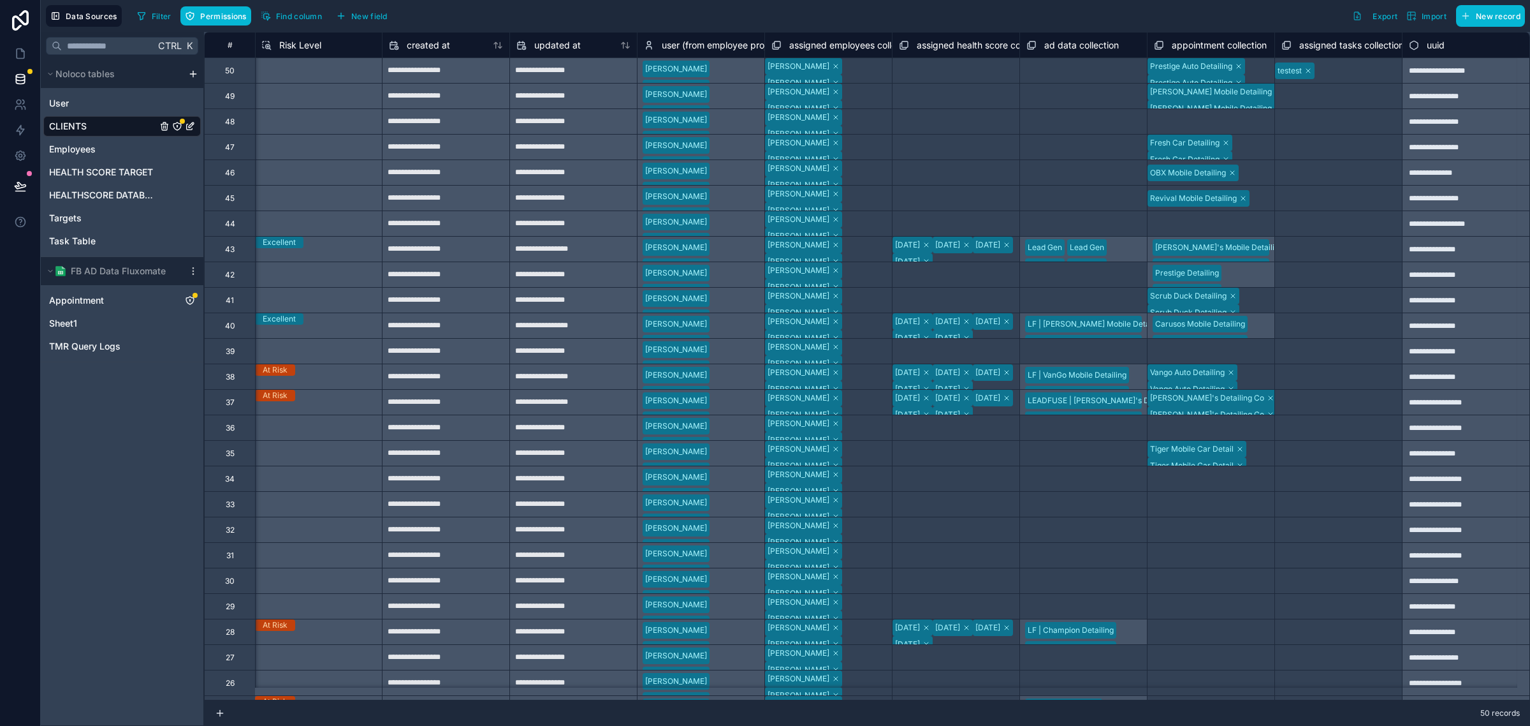
click at [1334, 117] on div "Select a assigned tasks collection" at bounding box center [1337, 122] width 124 height 10
click at [1328, 117] on div "Select a assigned tasks collection" at bounding box center [1335, 122] width 121 height 10
click at [1303, 229] on div "Select a assigned tasks collection" at bounding box center [1337, 224] width 121 height 10
click at [1319, 122] on div "Select a assigned tasks collection" at bounding box center [1337, 122] width 121 height 10
click at [1319, 122] on div "Select a assigned tasks collection" at bounding box center [1335, 122] width 121 height 10
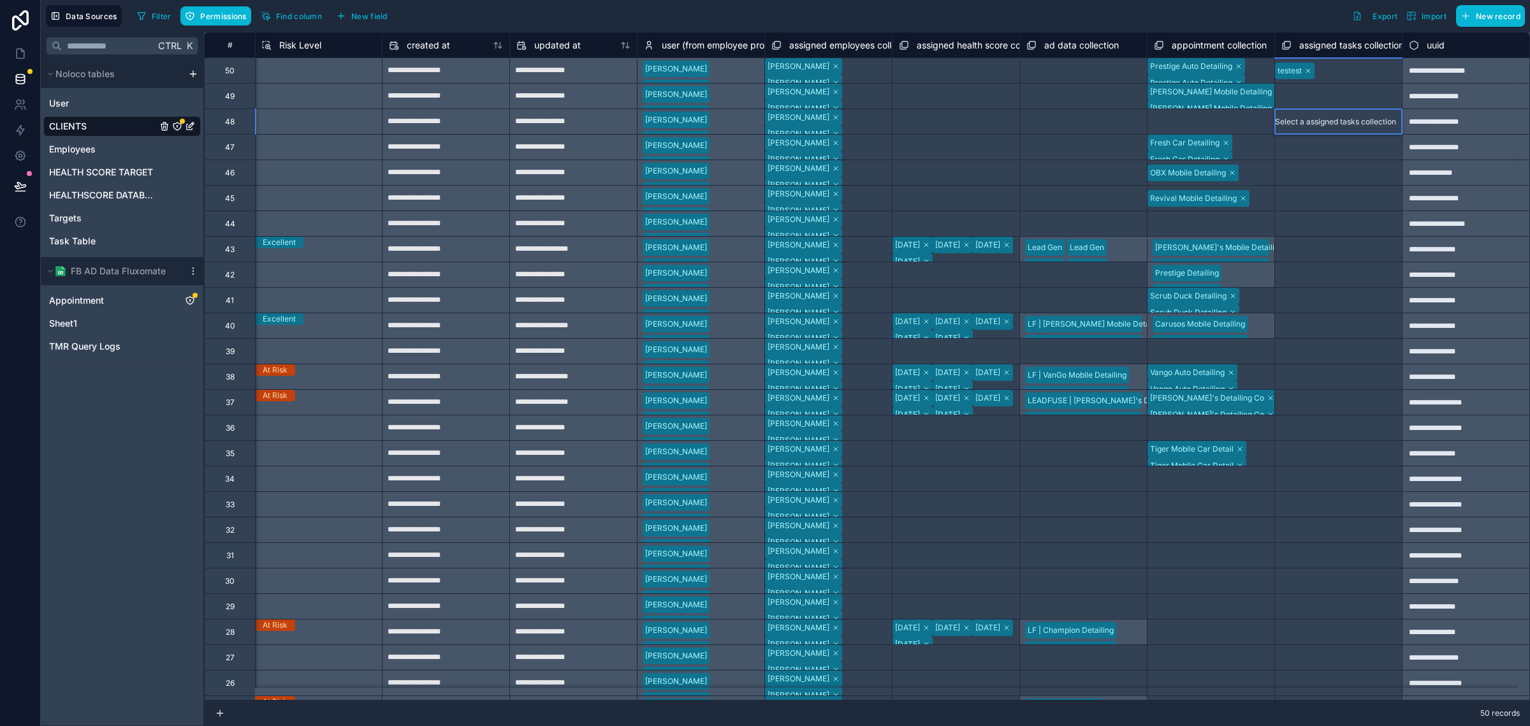
click at [1300, 295] on div "Select a assigned tasks collection" at bounding box center [1337, 300] width 121 height 10
click at [17, 61] on link at bounding box center [20, 54] width 40 height 26
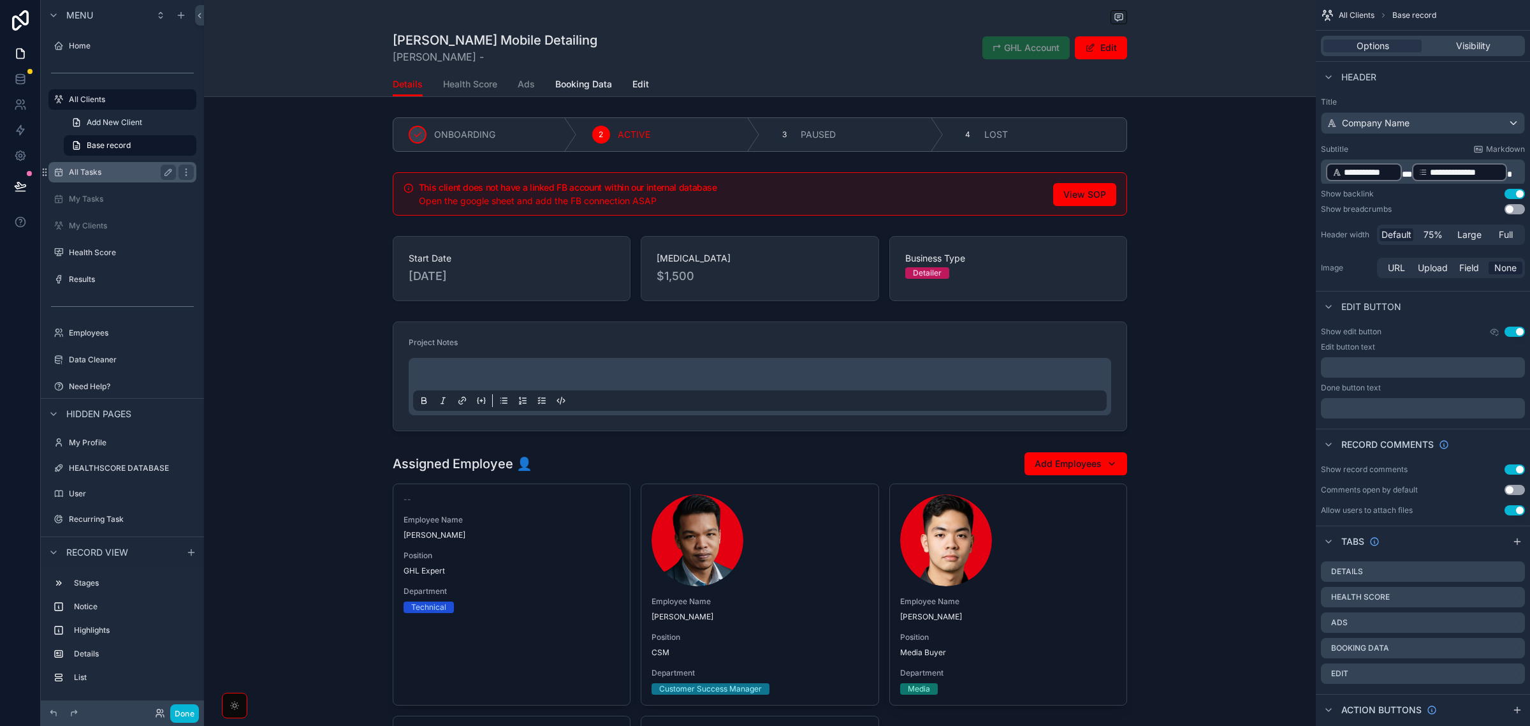
click at [121, 167] on label "All Tasks" at bounding box center [120, 172] width 102 height 10
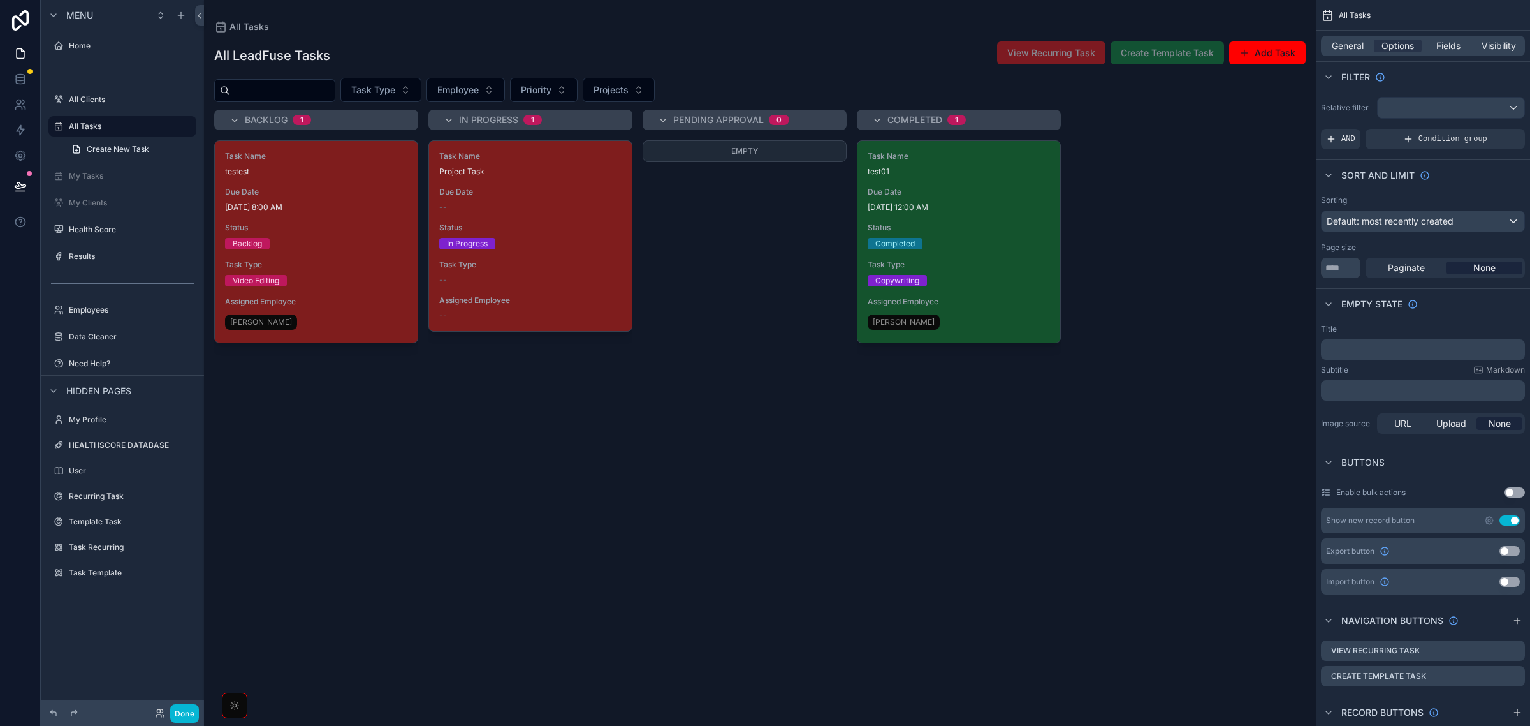
click at [252, 203] on div "scrollable content" at bounding box center [760, 363] width 1112 height 726
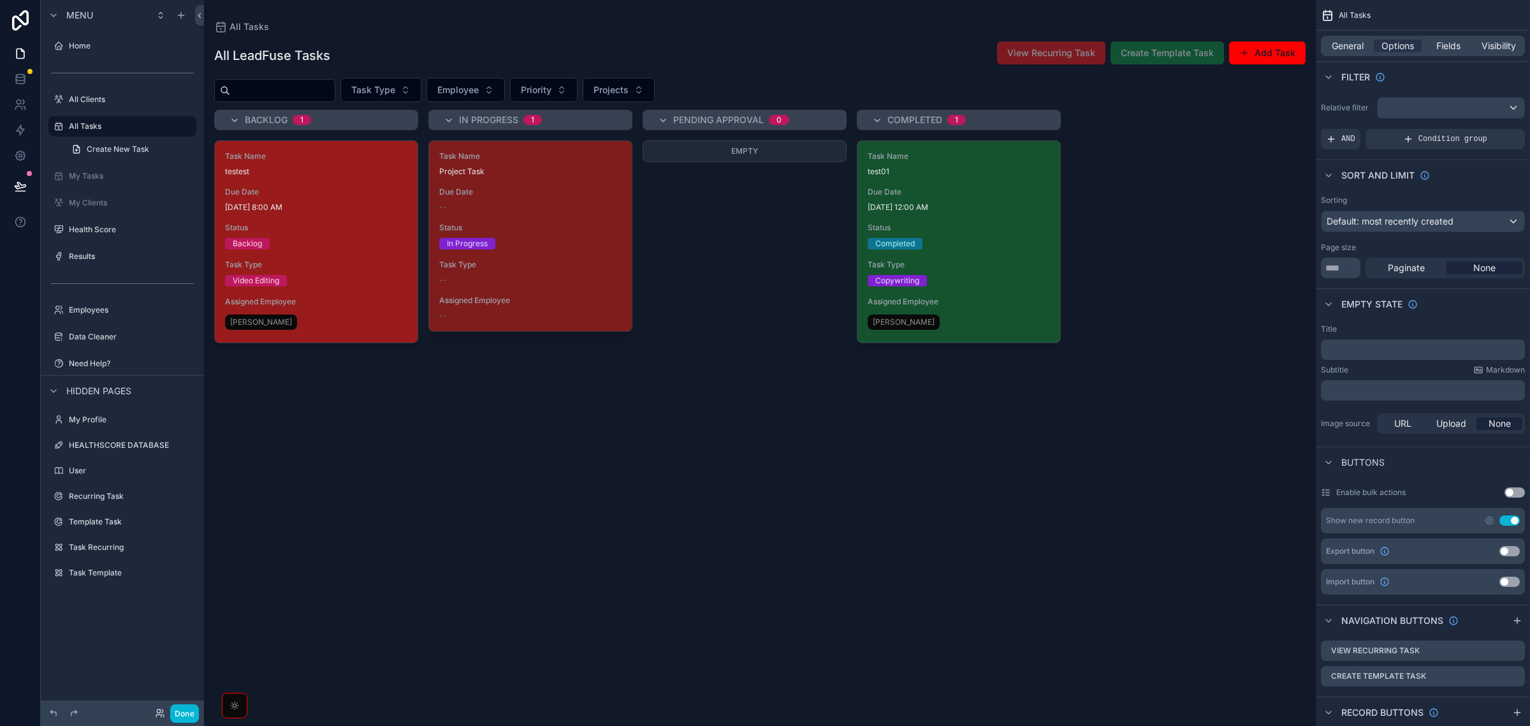
click at [279, 196] on span "Due Date" at bounding box center [316, 192] width 182 height 10
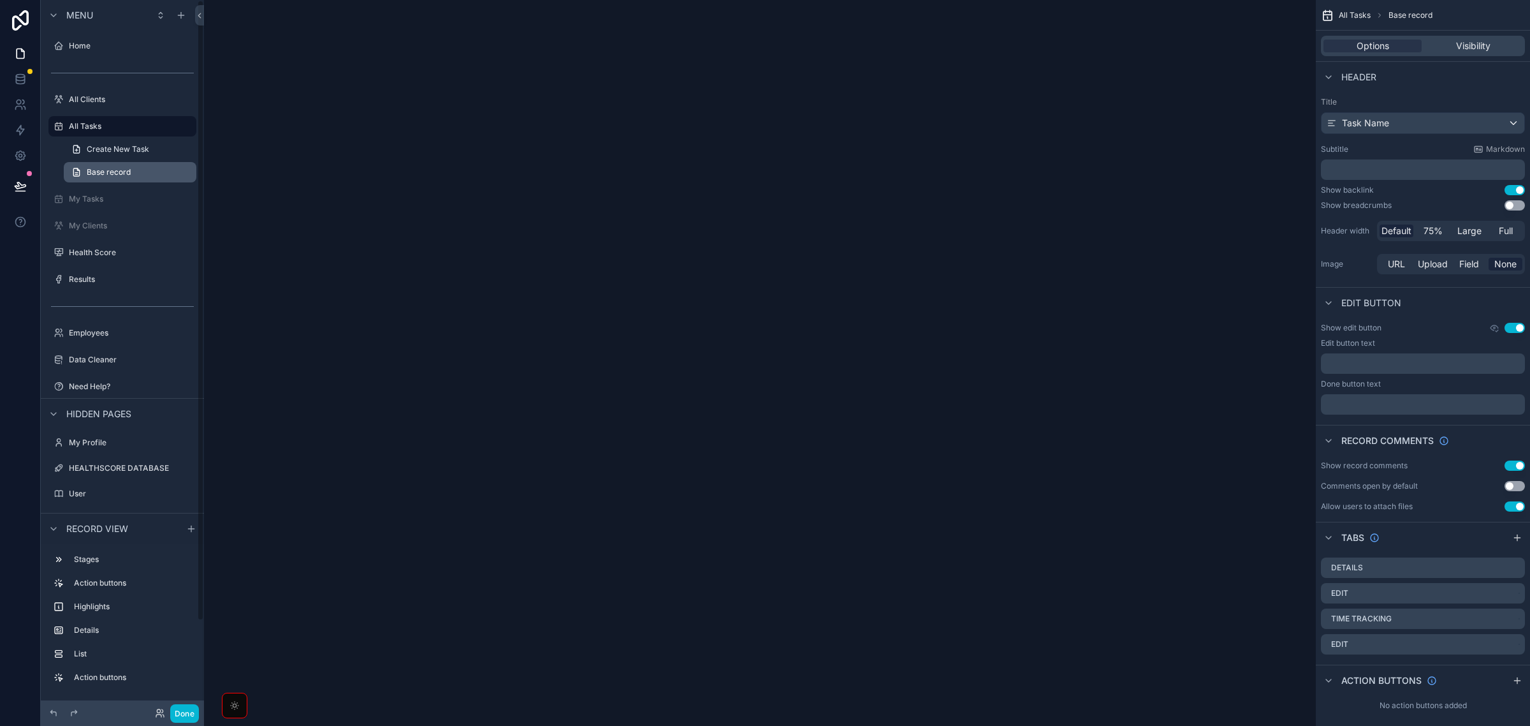
click at [138, 177] on link "Base record" at bounding box center [130, 172] width 133 height 20
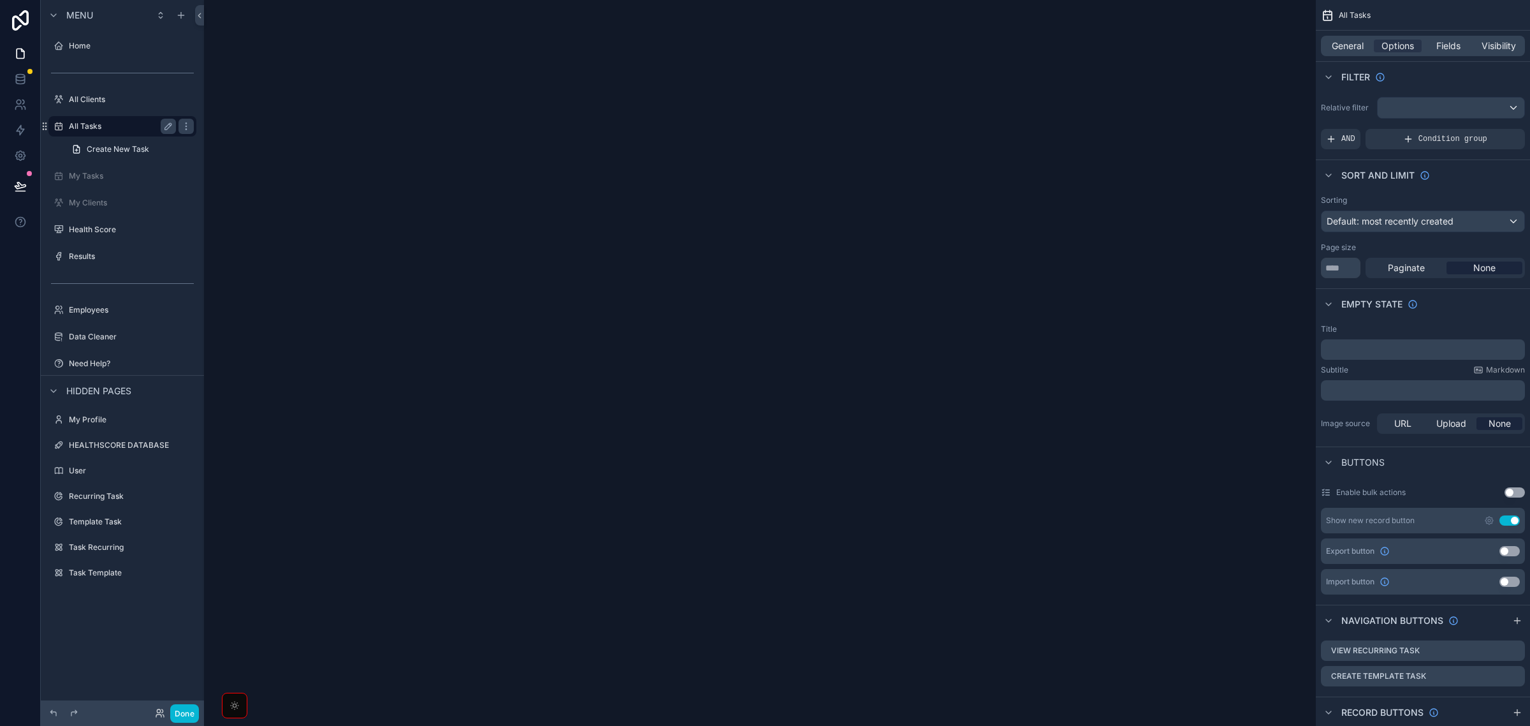
click at [115, 119] on div "All Tasks" at bounding box center [122, 126] width 107 height 15
click at [1349, 45] on span "General" at bounding box center [1348, 46] width 32 height 13
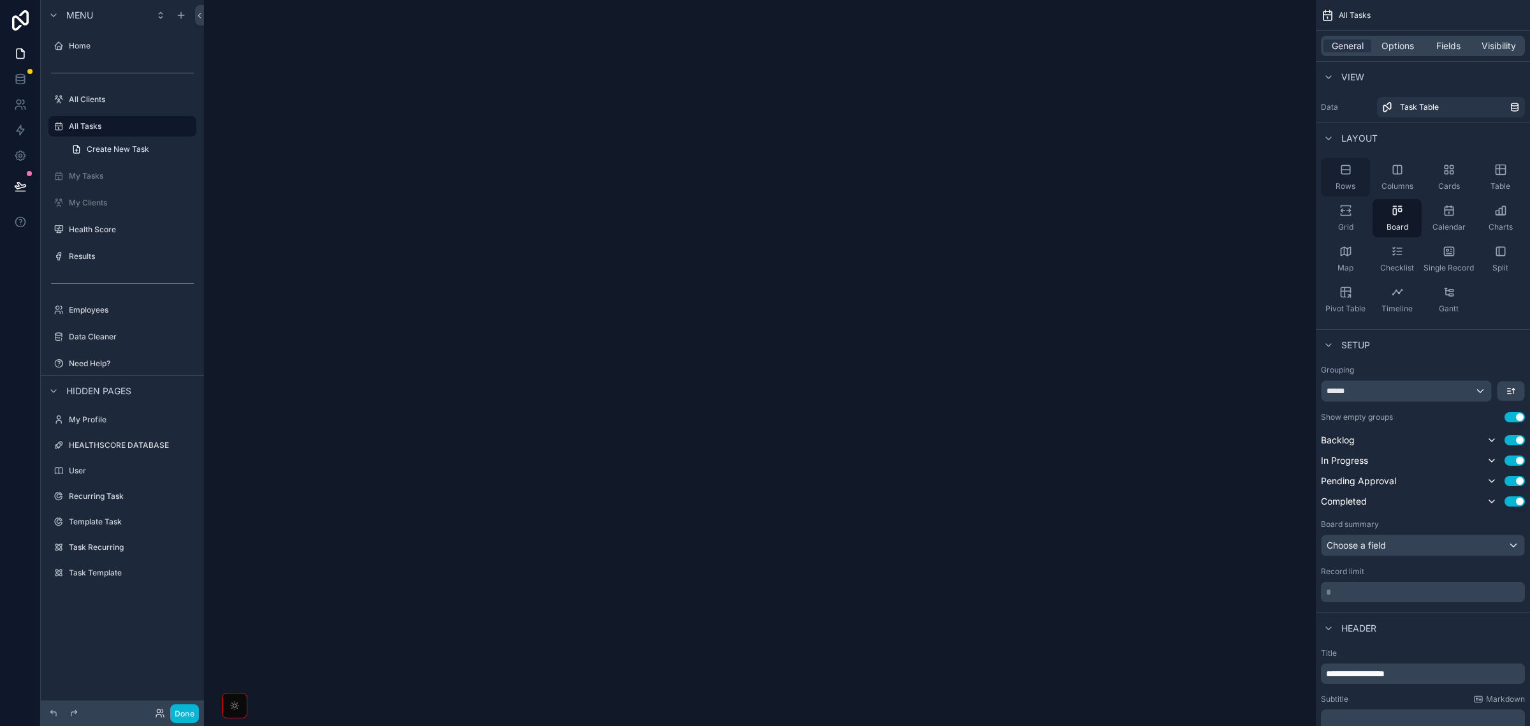
click at [1349, 173] on icon "scrollable content" at bounding box center [1346, 169] width 13 height 13
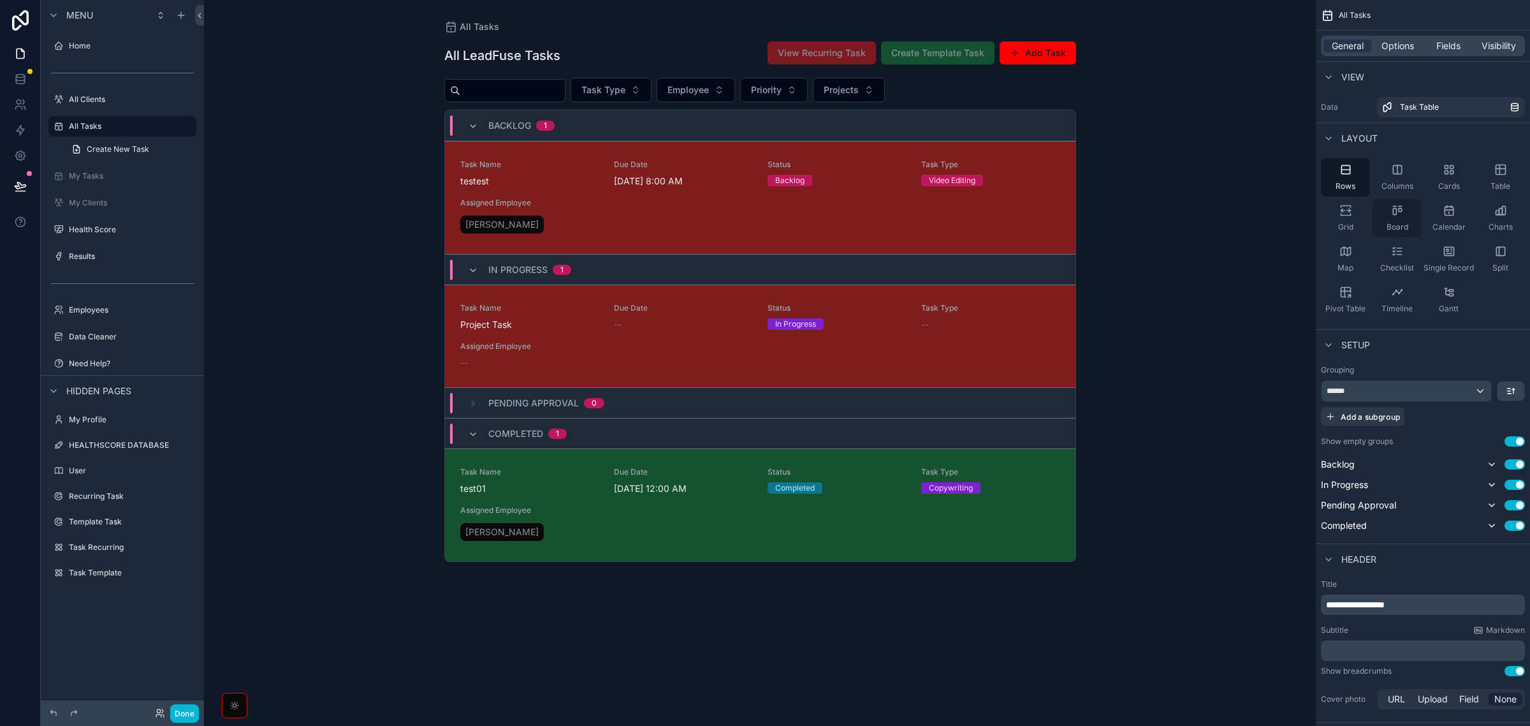
click at [1390, 214] on div "Board" at bounding box center [1397, 218] width 49 height 38
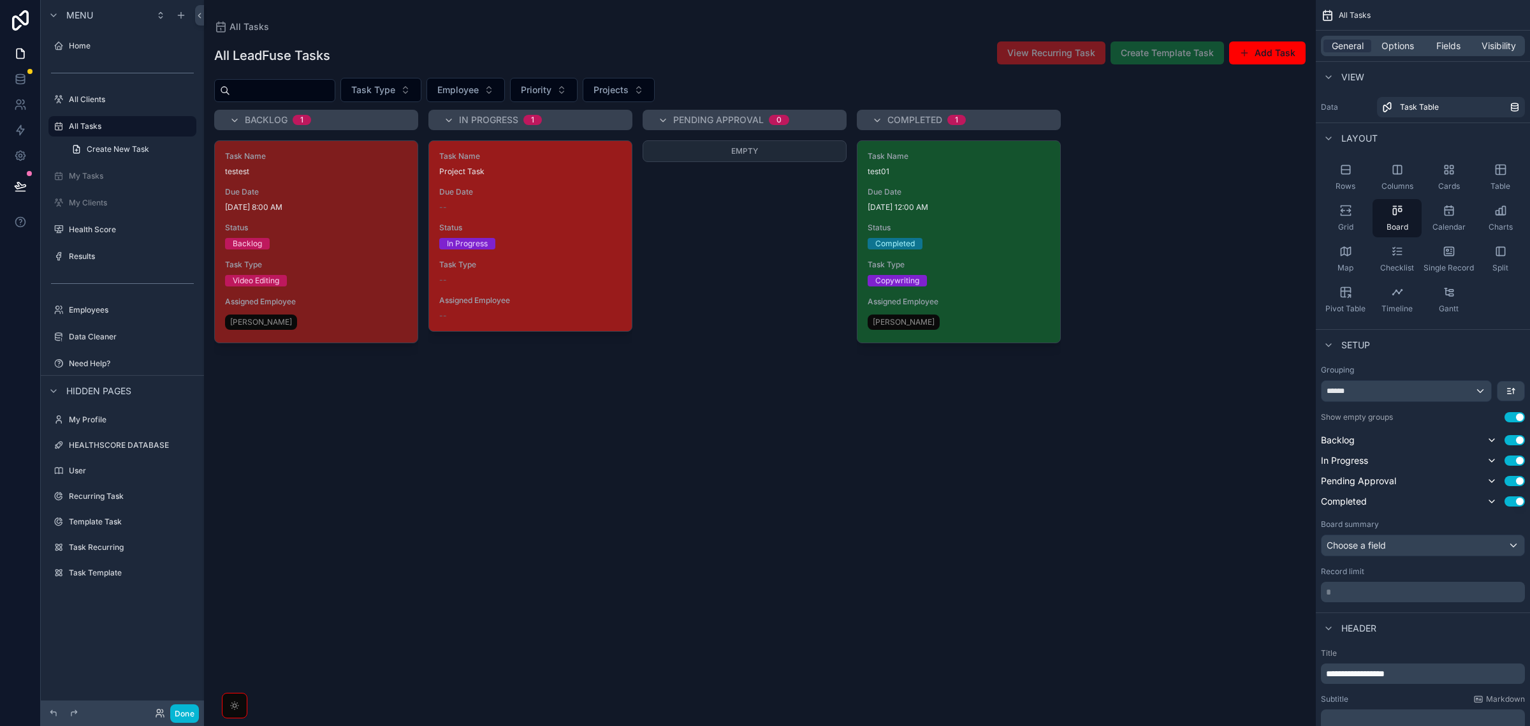
click at [591, 294] on div "Task Name Project Task Due Date -- Status In Progress Task Type -- Assigned Emp…" at bounding box center [530, 236] width 203 height 190
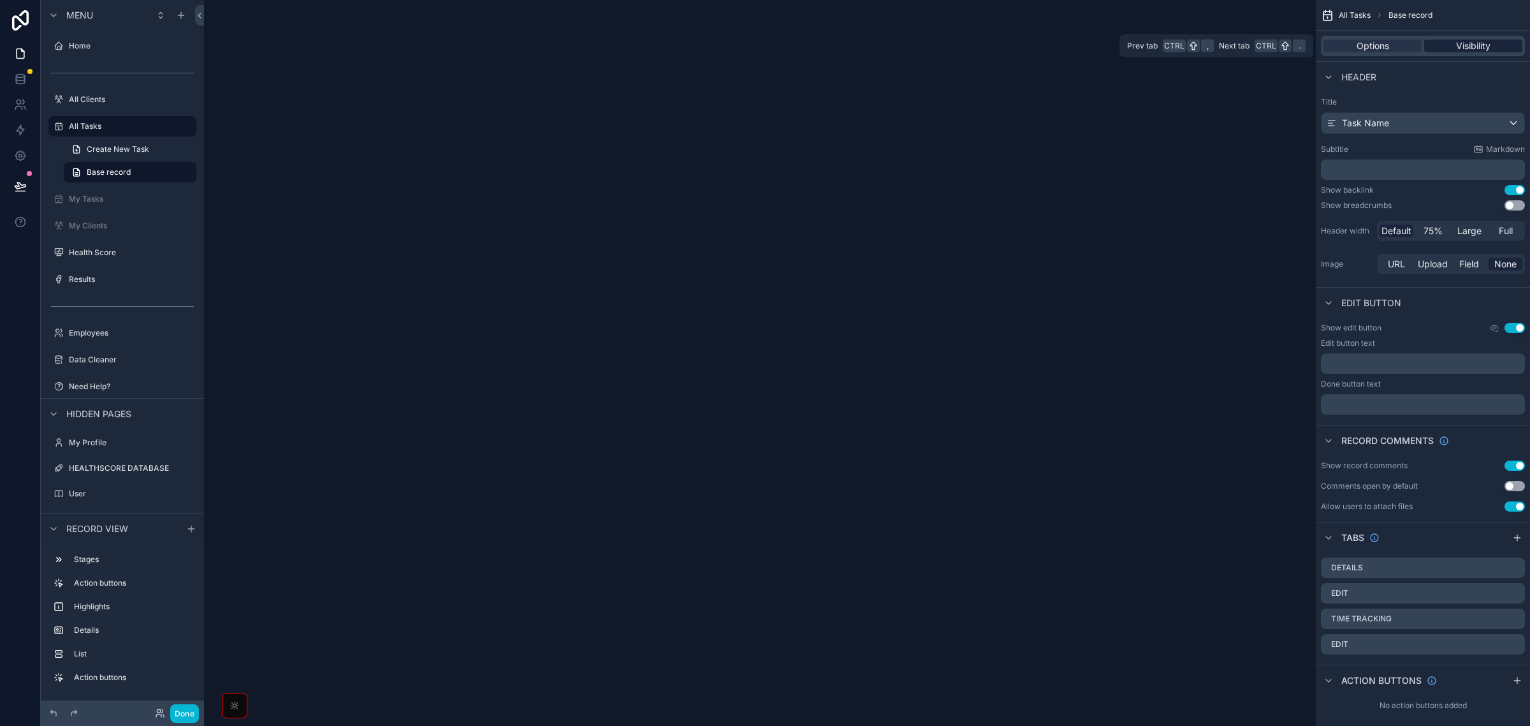
click at [1467, 47] on span "Visibility" at bounding box center [1473, 46] width 34 height 13
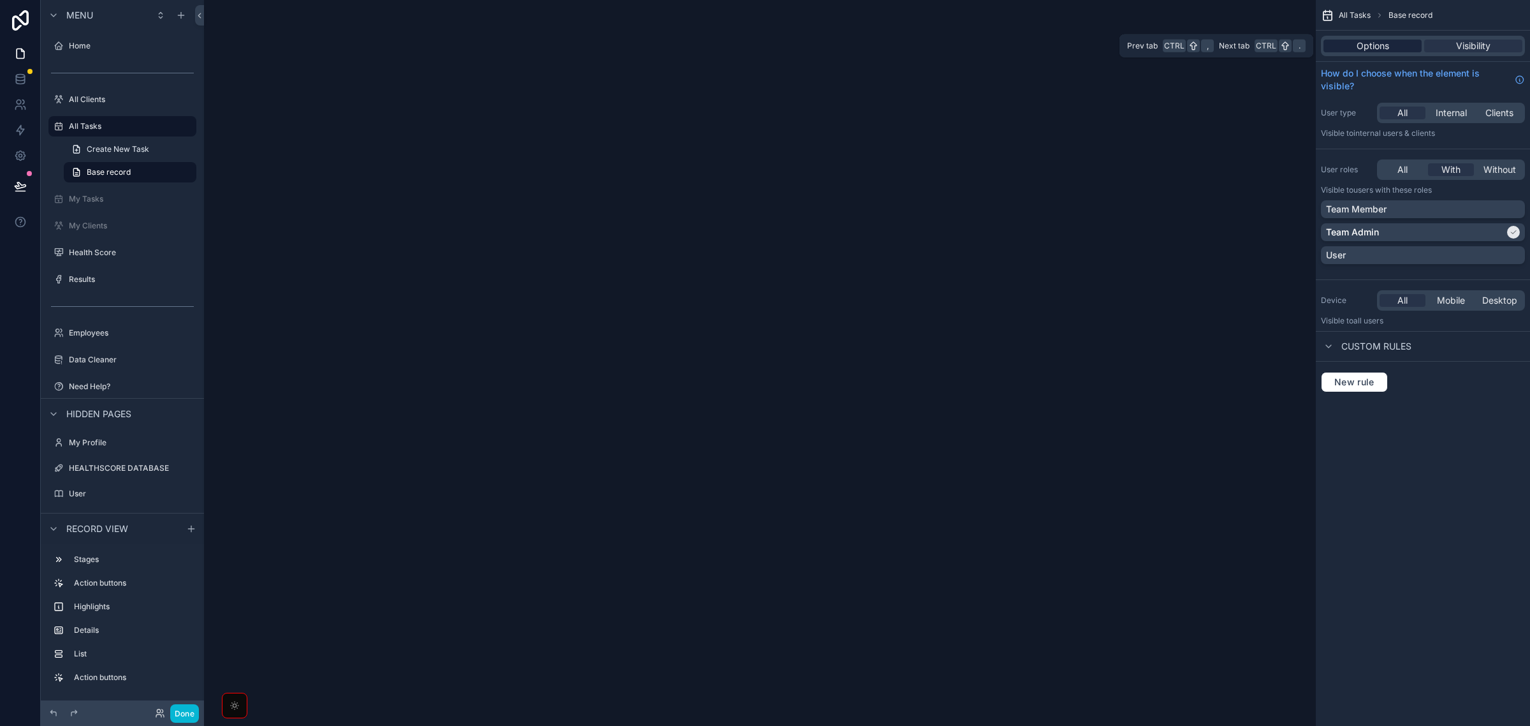
click at [1393, 43] on div "Options" at bounding box center [1373, 46] width 98 height 13
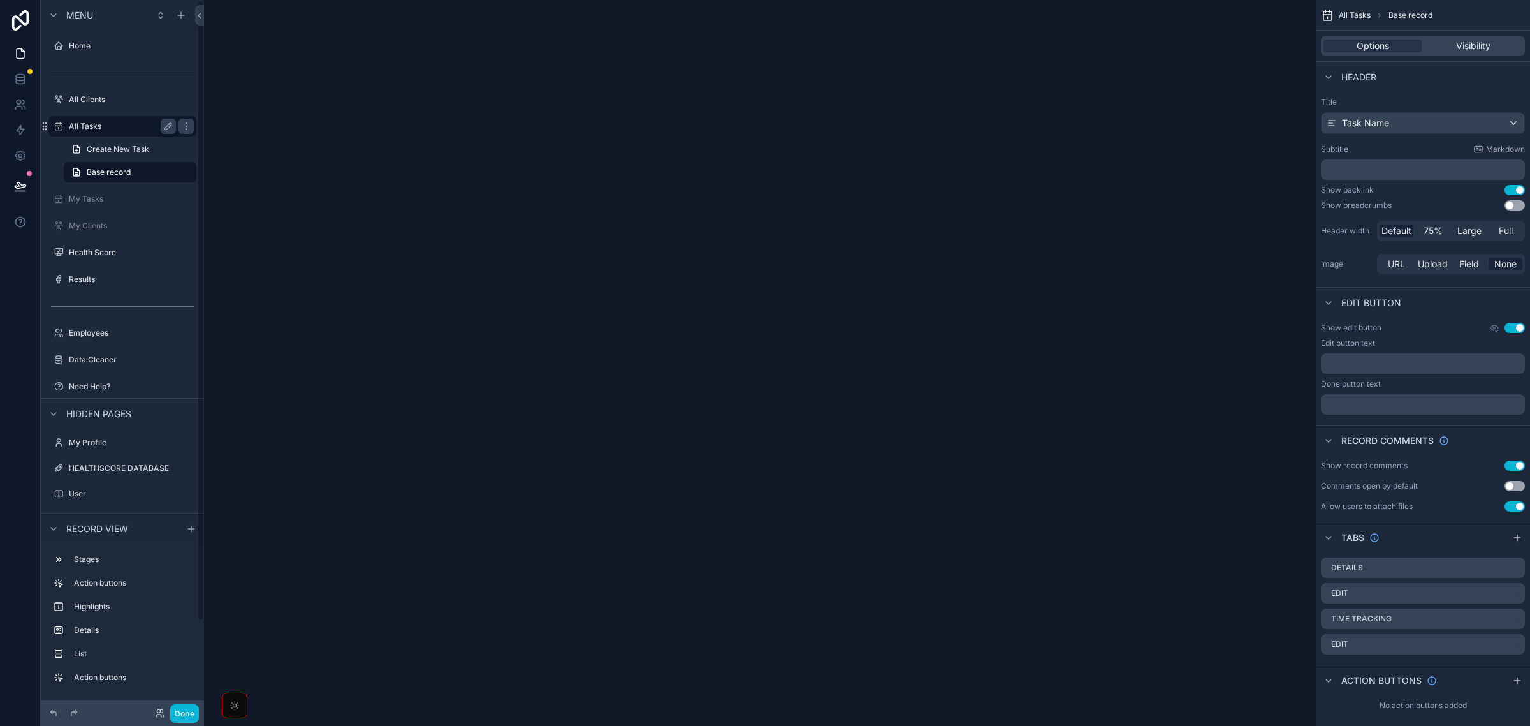
click at [117, 126] on label "All Tasks" at bounding box center [120, 126] width 102 height 10
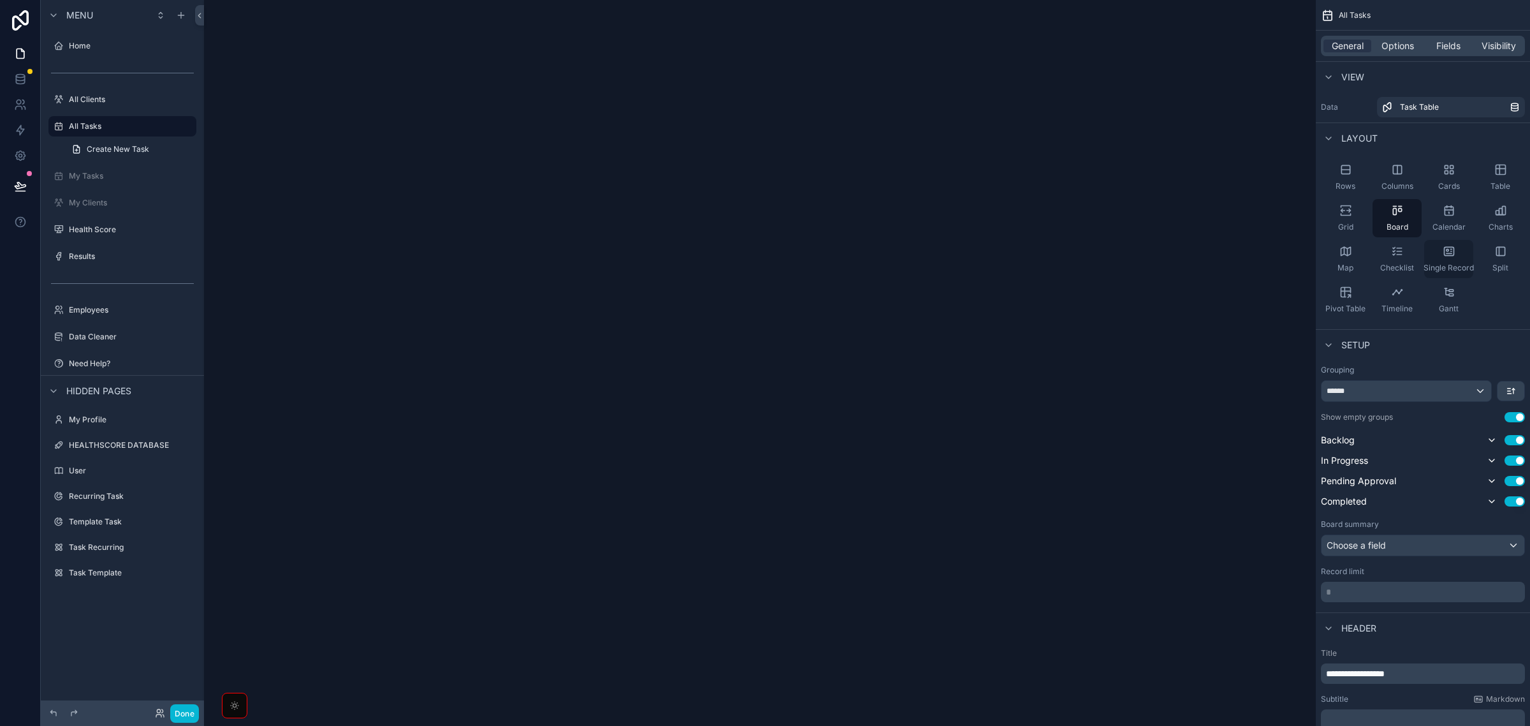
click at [1455, 253] on icon "scrollable content" at bounding box center [1449, 251] width 13 height 13
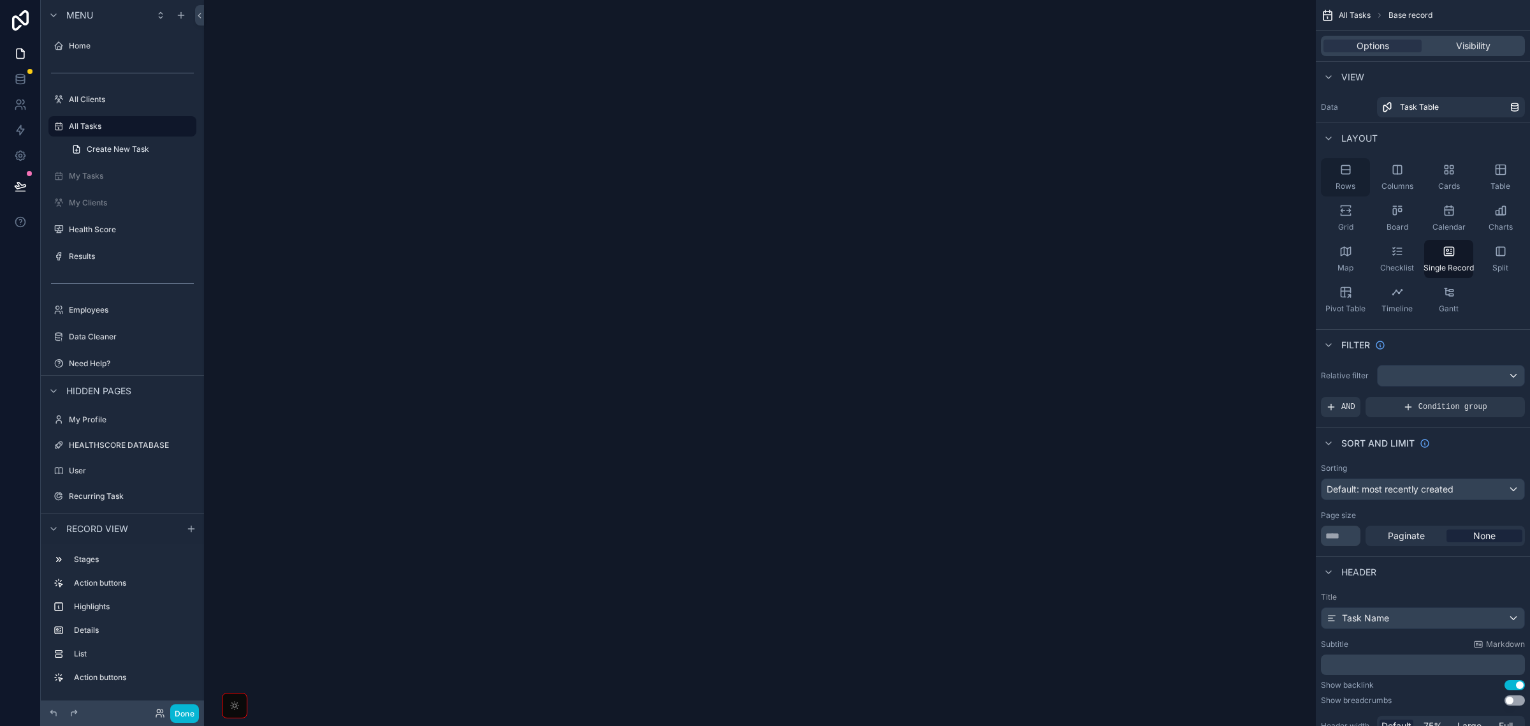
click at [1338, 170] on div "Rows" at bounding box center [1345, 177] width 49 height 38
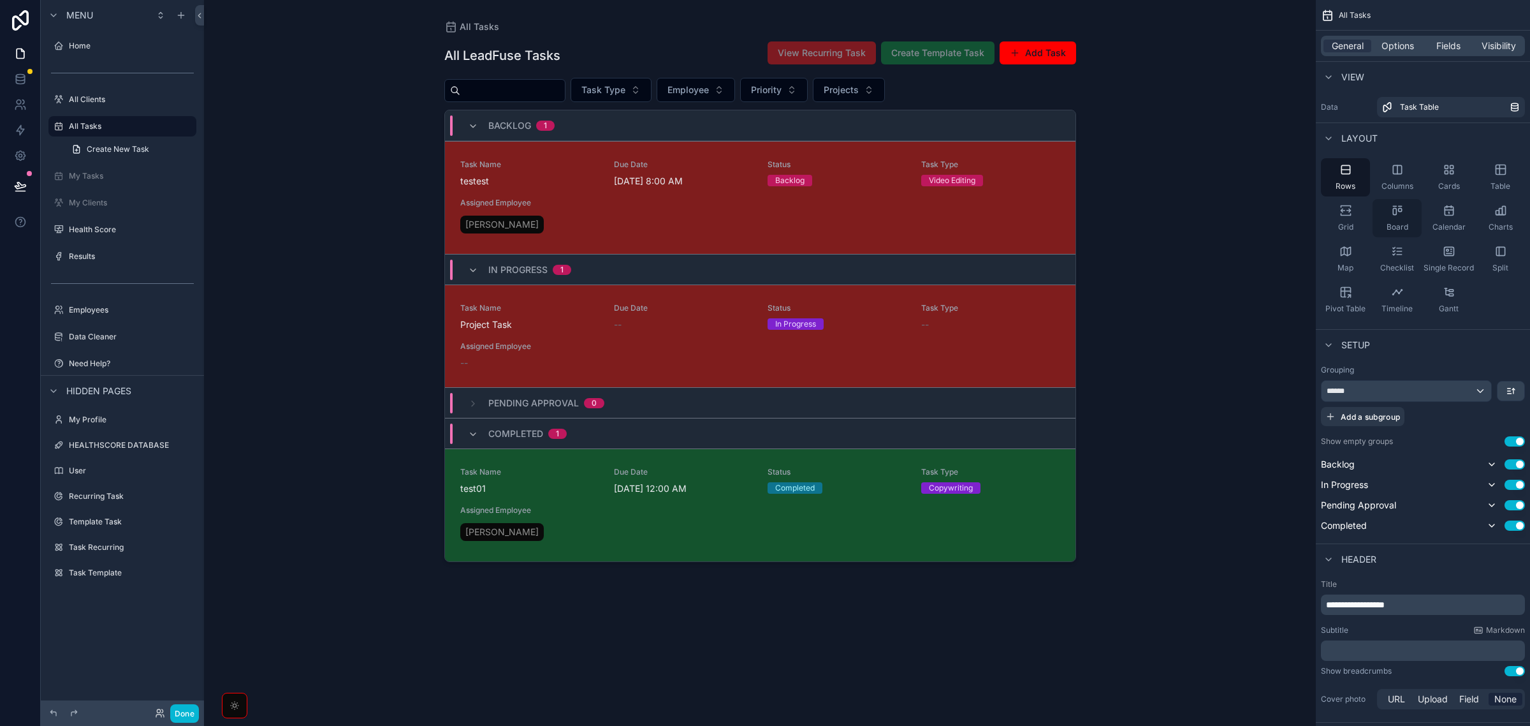
click at [1391, 214] on icon "scrollable content" at bounding box center [1397, 210] width 13 height 13
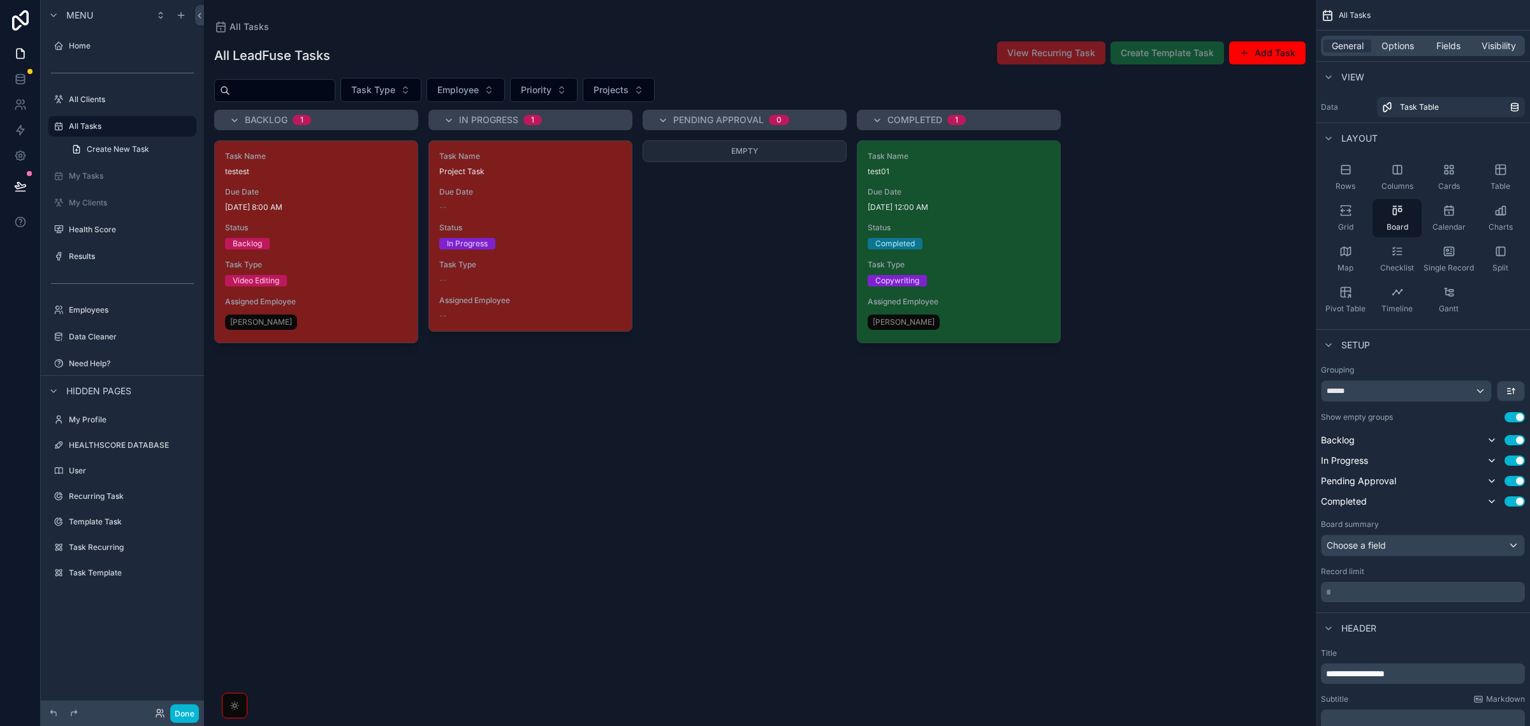
click at [1193, 196] on div "Backlog 1 Task Name testest Due Date 8/4/2025 8:00 AM Status Backlog Task Type …" at bounding box center [760, 410] width 1112 height 601
click at [1387, 51] on span "Options" at bounding box center [1398, 46] width 33 height 13
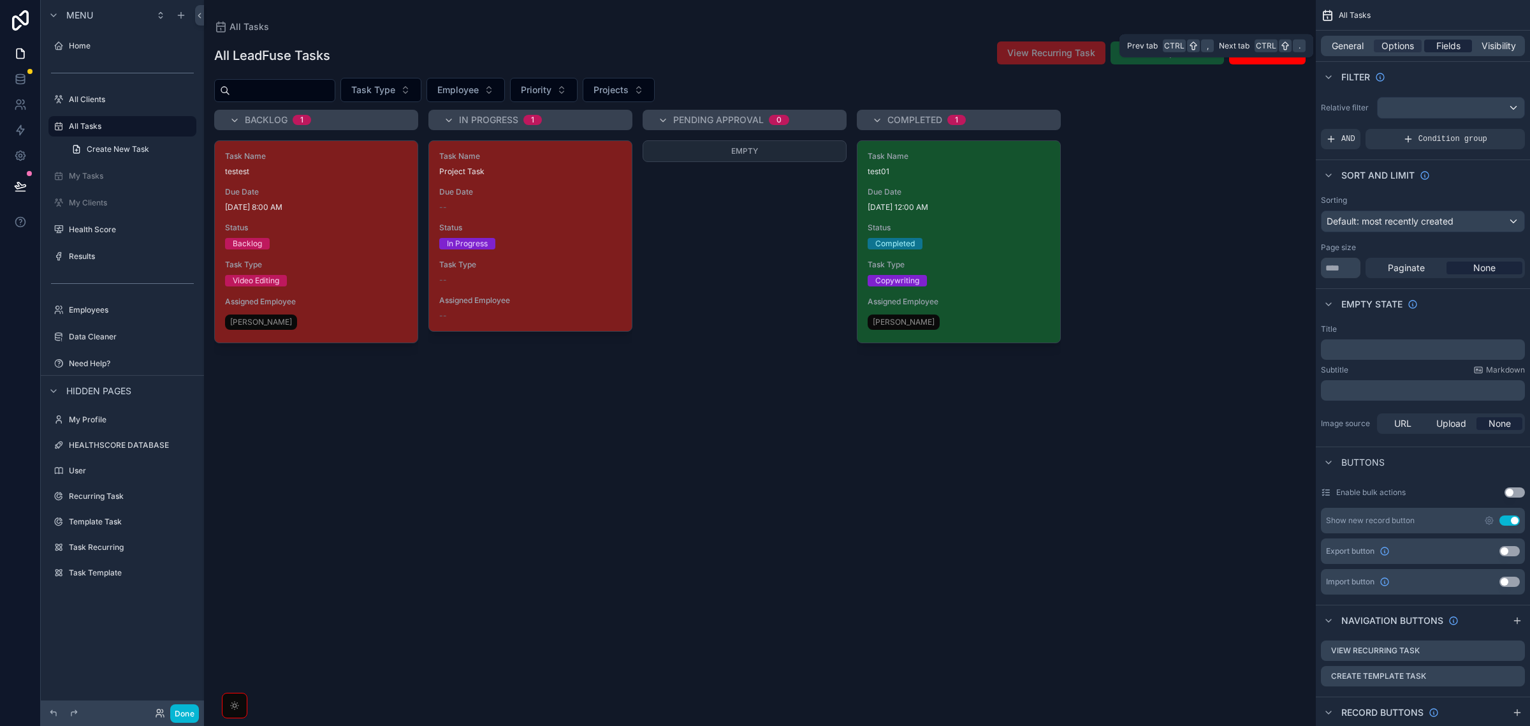
click at [1449, 52] on span "Fields" at bounding box center [1449, 46] width 24 height 13
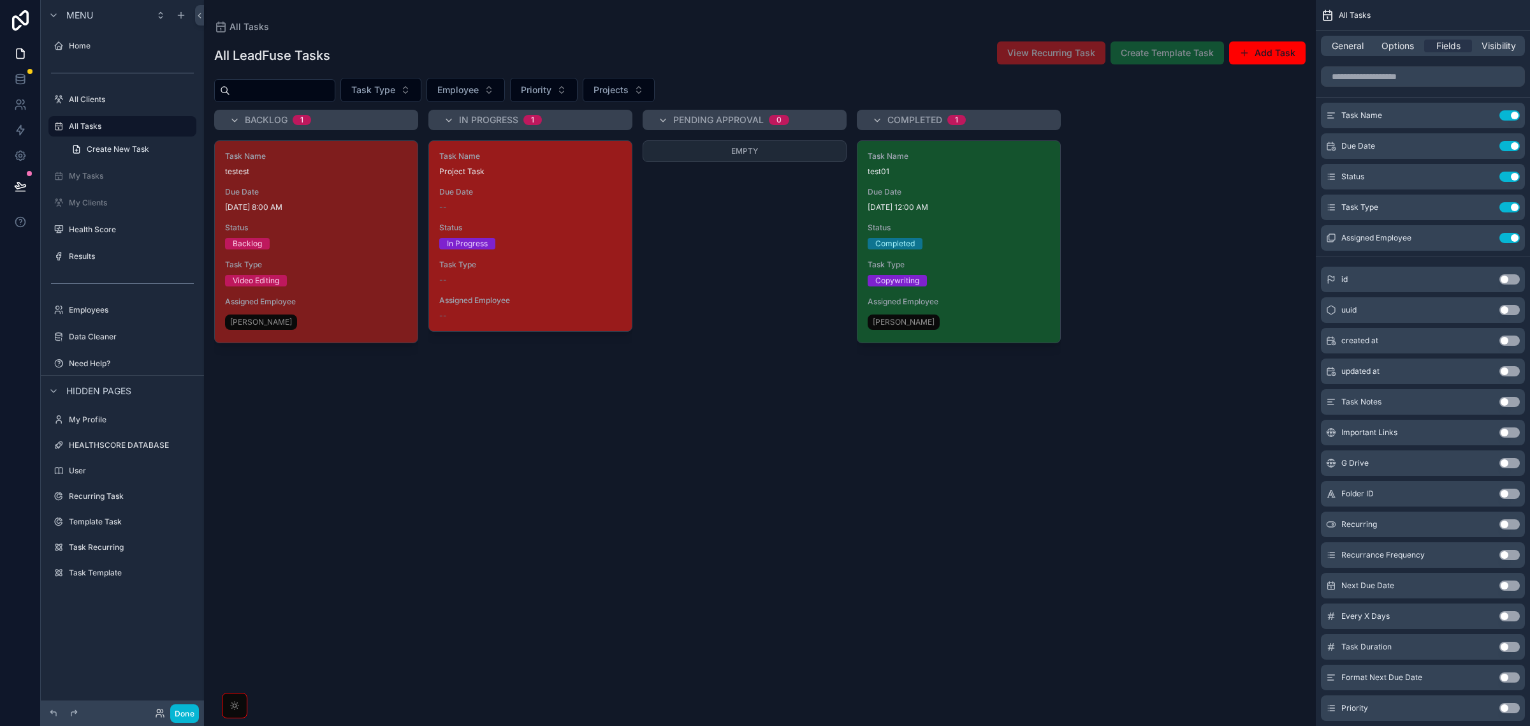
click at [562, 281] on div "--" at bounding box center [530, 280] width 182 height 10
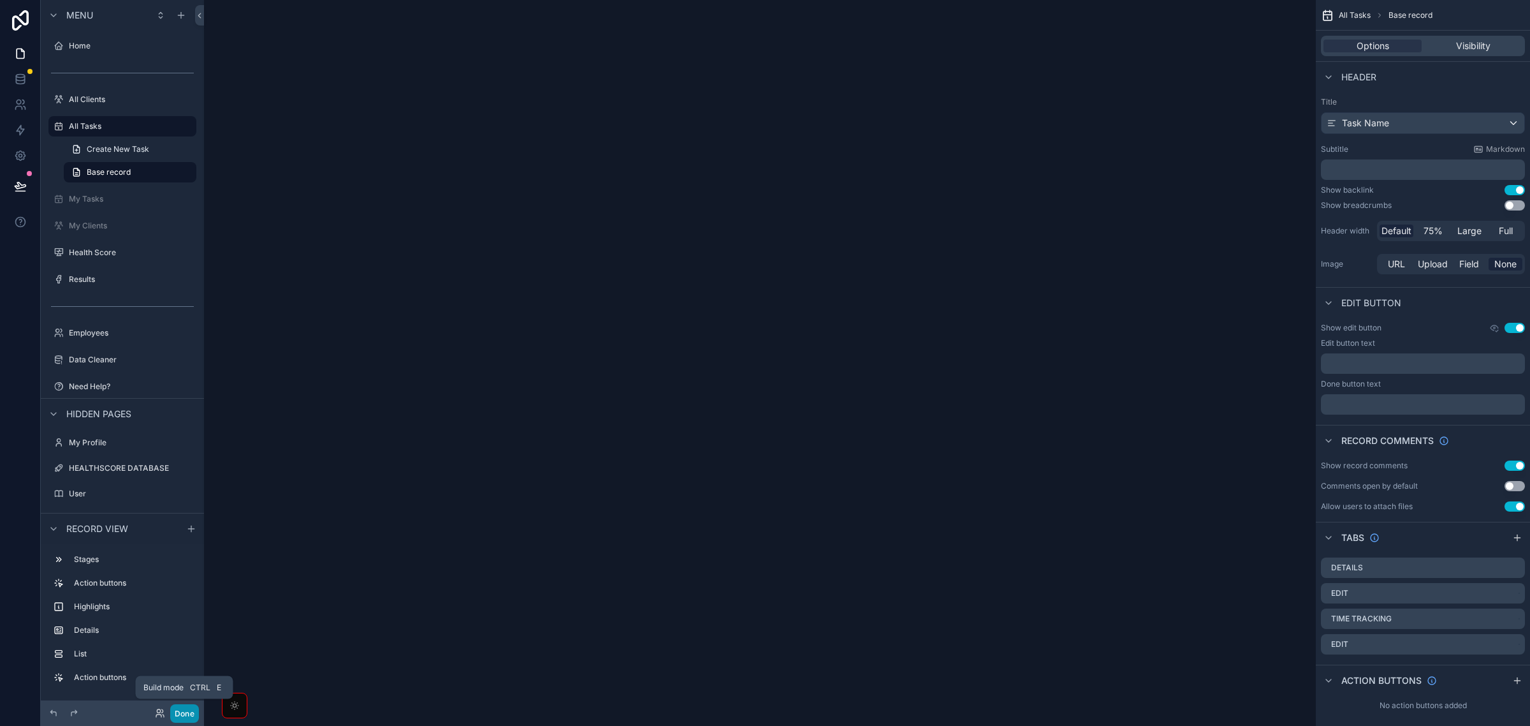
click at [186, 714] on button "Done" at bounding box center [184, 713] width 29 height 18
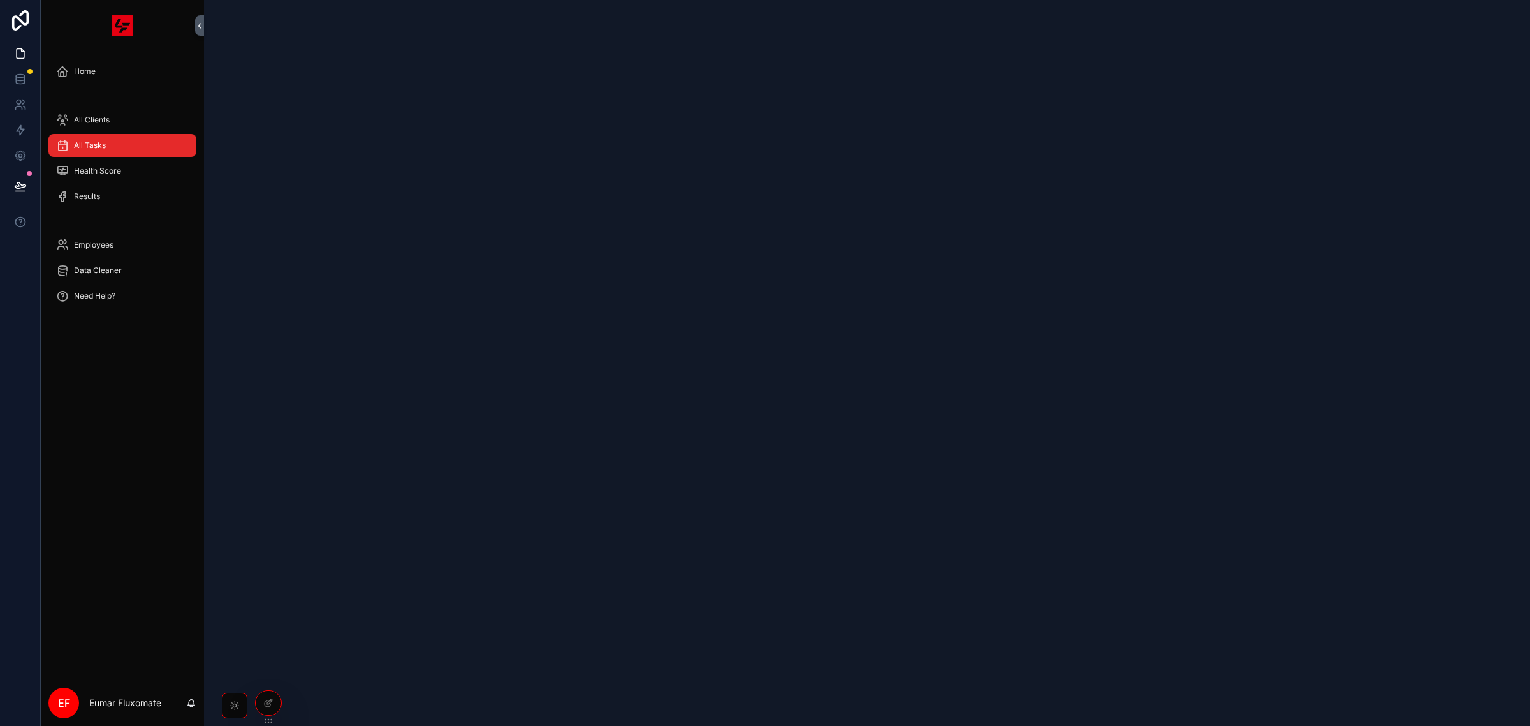
click at [102, 147] on span "All Tasks" at bounding box center [90, 145] width 32 height 10
click at [108, 143] on div "All Tasks" at bounding box center [122, 145] width 133 height 20
click at [119, 107] on div "All Clients" at bounding box center [122, 120] width 163 height 26
click at [119, 128] on div "All Clients" at bounding box center [122, 120] width 133 height 20
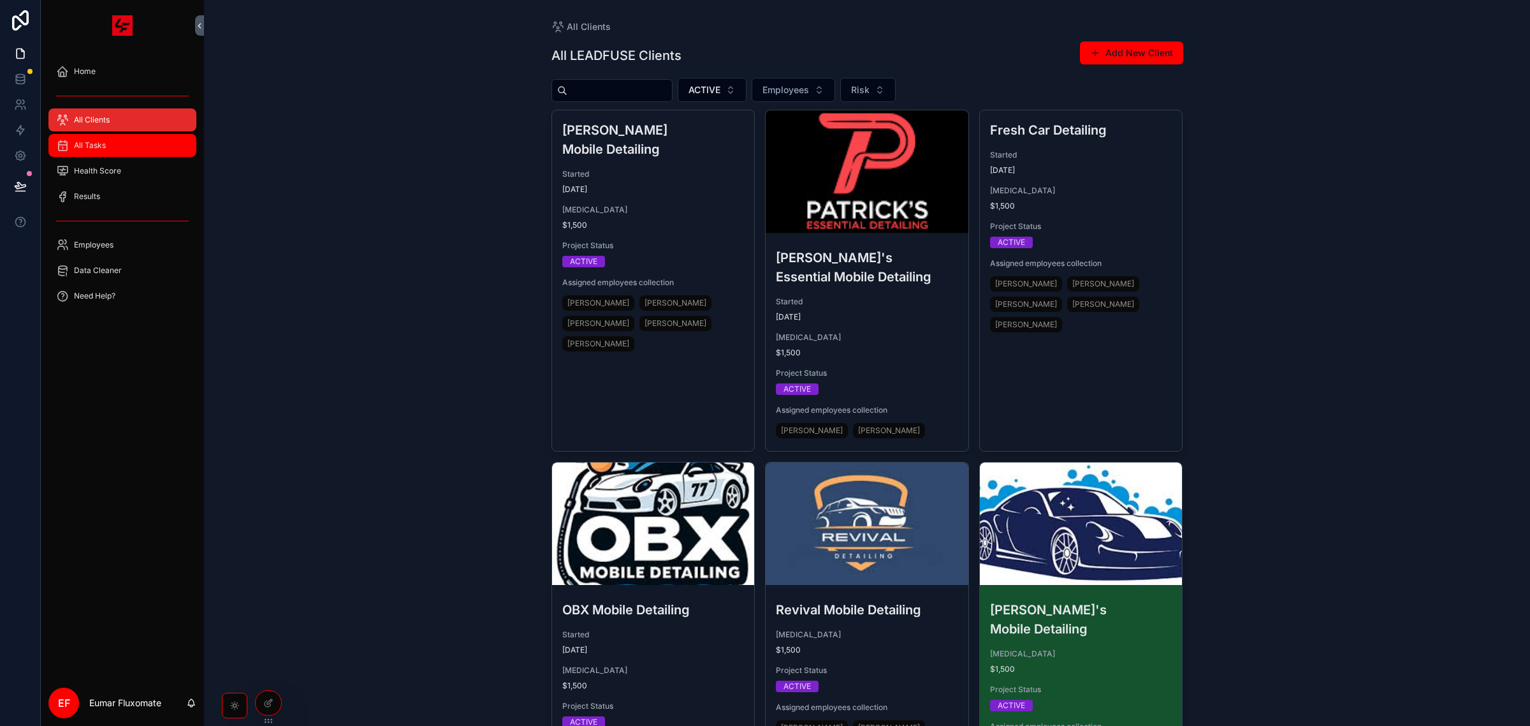
click at [119, 142] on div "All Tasks" at bounding box center [122, 145] width 133 height 20
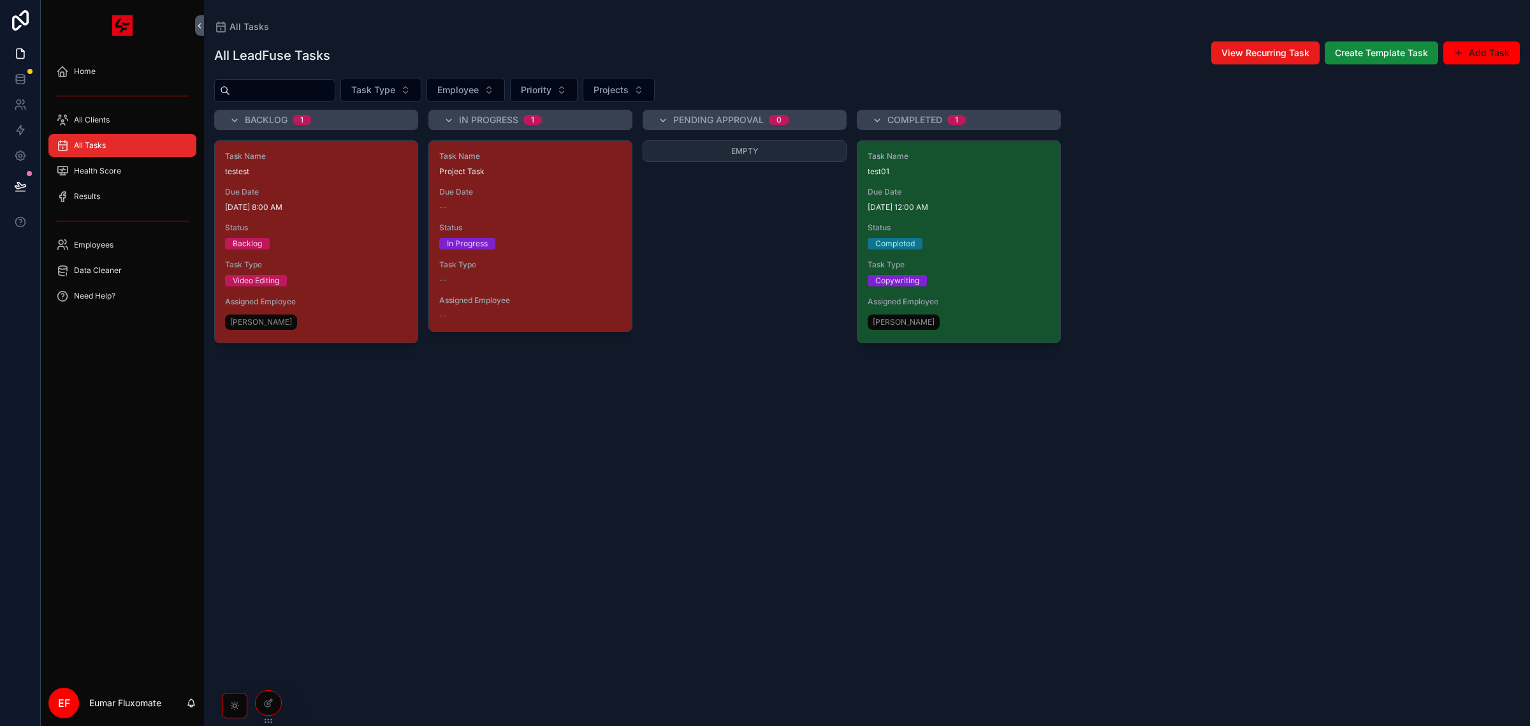
click at [1153, 480] on div "Backlog 1 Task Name testest Due Date 8/4/2025 8:00 AM Status Backlog Task Type …" at bounding box center [867, 410] width 1326 height 601
drag, startPoint x: 90, startPoint y: 154, endPoint x: 323, endPoint y: 422, distance: 354.8
click at [342, 434] on div "Task Name testest Due Date 8/4/2025 8:00 AM Status Backlog Task Type Video Edit…" at bounding box center [316, 425] width 204 height 570
click at [148, 173] on div "Health Score" at bounding box center [122, 171] width 133 height 20
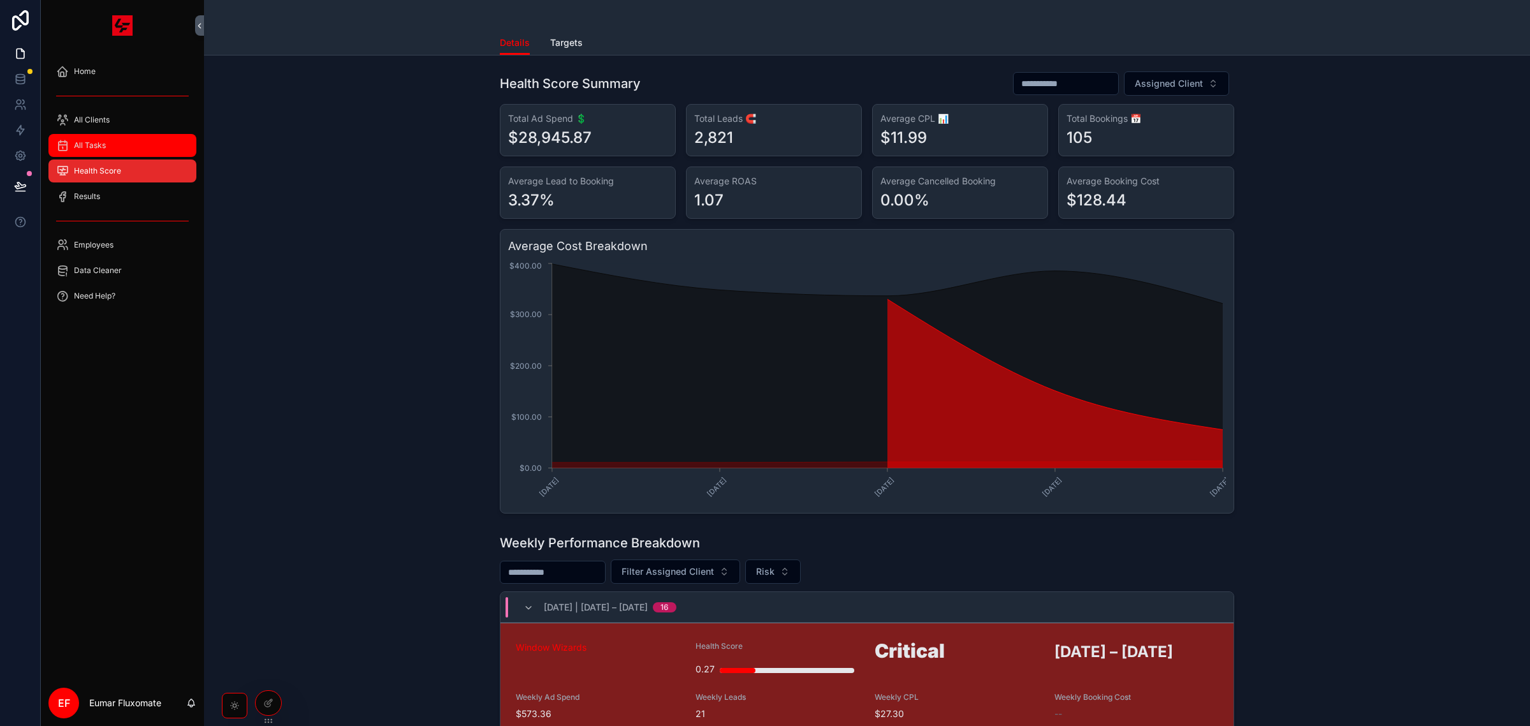
click at [131, 145] on div "All Tasks" at bounding box center [122, 145] width 133 height 20
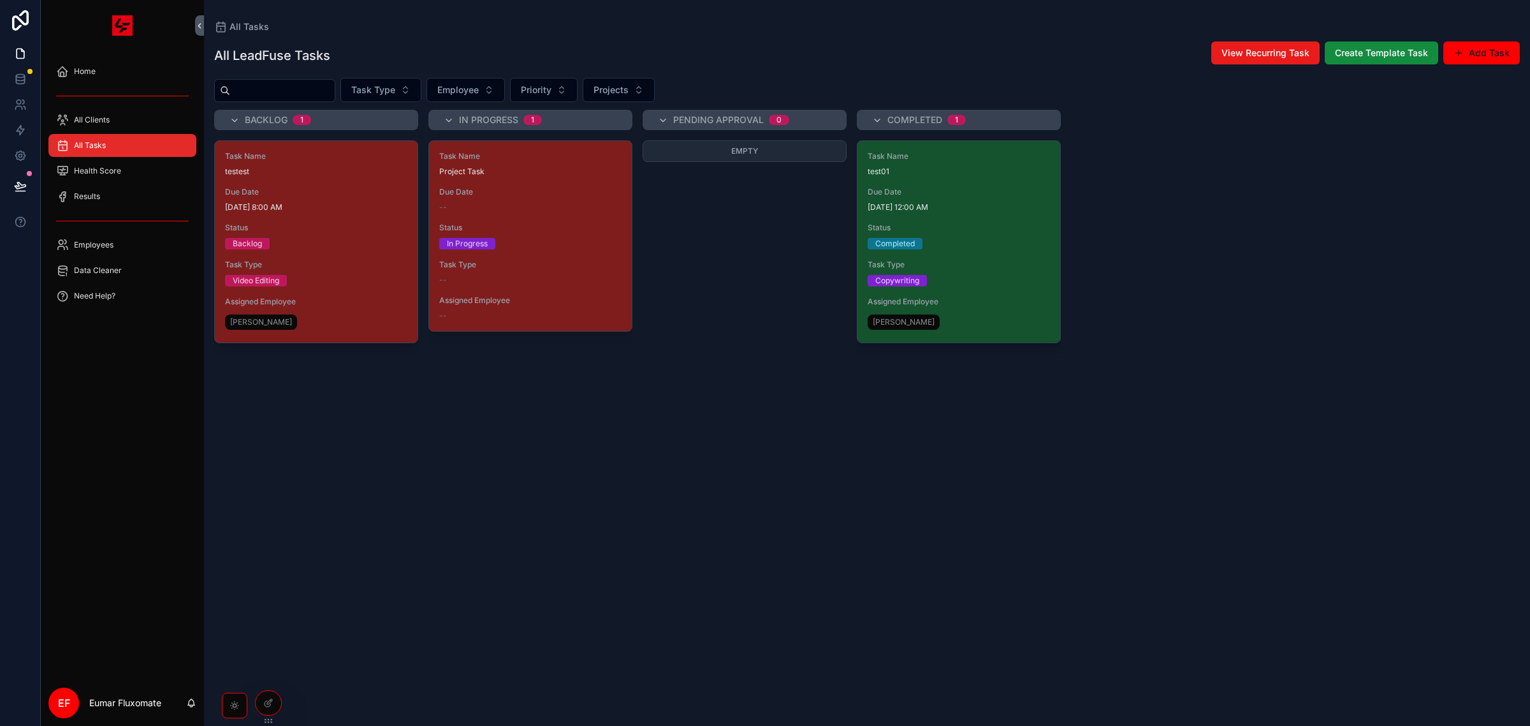
drag, startPoint x: 376, startPoint y: 555, endPoint x: 263, endPoint y: 429, distance: 169.8
click at [373, 554] on div "Task Name testest Due Date 8/4/2025 8:00 AM Status Backlog Task Type Video Edit…" at bounding box center [316, 425] width 204 height 570
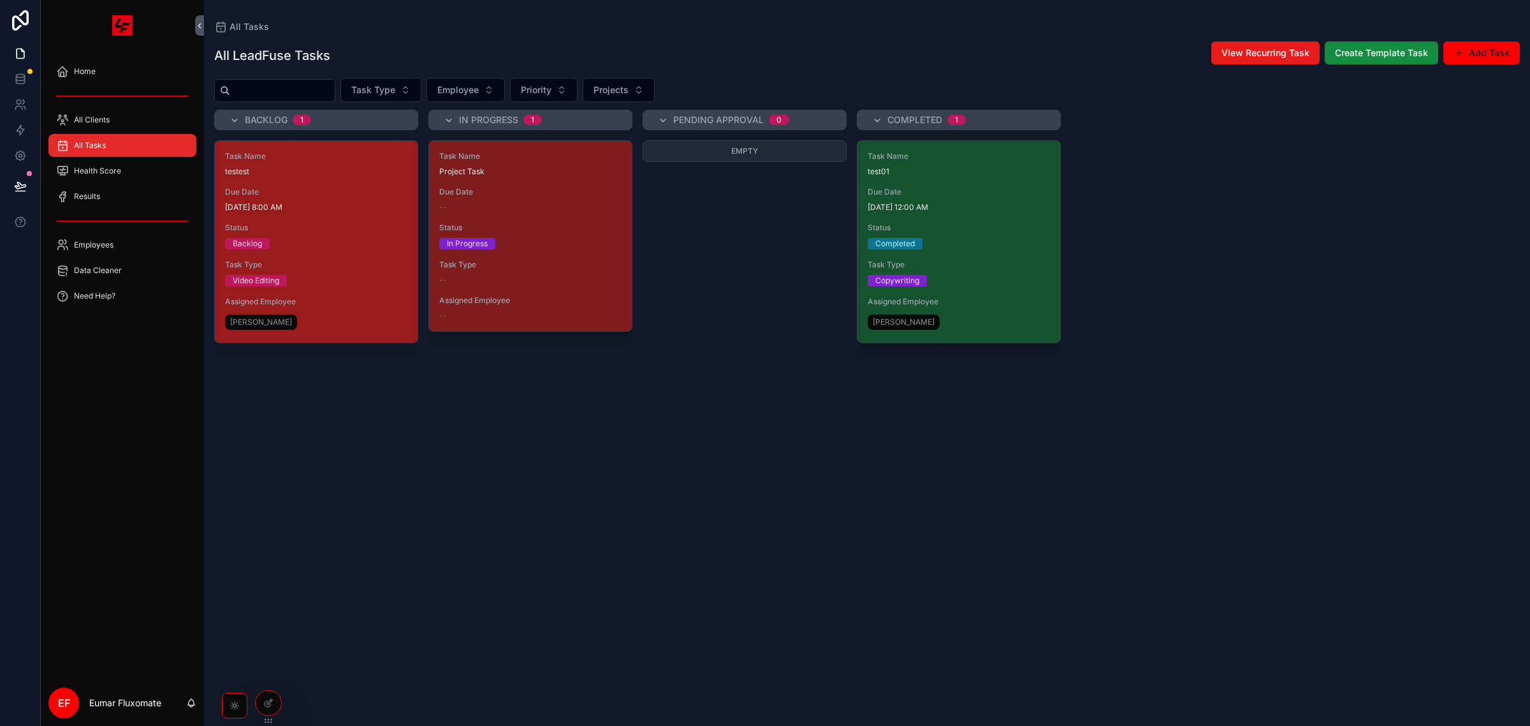
click at [335, 225] on span "Status" at bounding box center [316, 228] width 182 height 10
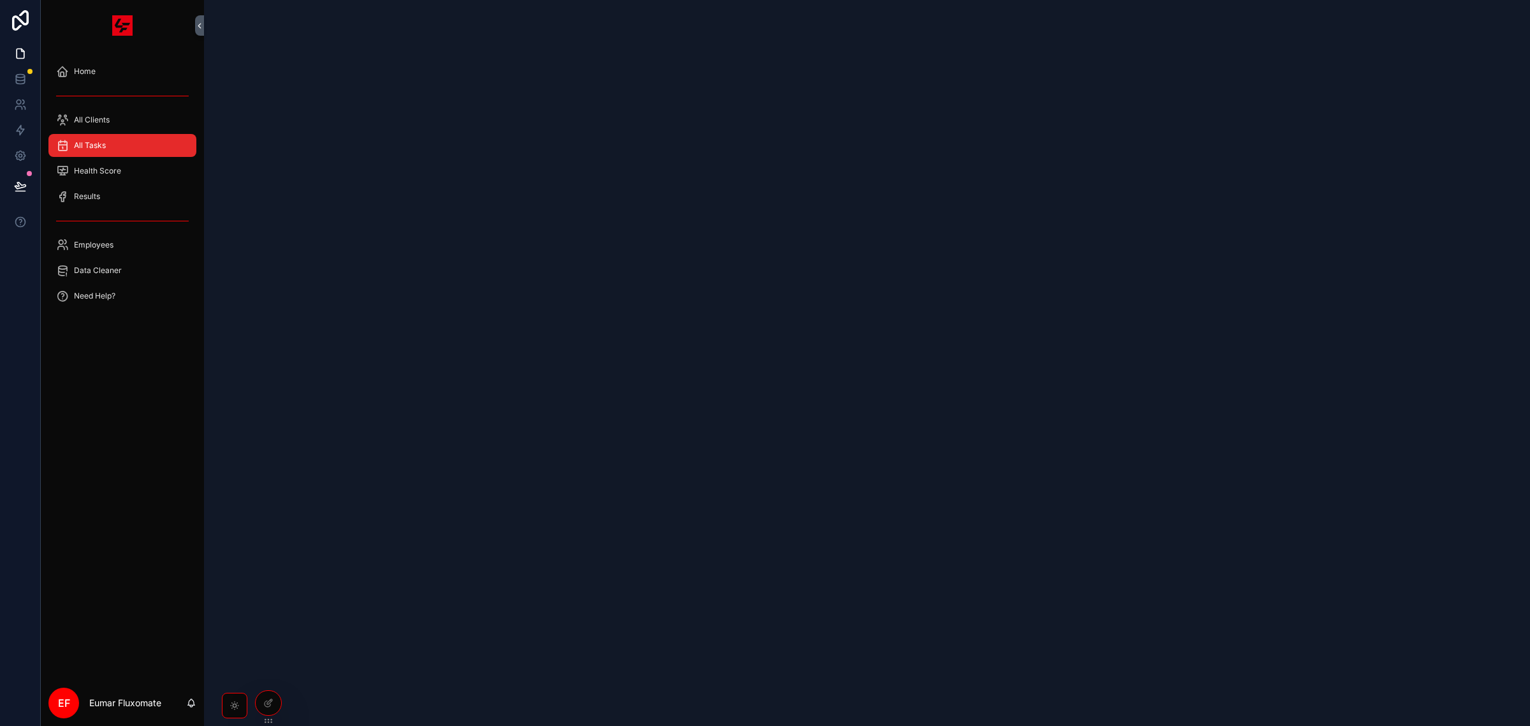
click at [94, 142] on span "All Tasks" at bounding box center [90, 145] width 32 height 10
click at [88, 80] on div "Home" at bounding box center [122, 71] width 133 height 20
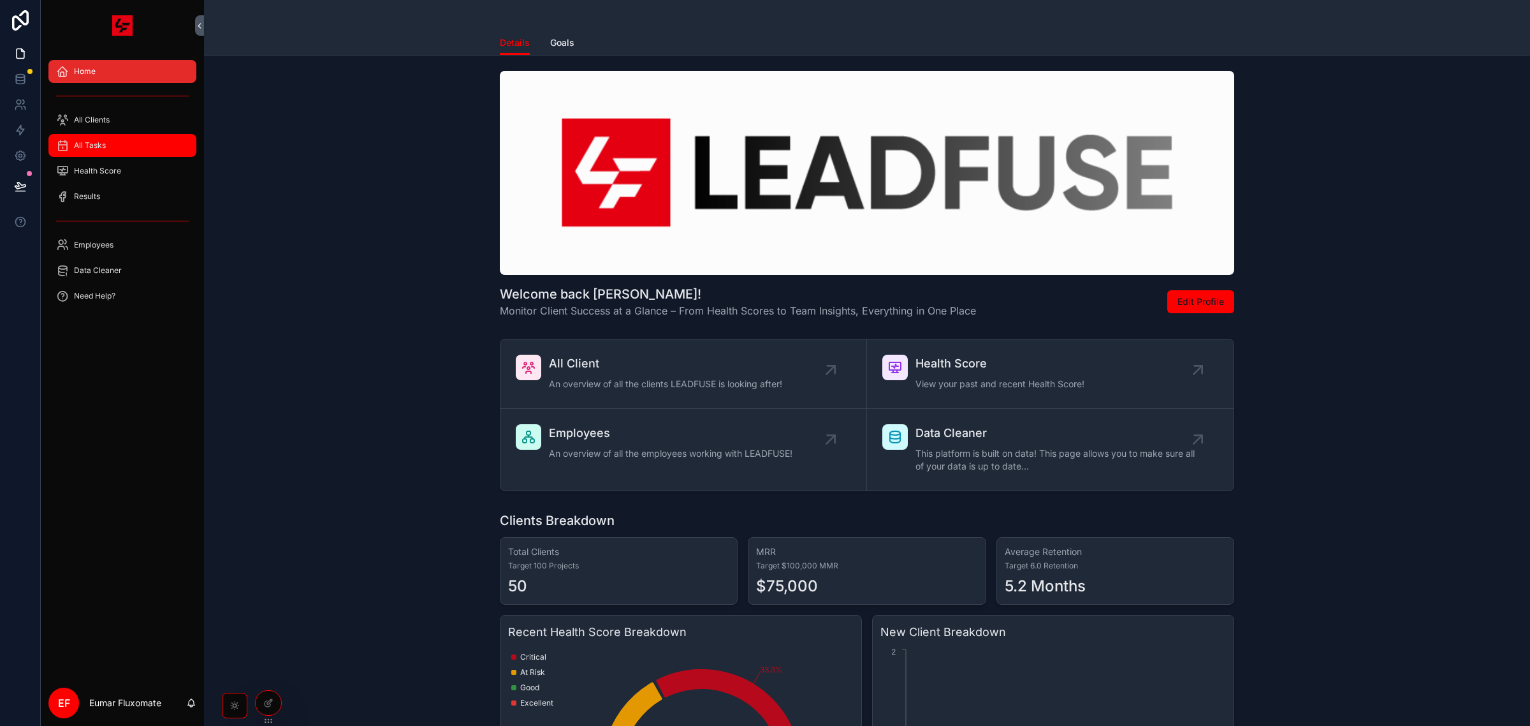
click at [94, 147] on span "All Tasks" at bounding box center [90, 145] width 32 height 10
